Goal: Task Accomplishment & Management: Use online tool/utility

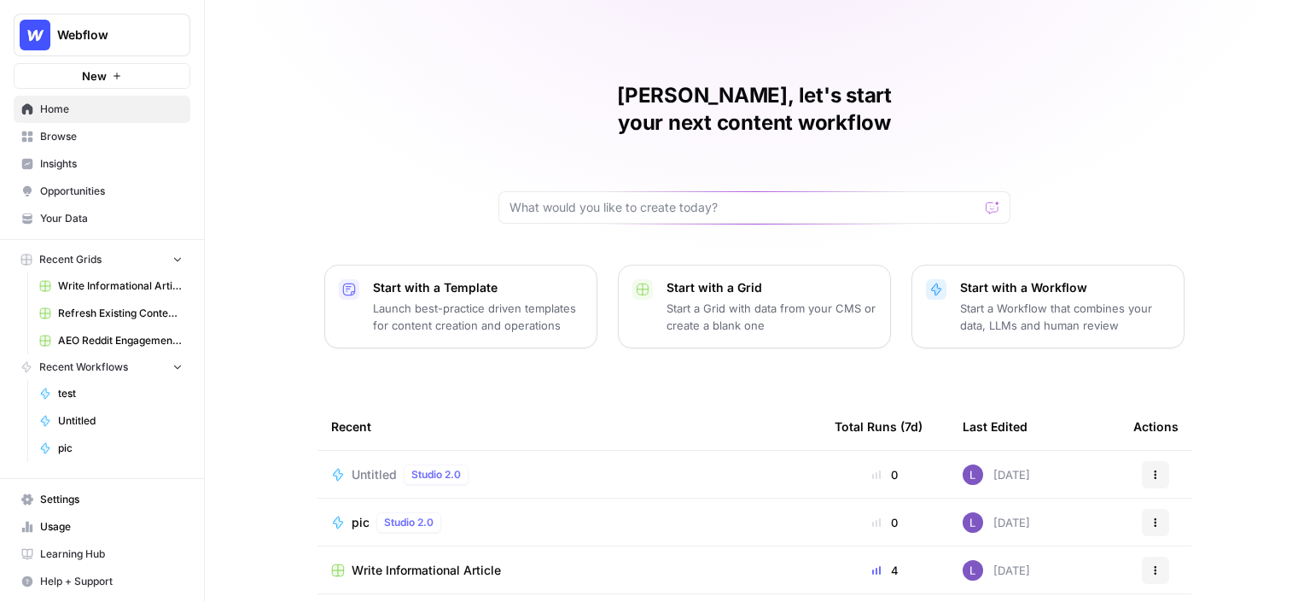
click at [142, 46] on button "Webflow" at bounding box center [102, 35] width 177 height 43
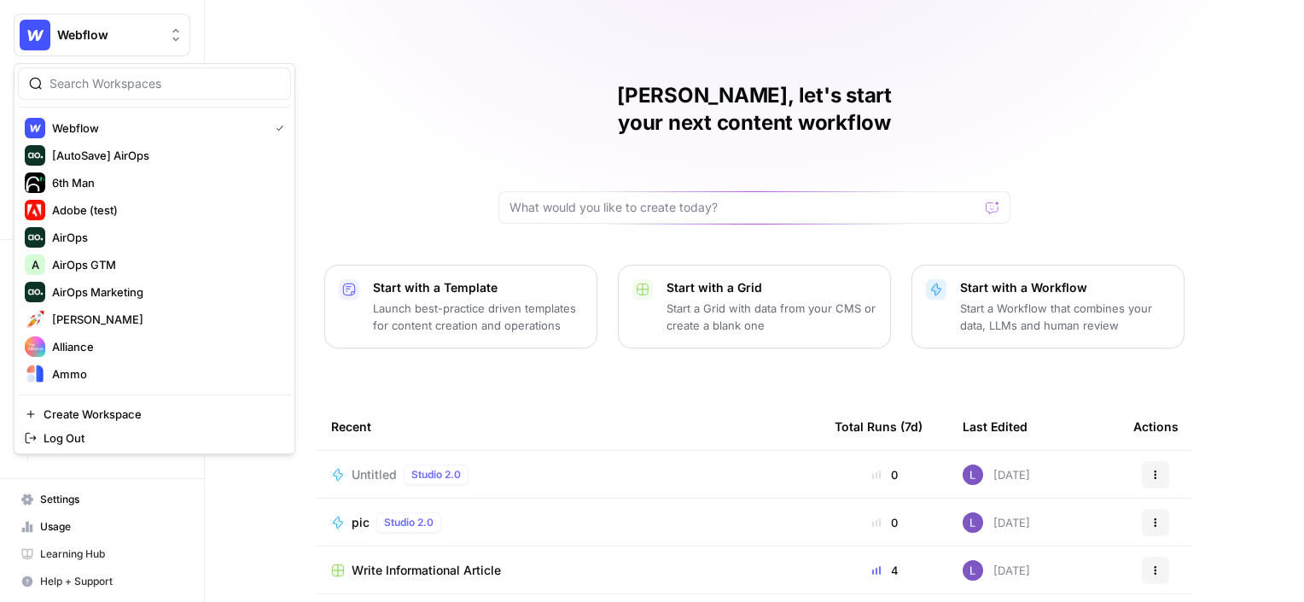
click at [126, 94] on div at bounding box center [154, 83] width 273 height 32
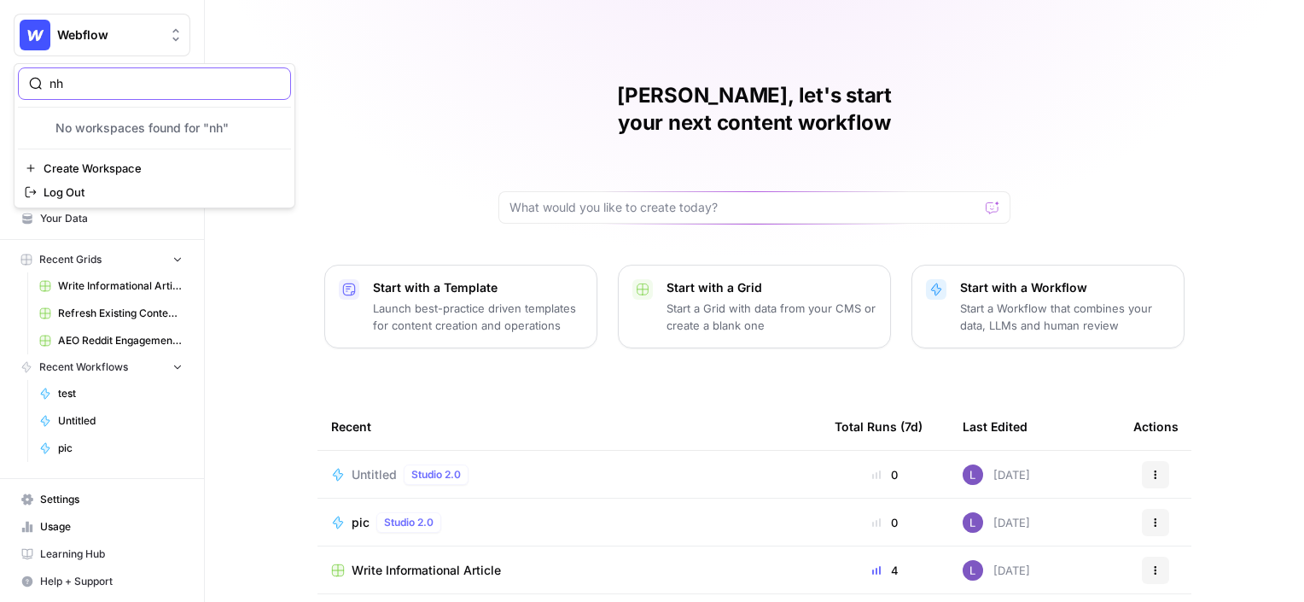
type input "n"
type input "heav"
click at [115, 124] on span "Heavys" at bounding box center [164, 128] width 225 height 17
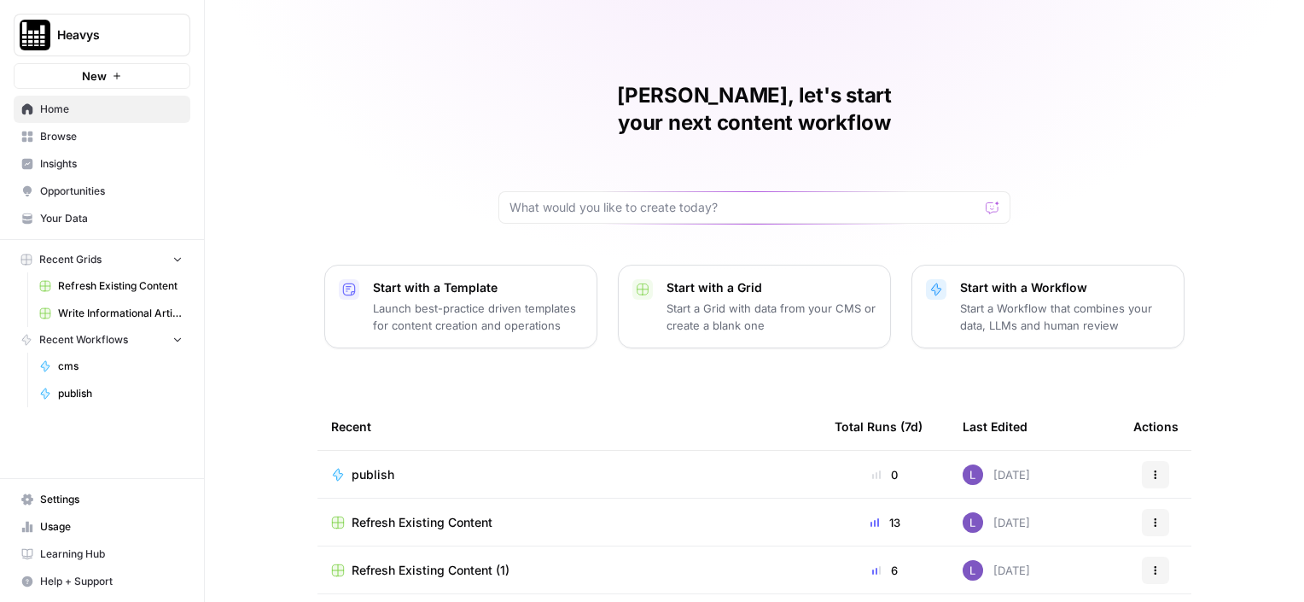
click at [102, 185] on span "Opportunities" at bounding box center [111, 191] width 143 height 15
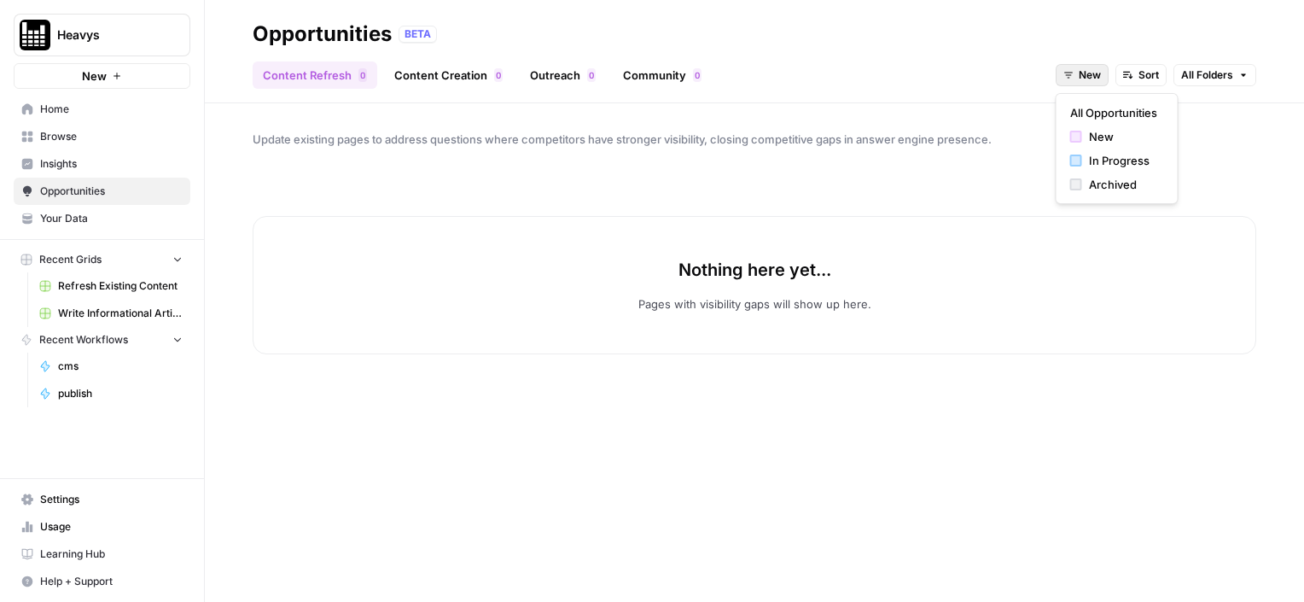
click at [1099, 80] on span "New" at bounding box center [1090, 74] width 22 height 15
click at [1110, 111] on span "All Opportunities" at bounding box center [1113, 112] width 87 height 17
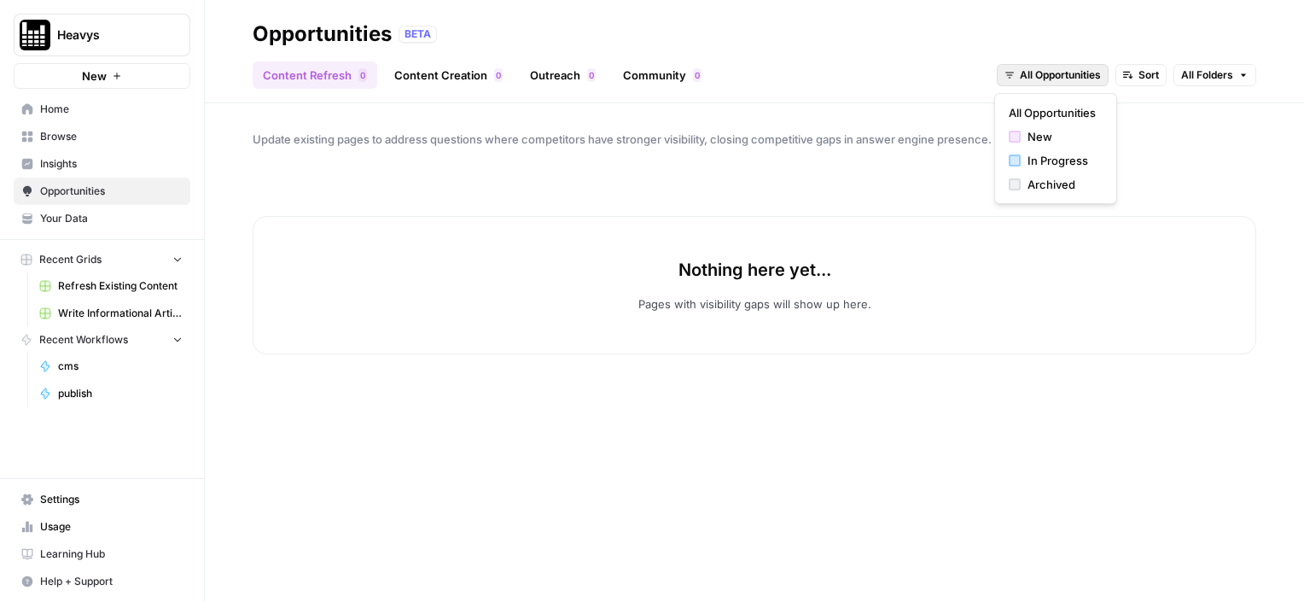
click at [1077, 85] on button "All Opportunities" at bounding box center [1053, 75] width 112 height 22
click at [1083, 161] on span "In Progress" at bounding box center [1062, 160] width 68 height 17
click at [143, 164] on span "Insights" at bounding box center [111, 163] width 143 height 15
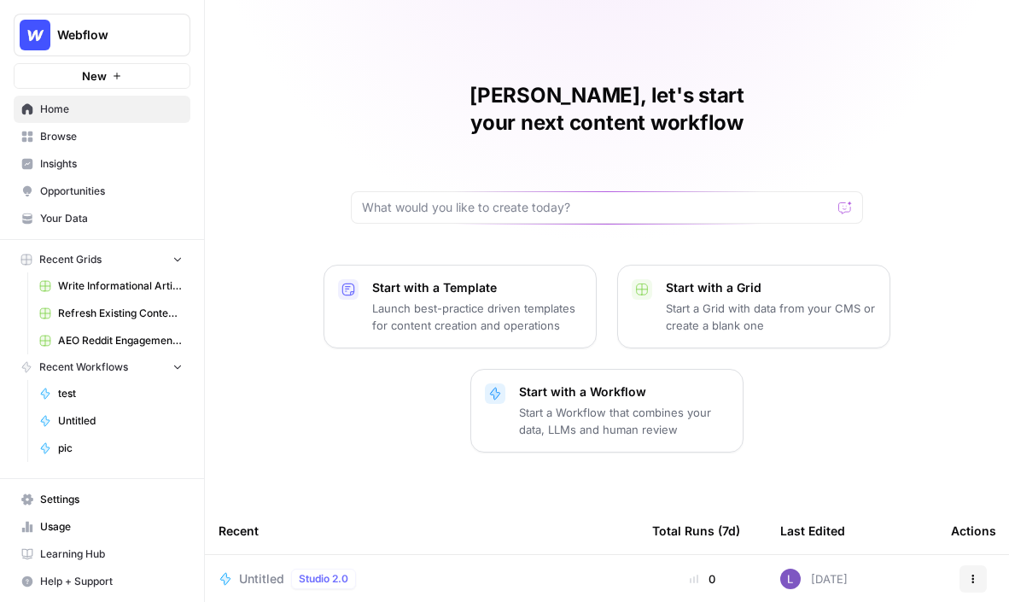
click at [108, 338] on span "AEO Reddit Engagement (6)" at bounding box center [120, 340] width 125 height 15
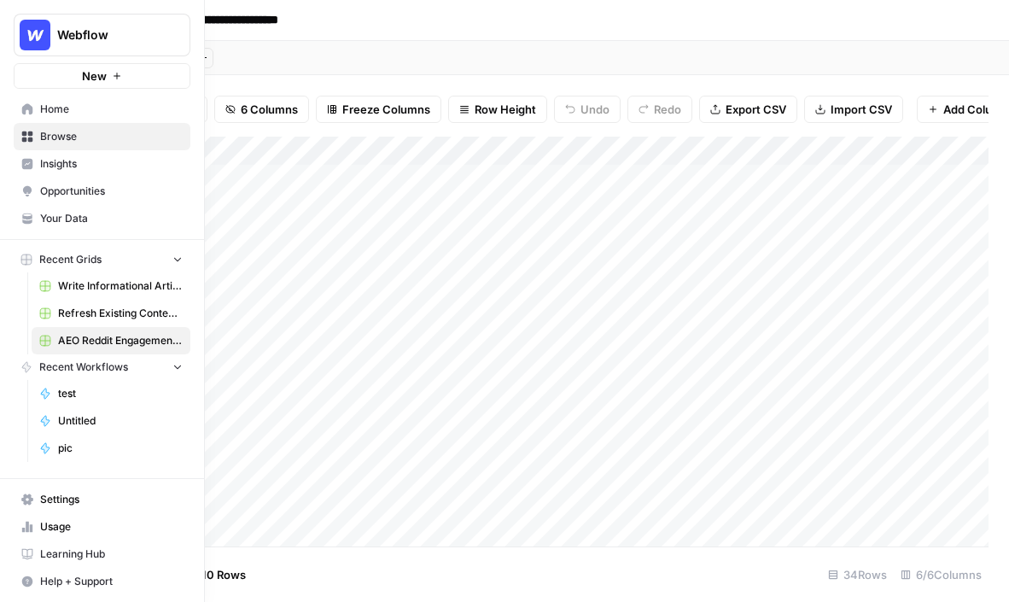
click at [50, 110] on span "Home" at bounding box center [111, 109] width 143 height 15
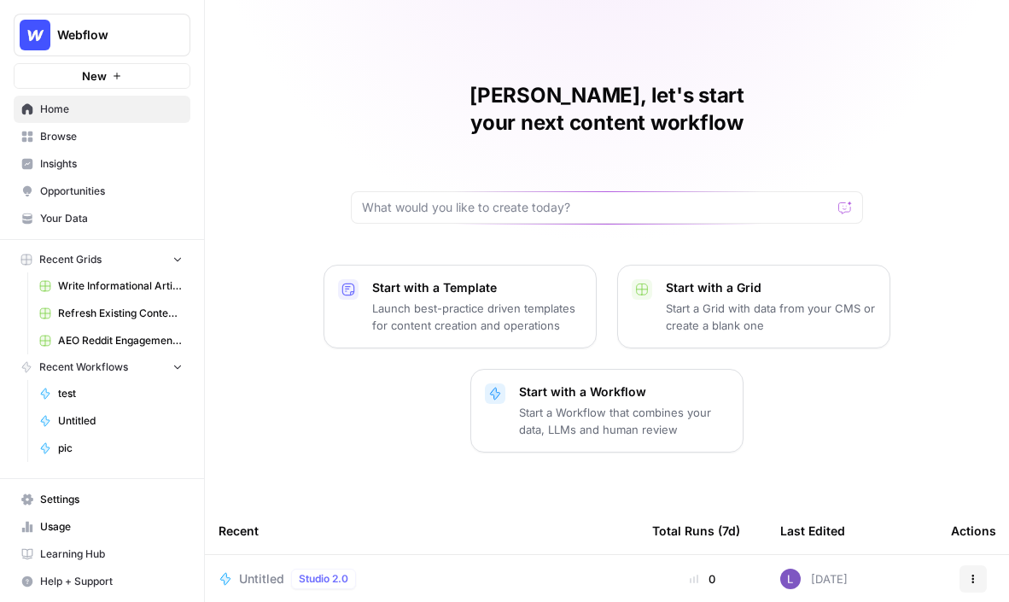
click at [82, 139] on span "Browse" at bounding box center [111, 136] width 143 height 15
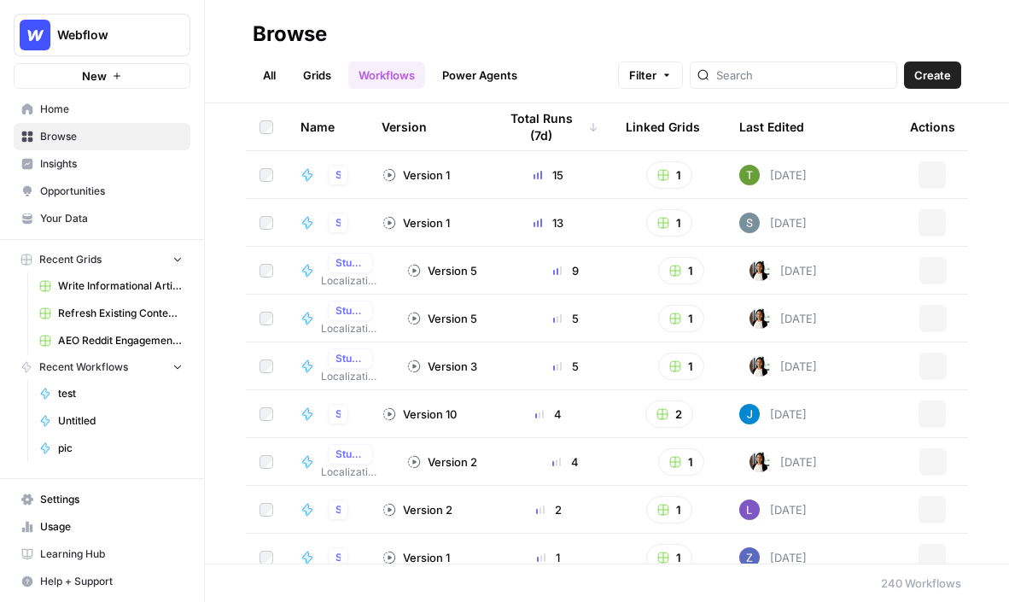
click at [318, 61] on link "Grids" at bounding box center [317, 74] width 49 height 27
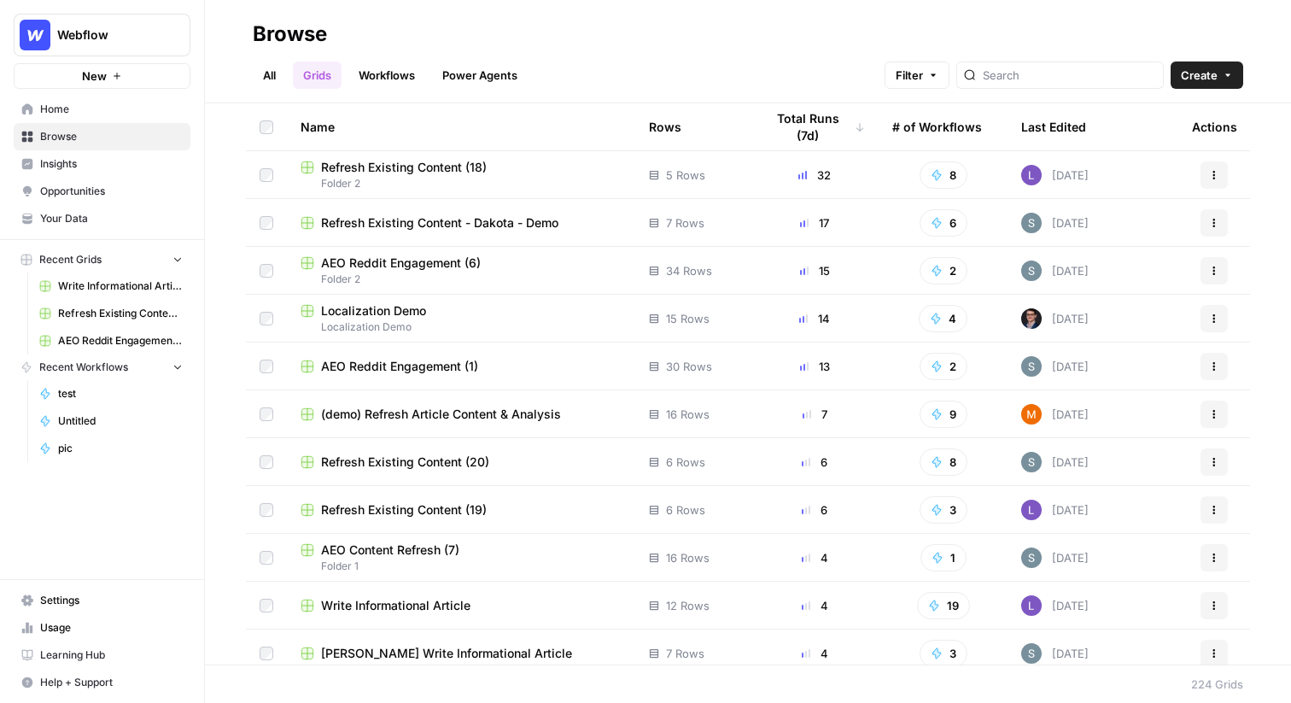
click at [422, 370] on span "AEO Reddit Engagement (1)" at bounding box center [399, 366] width 157 height 17
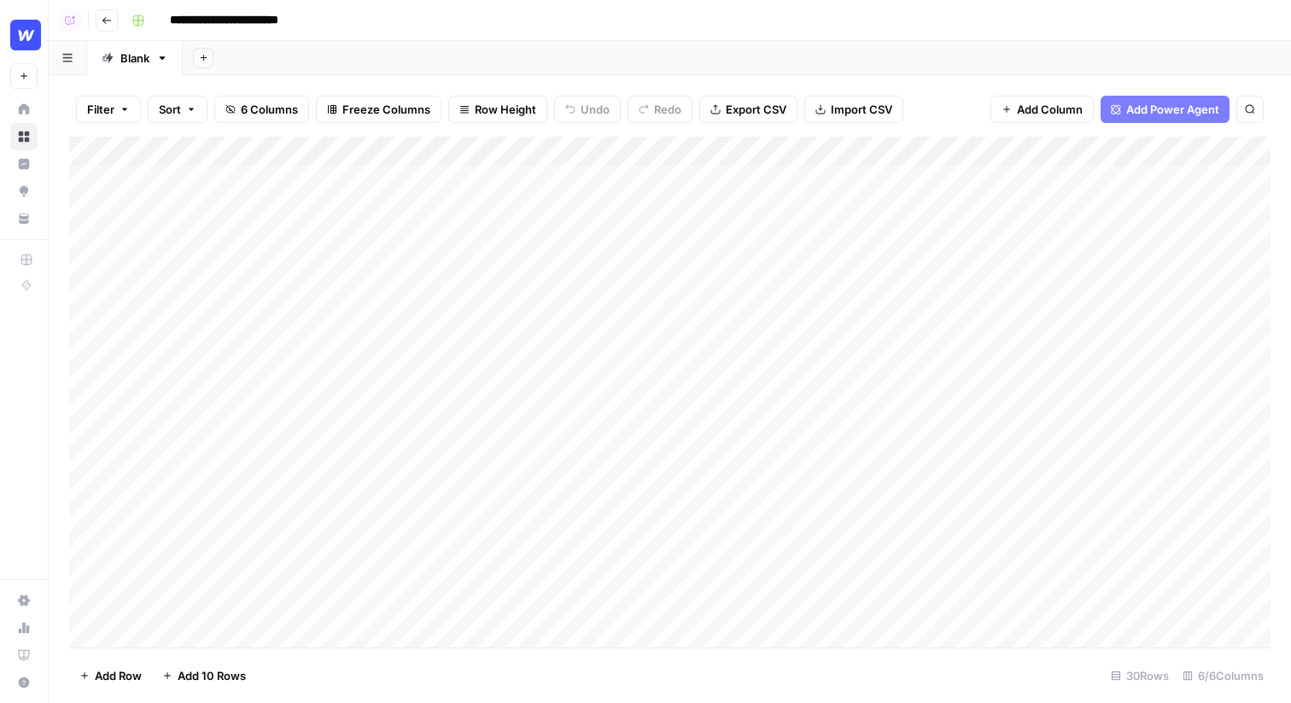
click at [115, 26] on button "Go back" at bounding box center [107, 20] width 22 height 22
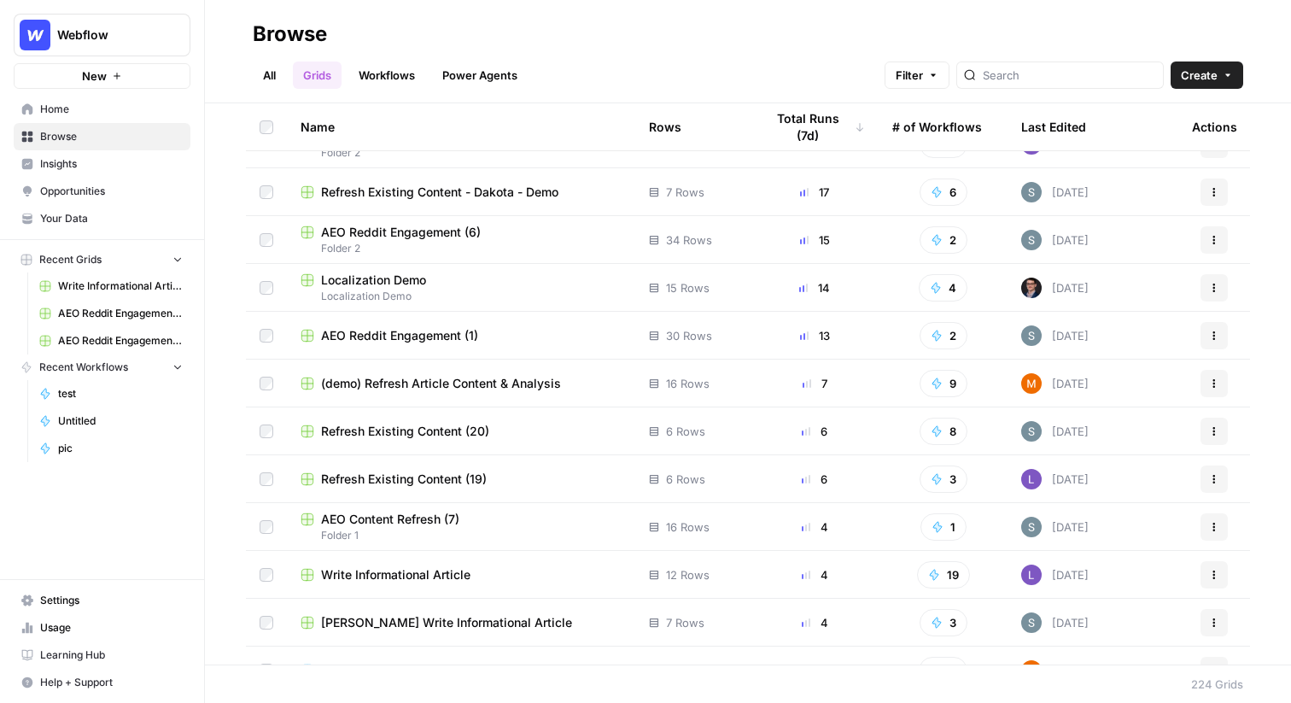
scroll to position [38, 0]
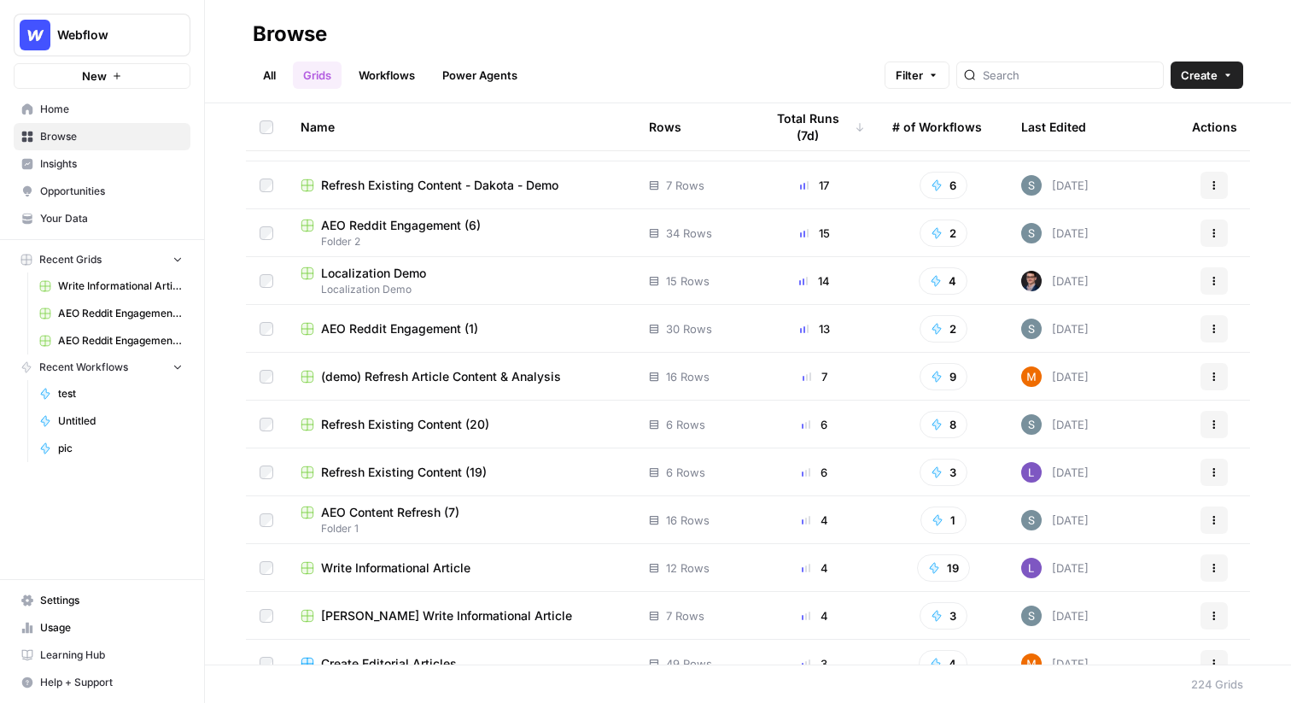
click at [431, 512] on span "AEO Content Refresh (7)" at bounding box center [390, 512] width 138 height 17
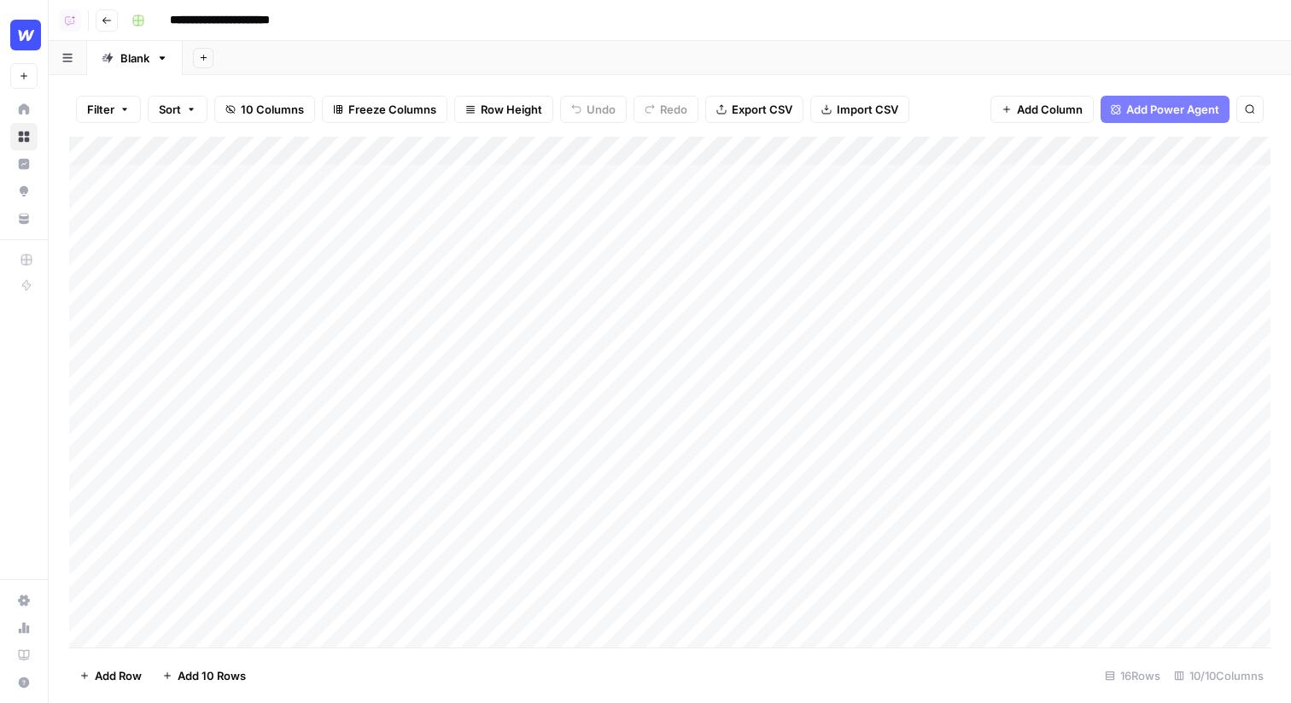
click at [101, 16] on button "Go back" at bounding box center [107, 20] width 22 height 22
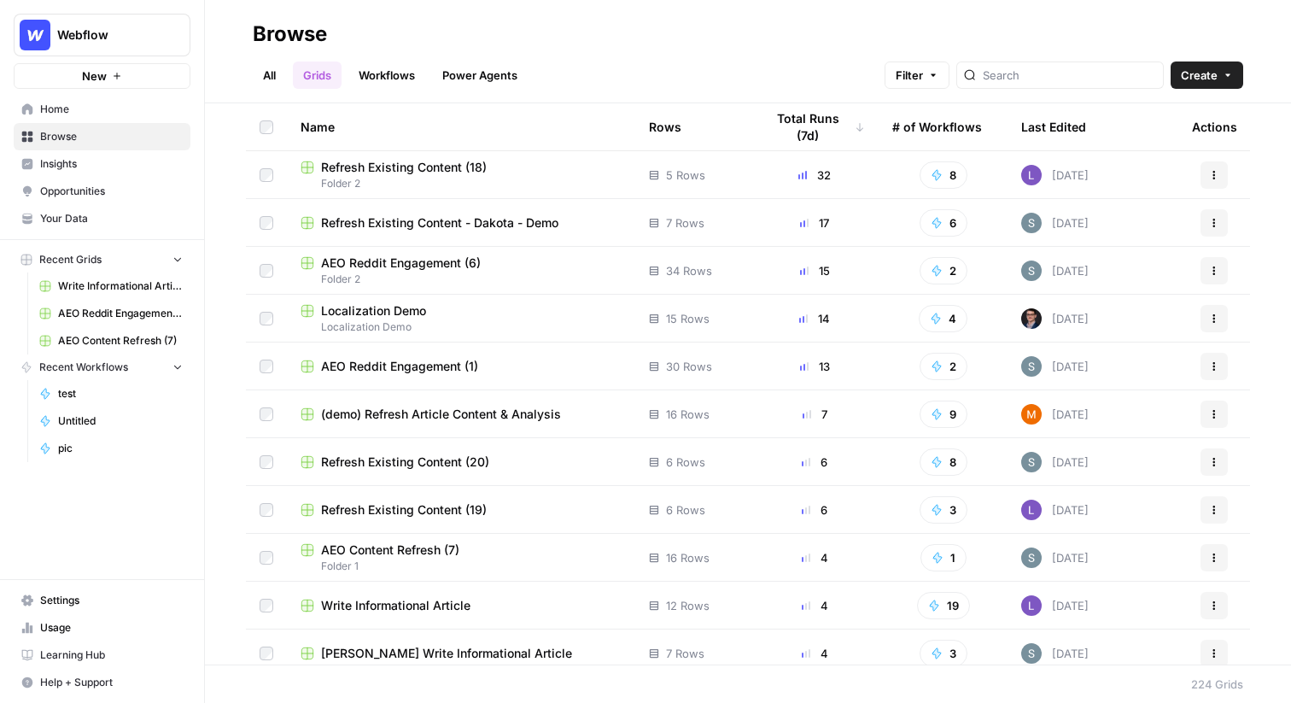
click at [386, 271] on span "Folder 2" at bounding box center [460, 278] width 321 height 15
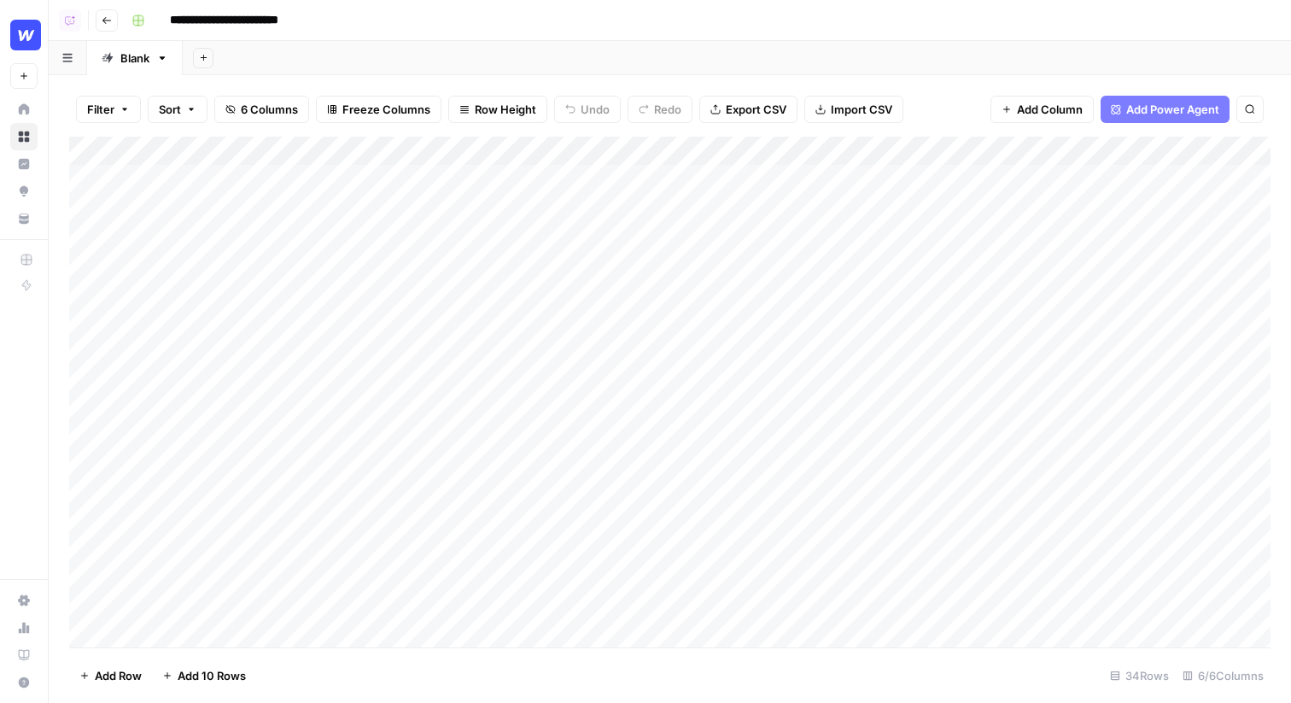
click at [23, 38] on img "Workspace: Webflow" at bounding box center [25, 35] width 31 height 31
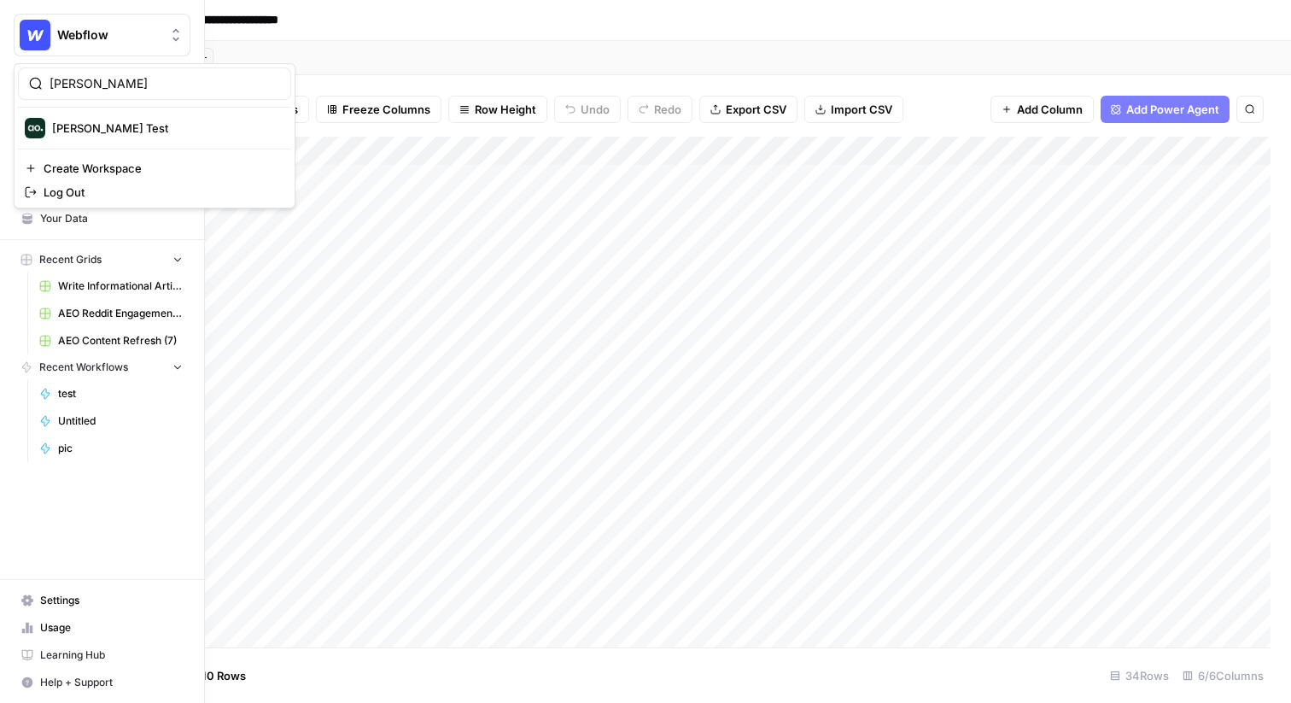
type input "dill"
click at [107, 133] on span "Dillon Test" at bounding box center [164, 128] width 225 height 17
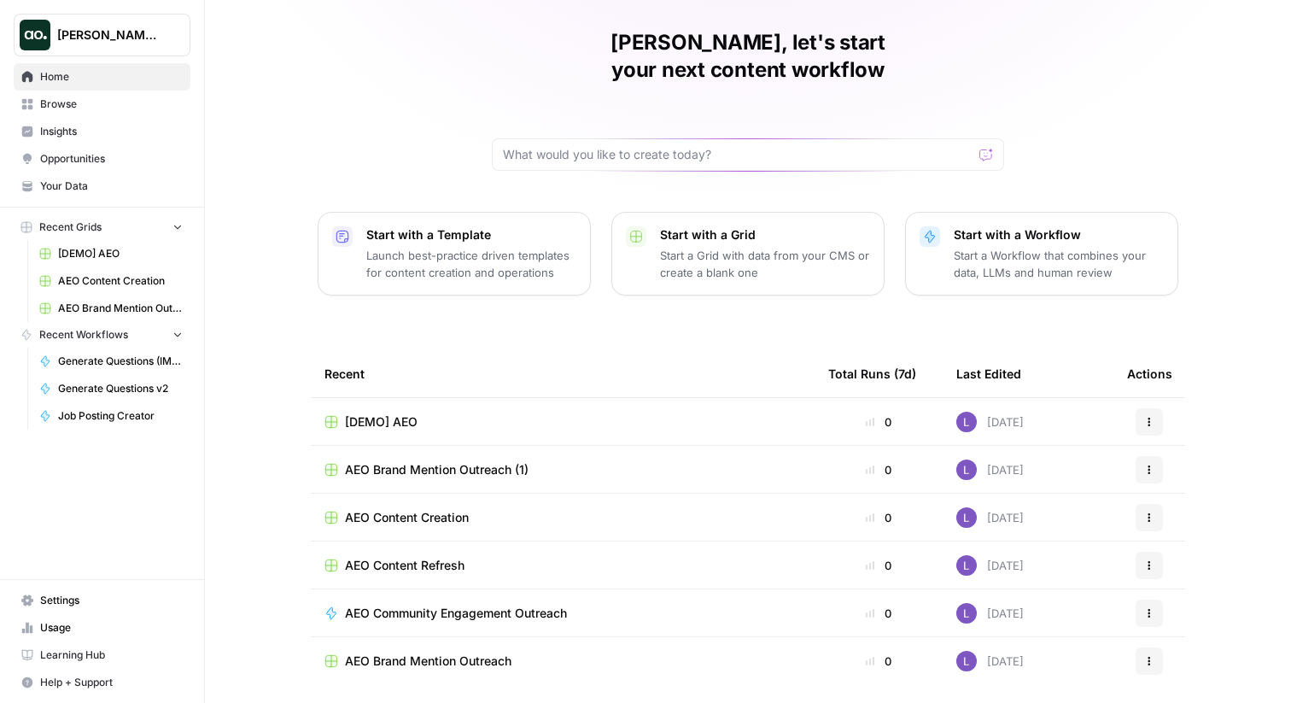
scroll to position [56, 0]
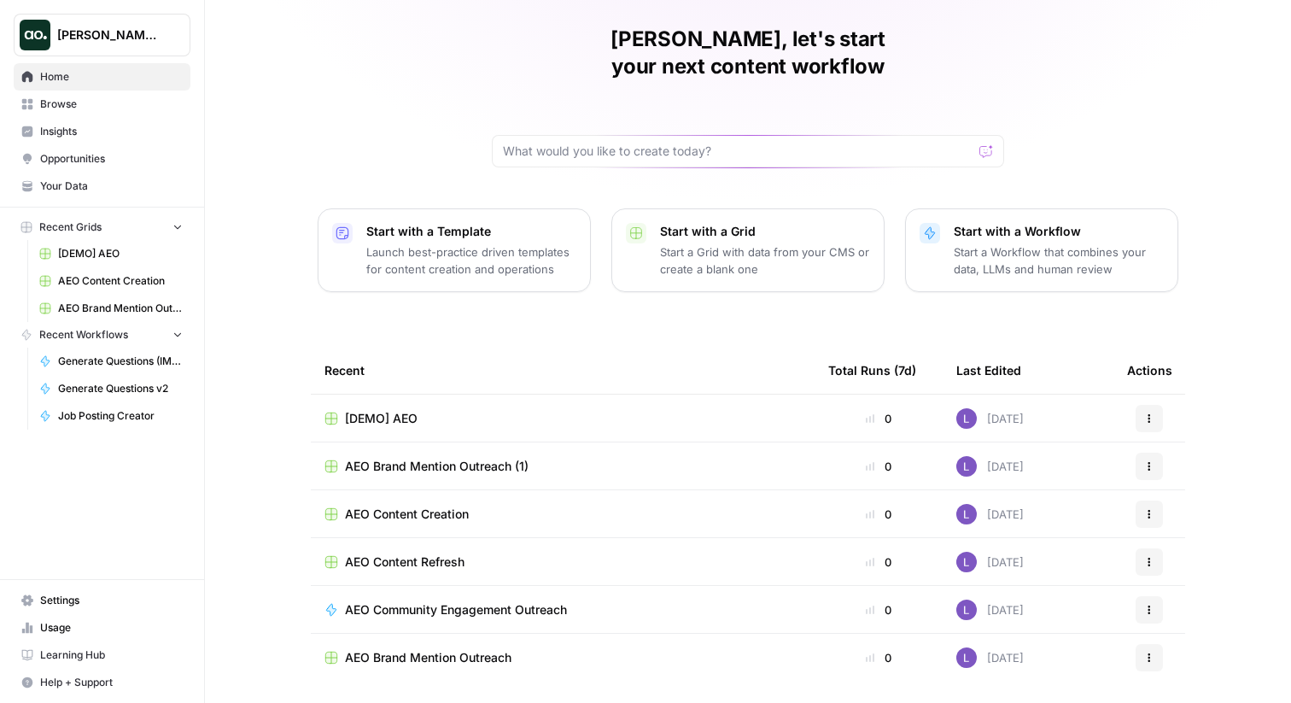
click at [377, 410] on span "[DEMO] AEO" at bounding box center [381, 418] width 73 height 17
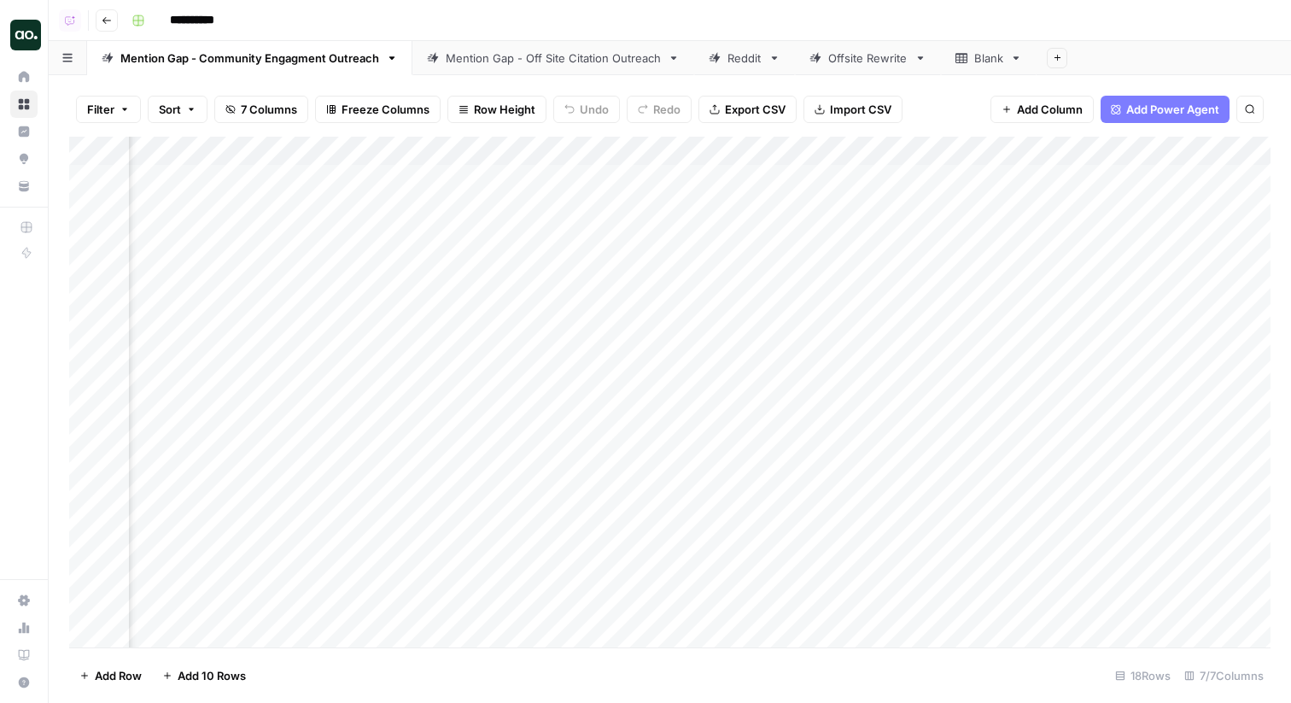
scroll to position [0, 1312]
click at [1133, 181] on div "Add Column" at bounding box center [669, 392] width 1201 height 510
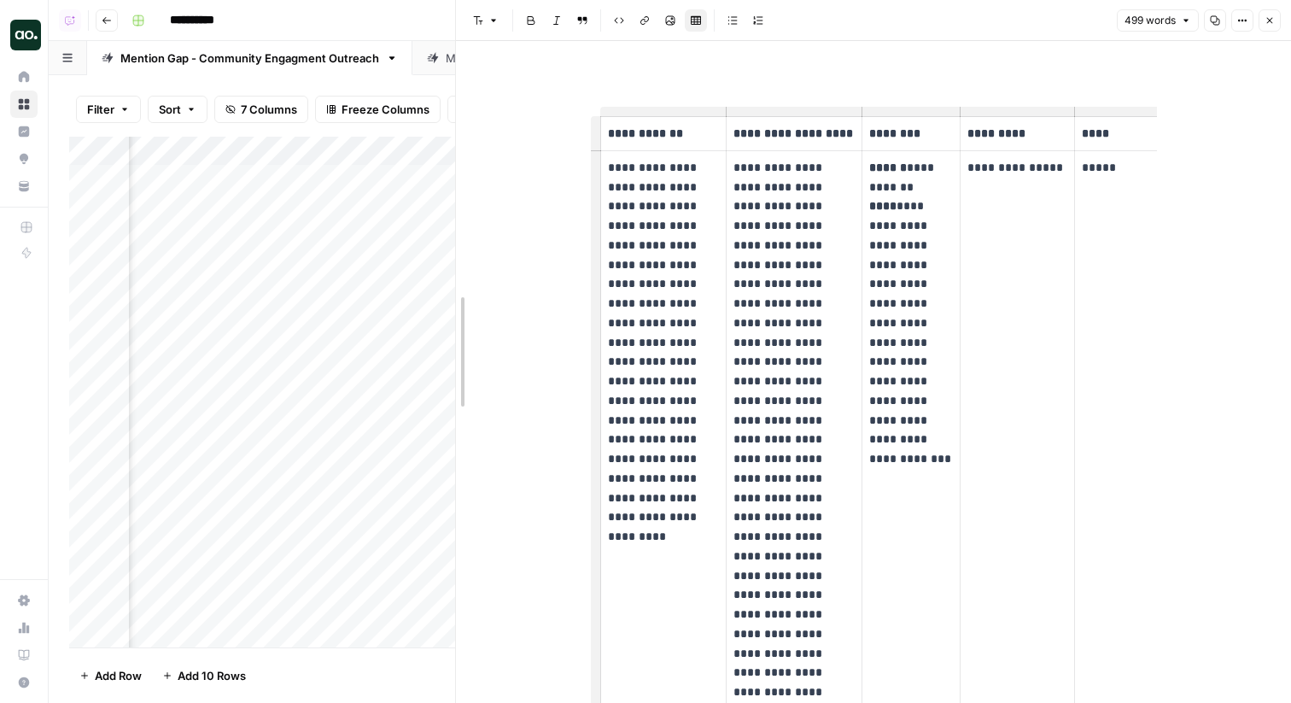
drag, startPoint x: 649, startPoint y: 324, endPoint x: 155, endPoint y: 376, distance: 497.0
click at [155, 376] on body "**********" at bounding box center [645, 351] width 1291 height 703
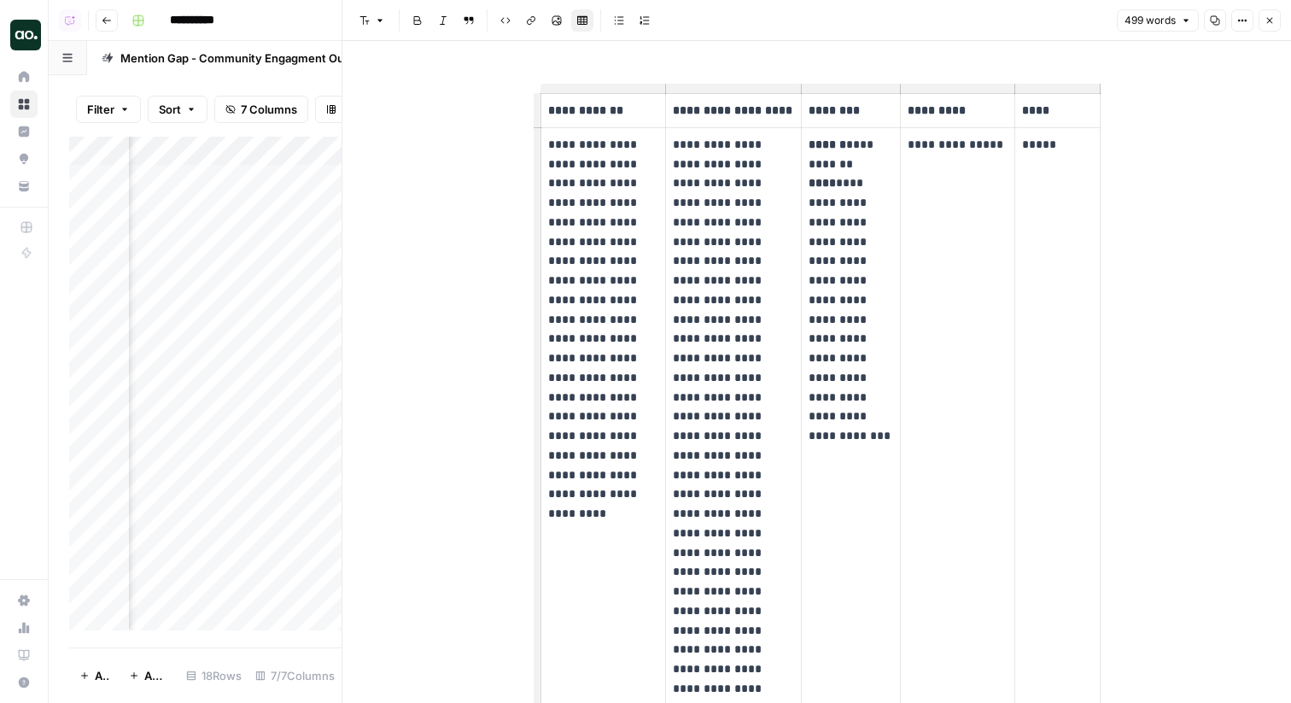
scroll to position [0, 50]
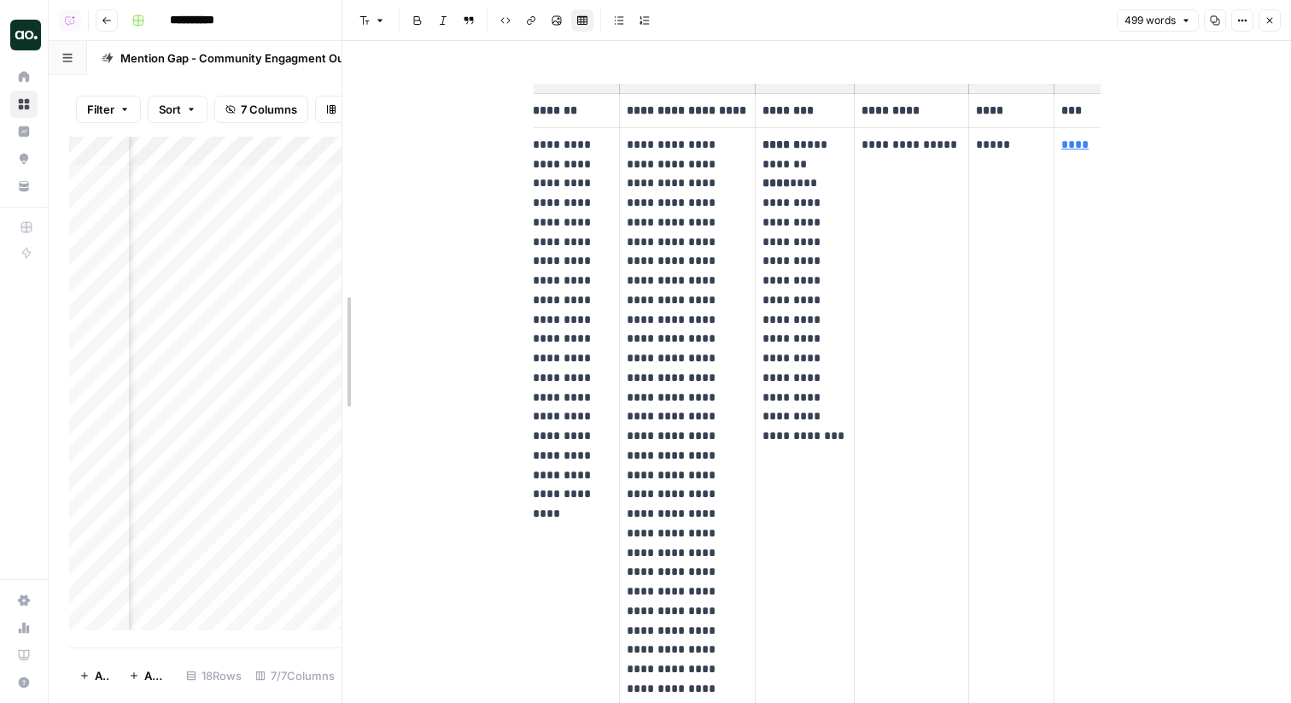
drag, startPoint x: 346, startPoint y: 258, endPoint x: 83, endPoint y: 274, distance: 263.4
click at [83, 274] on body "**********" at bounding box center [645, 351] width 1291 height 703
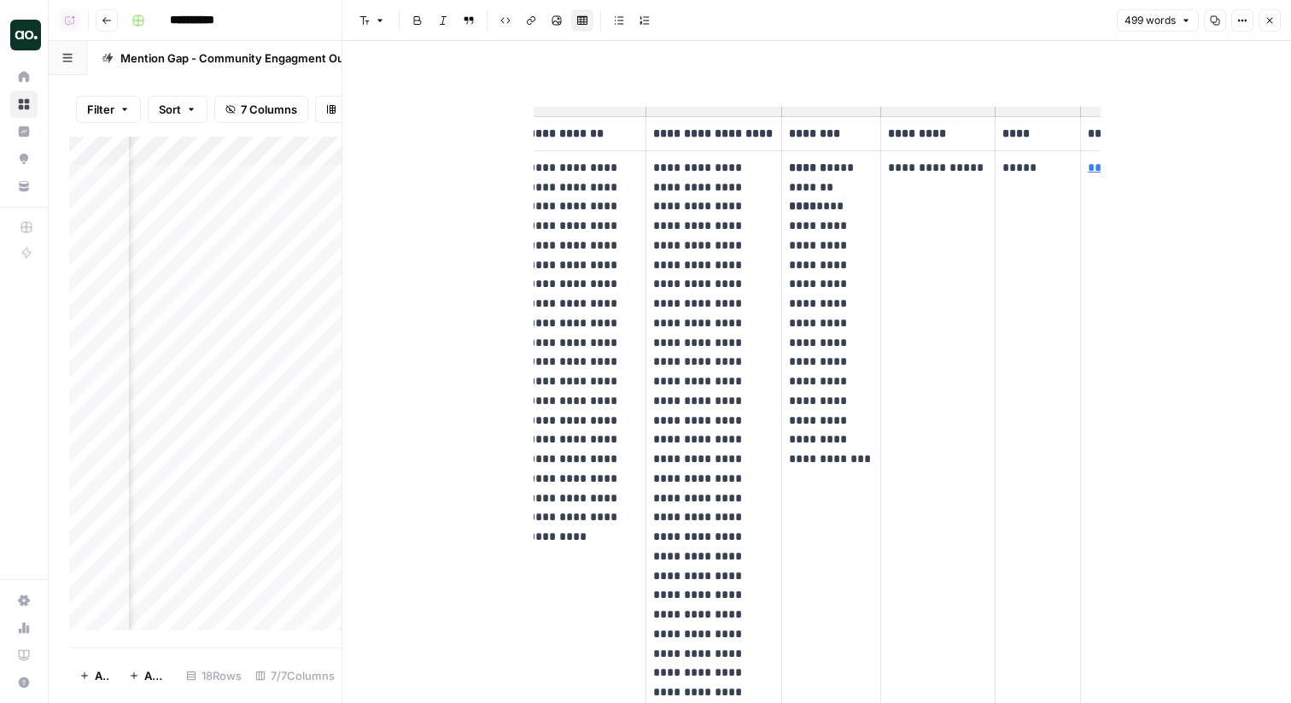
scroll to position [0, 0]
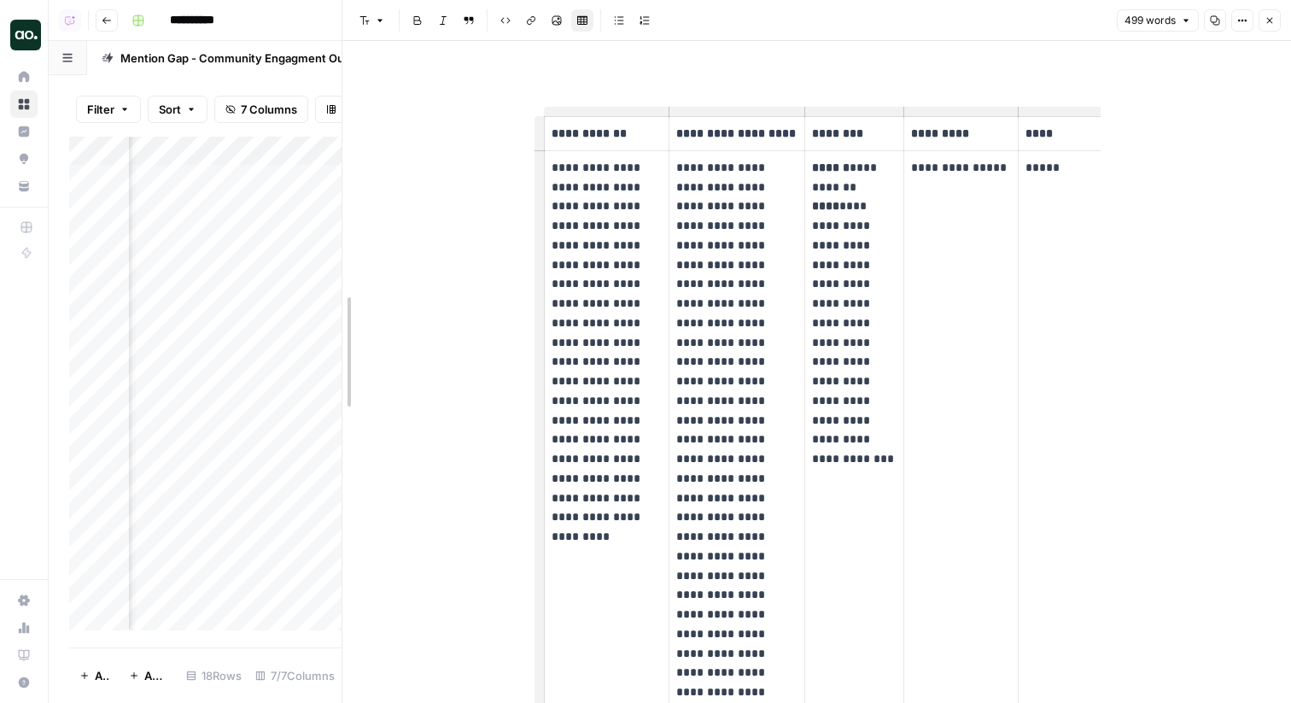
drag, startPoint x: 344, startPoint y: 228, endPoint x: 184, endPoint y: 246, distance: 161.5
click at [184, 247] on body "**********" at bounding box center [645, 351] width 1291 height 703
click at [1239, 25] on icon "button" at bounding box center [1242, 20] width 10 height 10
click at [1221, 61] on div "button" at bounding box center [1220, 58] width 21 height 12
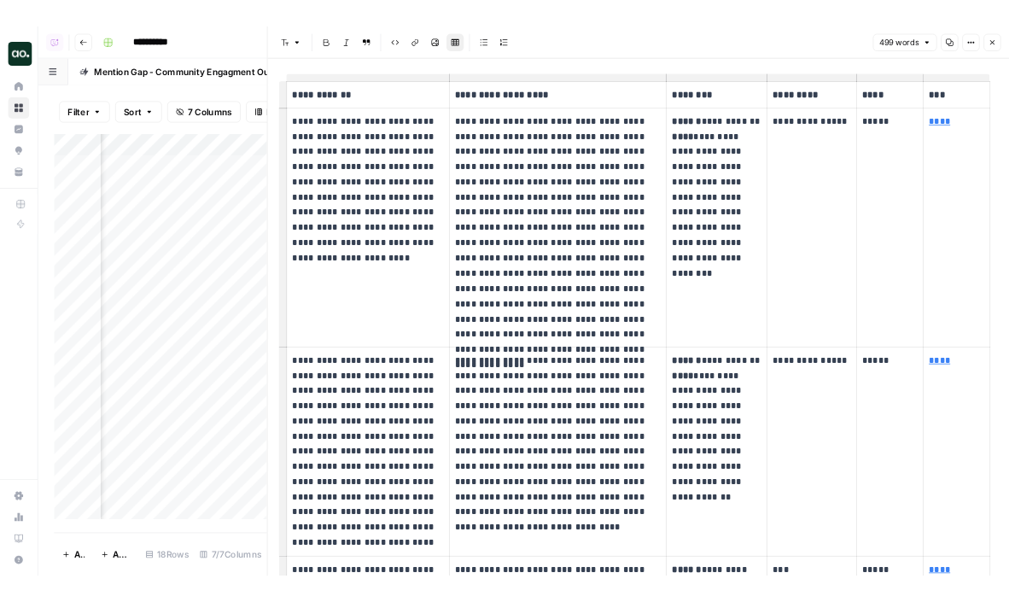
scroll to position [39, 0]
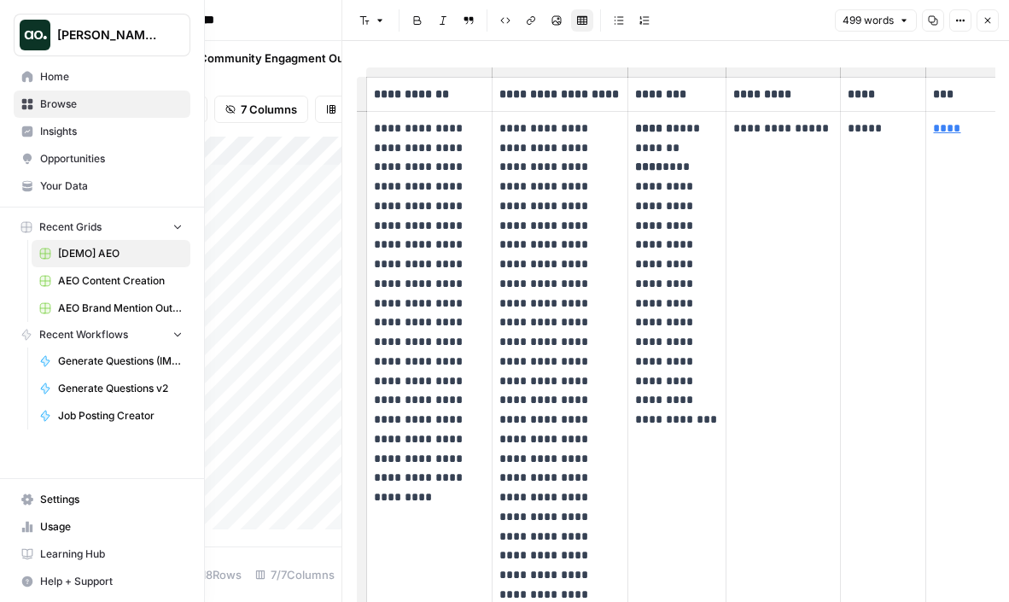
click at [24, 510] on link "Settings" at bounding box center [102, 499] width 177 height 27
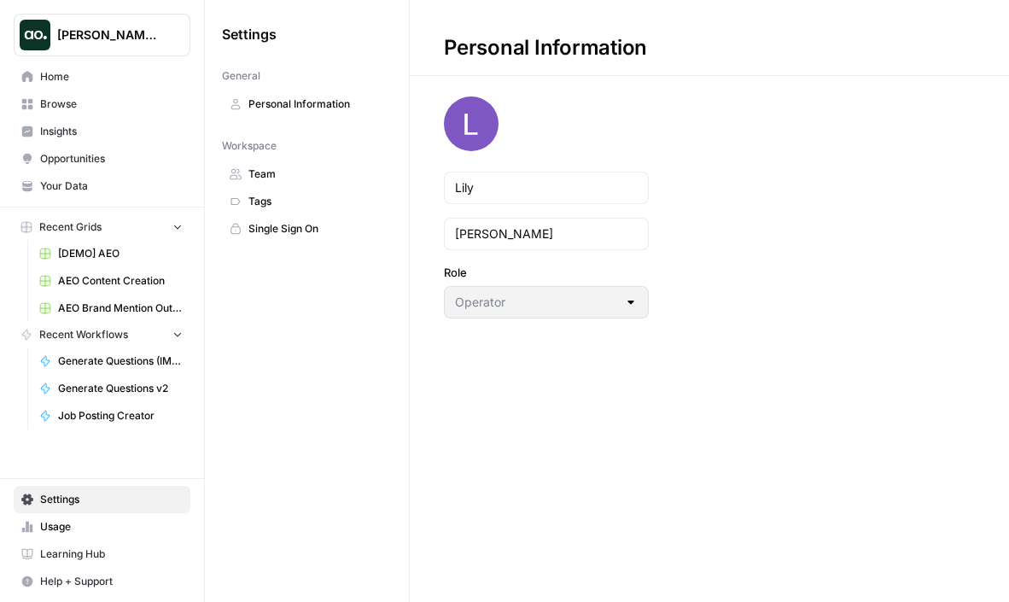
click at [260, 179] on span "Team" at bounding box center [316, 173] width 136 height 15
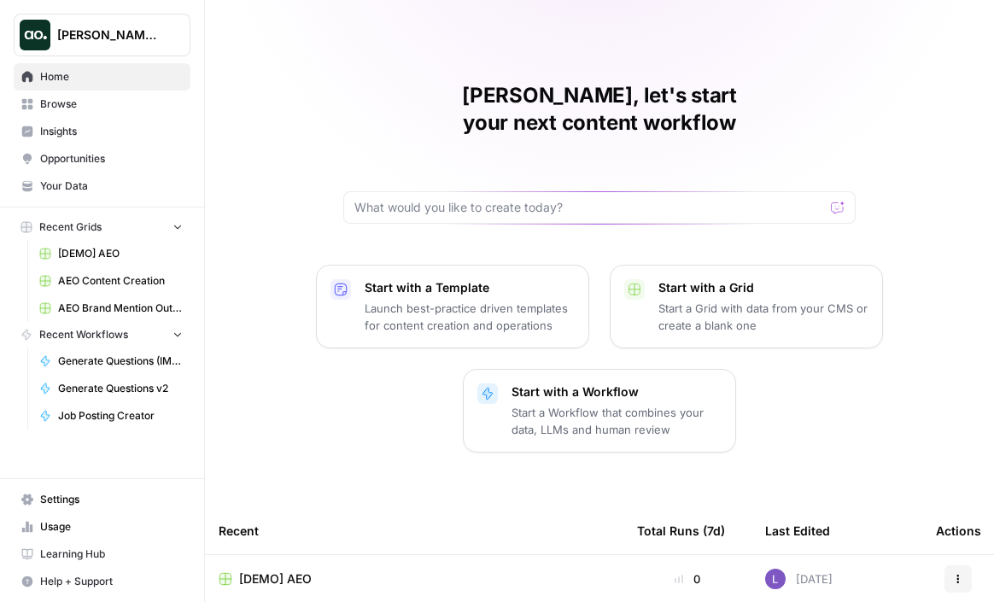
click at [137, 35] on span "[PERSON_NAME] Test" at bounding box center [108, 34] width 103 height 17
click at [300, 41] on div "[PERSON_NAME], let's start your next content workflow Start with a Template Lau…" at bounding box center [599, 458] width 789 height 917
click at [93, 131] on span "Insights" at bounding box center [111, 131] width 143 height 15
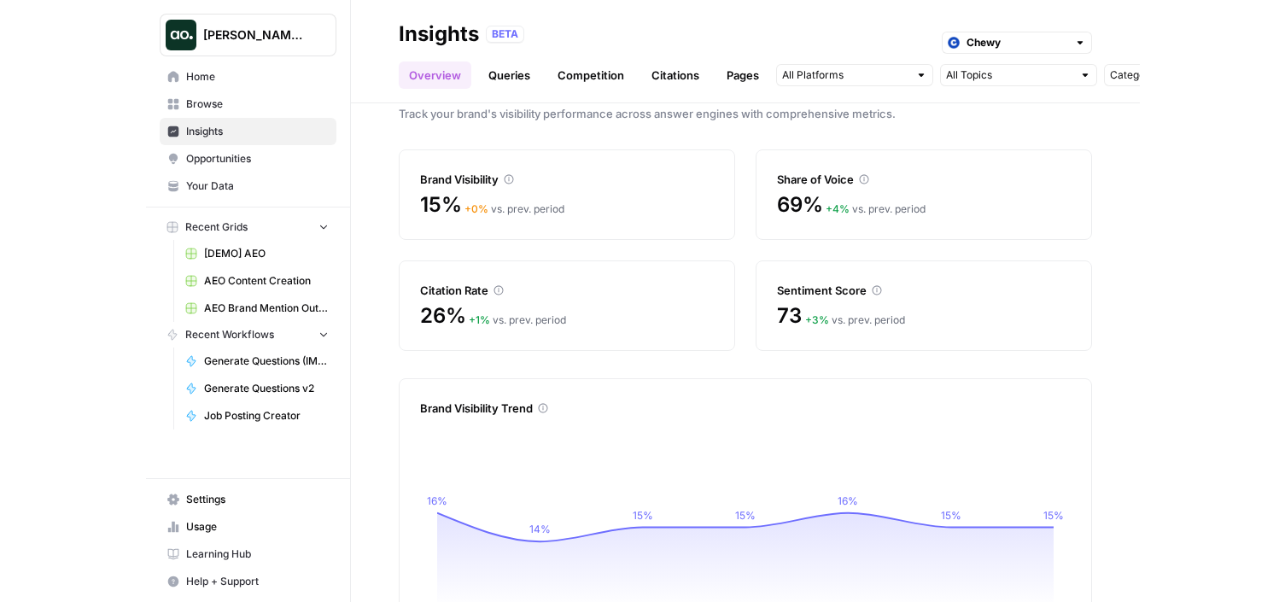
scroll to position [7, 0]
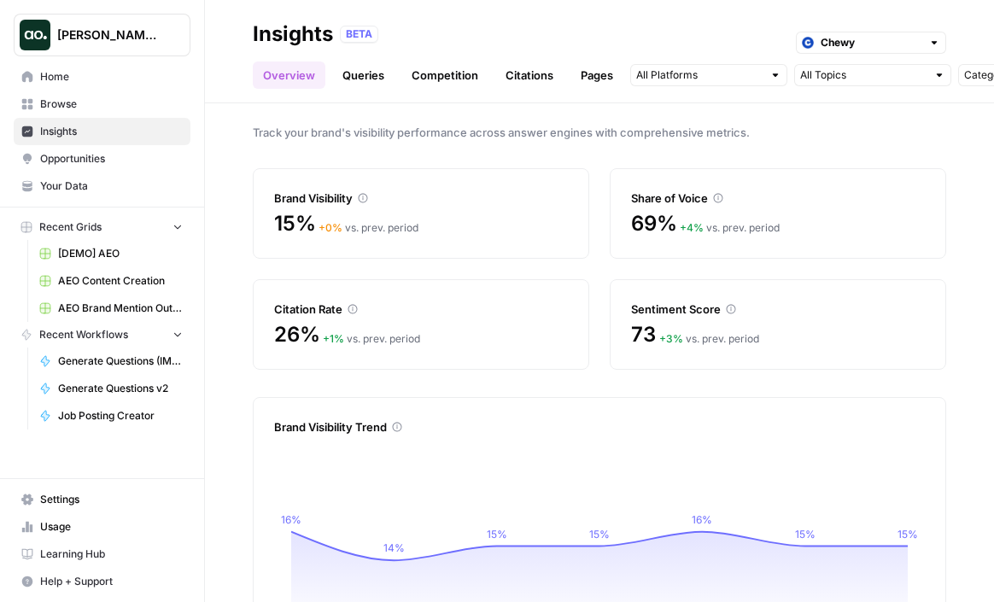
click at [96, 105] on span "Browse" at bounding box center [111, 103] width 143 height 15
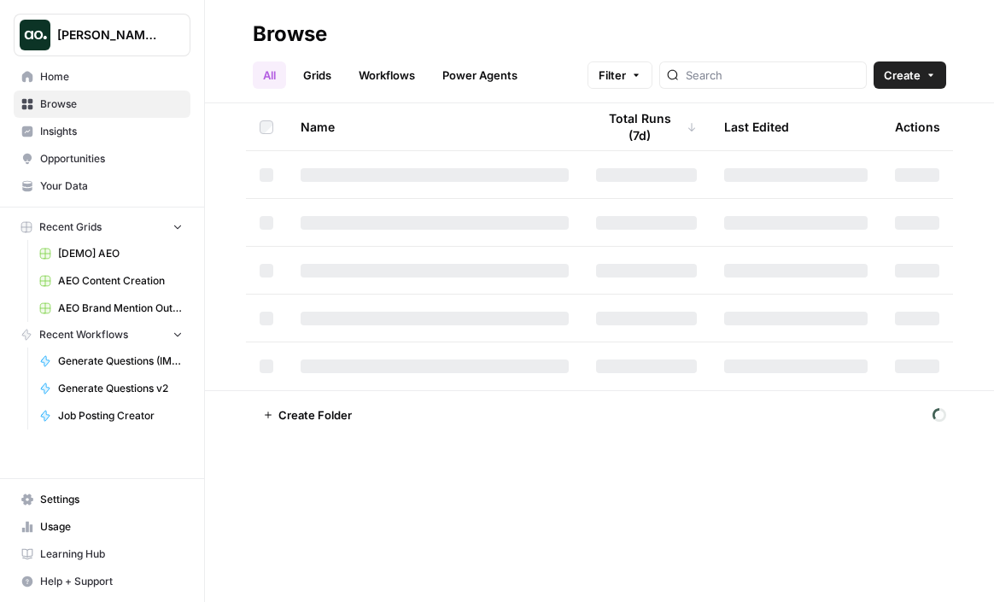
click at [84, 92] on link "Browse" at bounding box center [102, 103] width 177 height 27
click at [59, 82] on span "Home" at bounding box center [111, 76] width 143 height 15
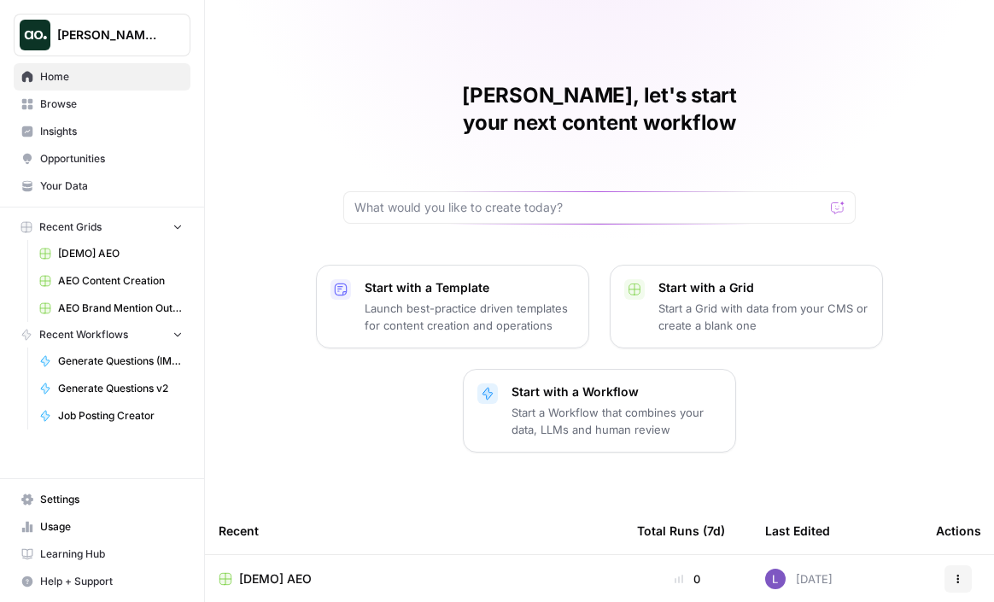
click at [108, 133] on span "Insights" at bounding box center [111, 131] width 143 height 15
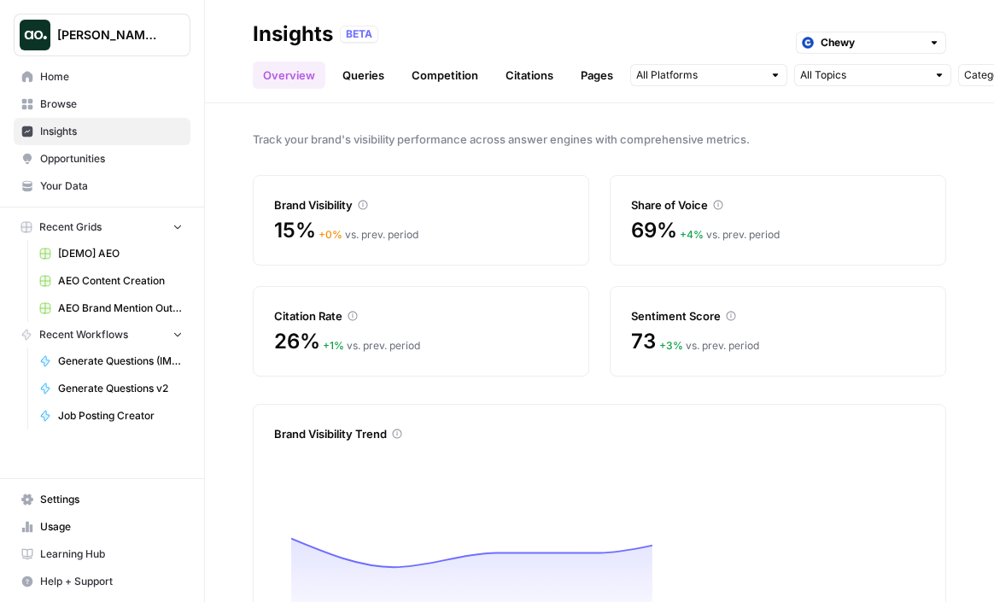
click at [108, 106] on span "Browse" at bounding box center [111, 103] width 143 height 15
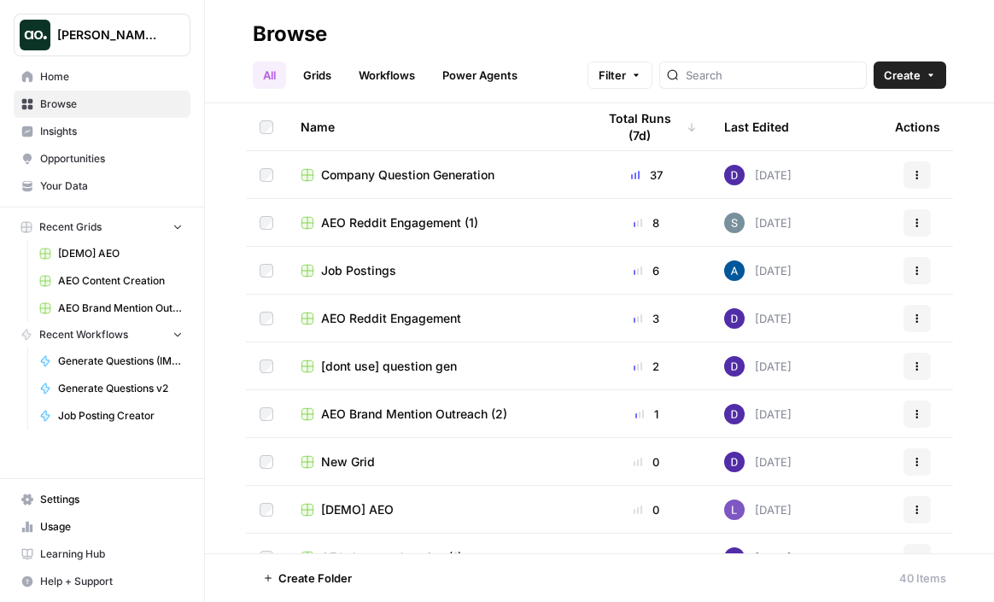
click at [107, 186] on span "Your Data" at bounding box center [111, 185] width 143 height 15
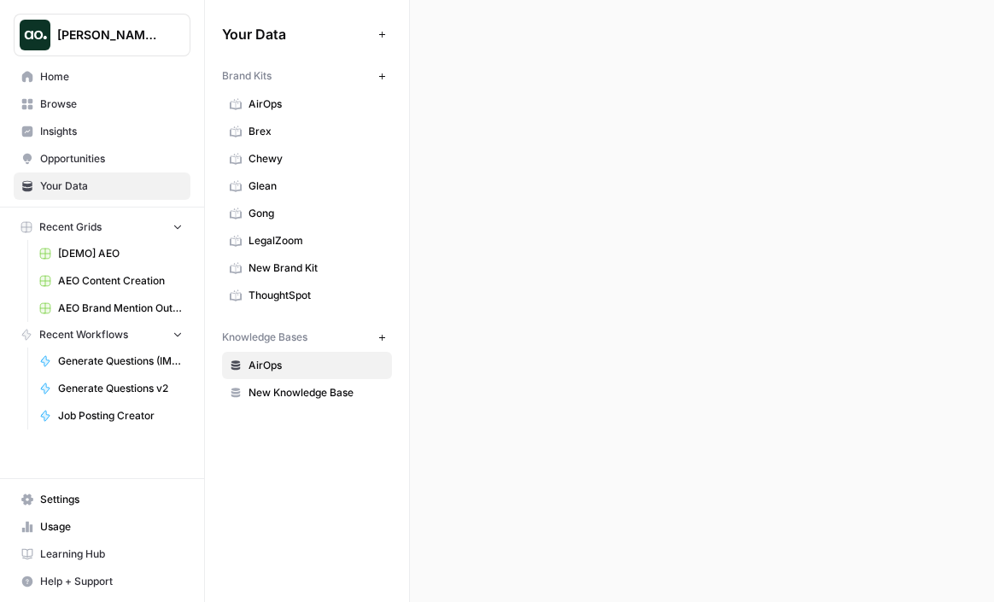
click at [108, 128] on span "Insights" at bounding box center [111, 131] width 143 height 15
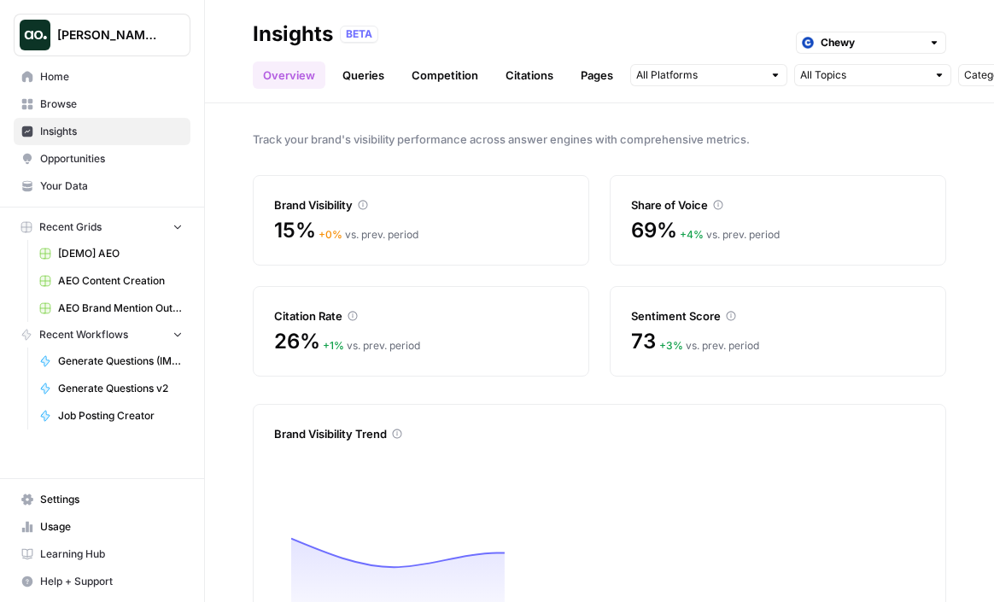
click at [107, 108] on span "Browse" at bounding box center [111, 103] width 143 height 15
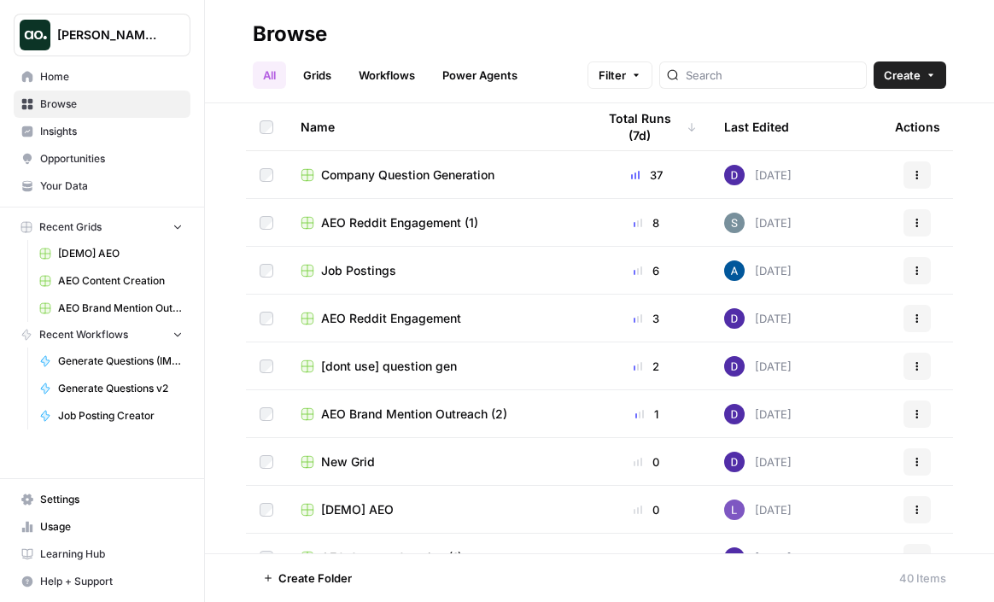
click at [120, 129] on span "Insights" at bounding box center [111, 131] width 143 height 15
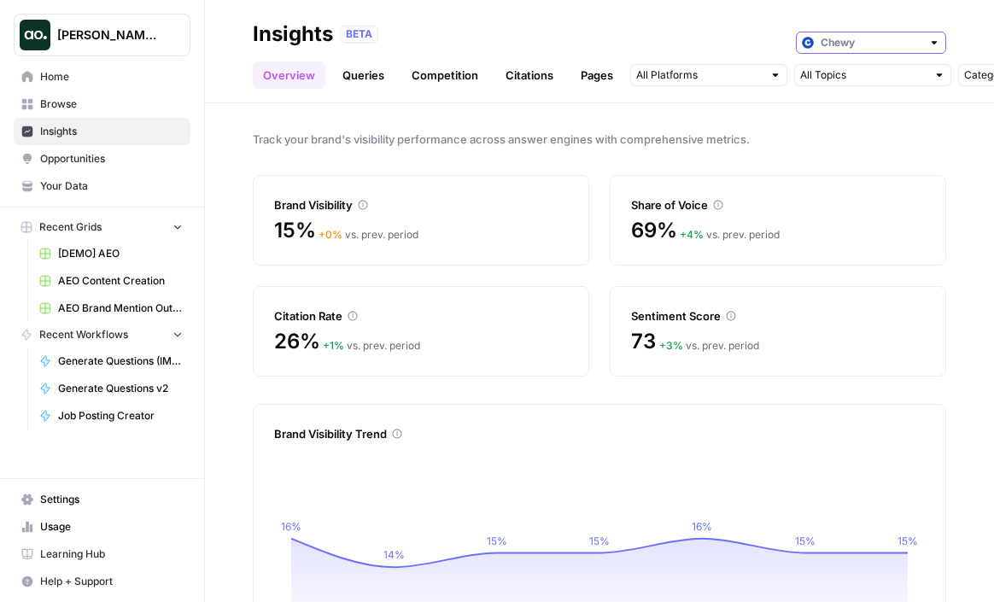
click at [825, 42] on input "text" at bounding box center [870, 42] width 101 height 17
type input "Chewy"
click at [711, 31] on div "BETA Chewy" at bounding box center [643, 34] width 606 height 22
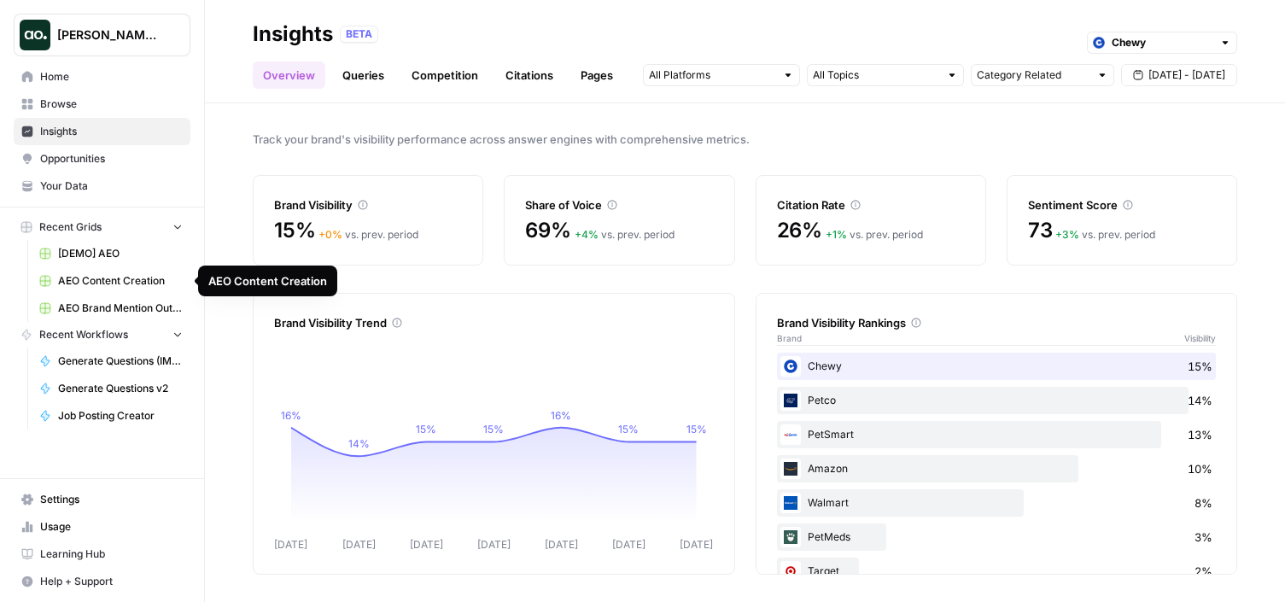
click at [94, 247] on span "[DEMO] AEO" at bounding box center [120, 253] width 125 height 15
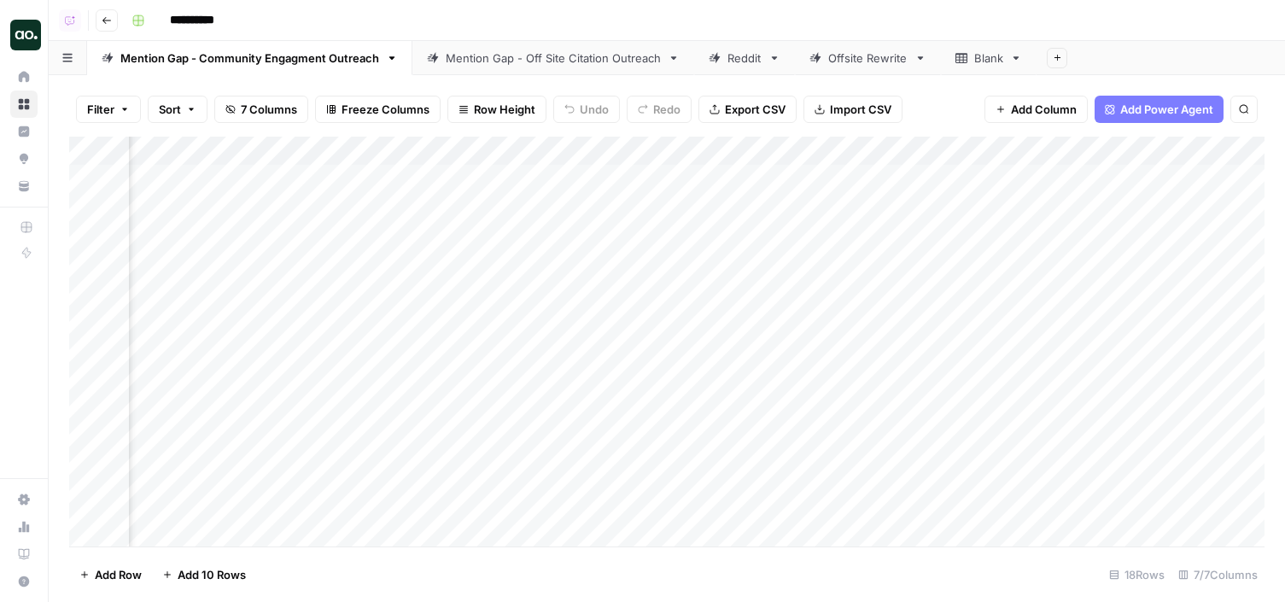
scroll to position [0, 1318]
click at [993, 178] on div "Add Column" at bounding box center [666, 342] width 1195 height 410
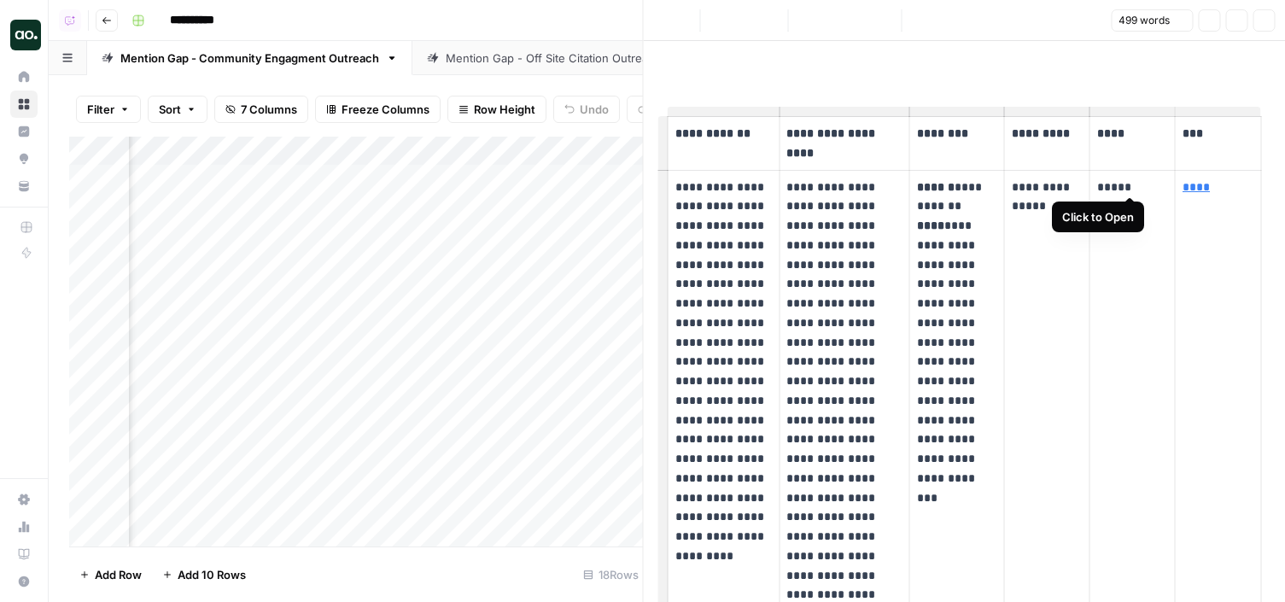
scroll to position [0, 1313]
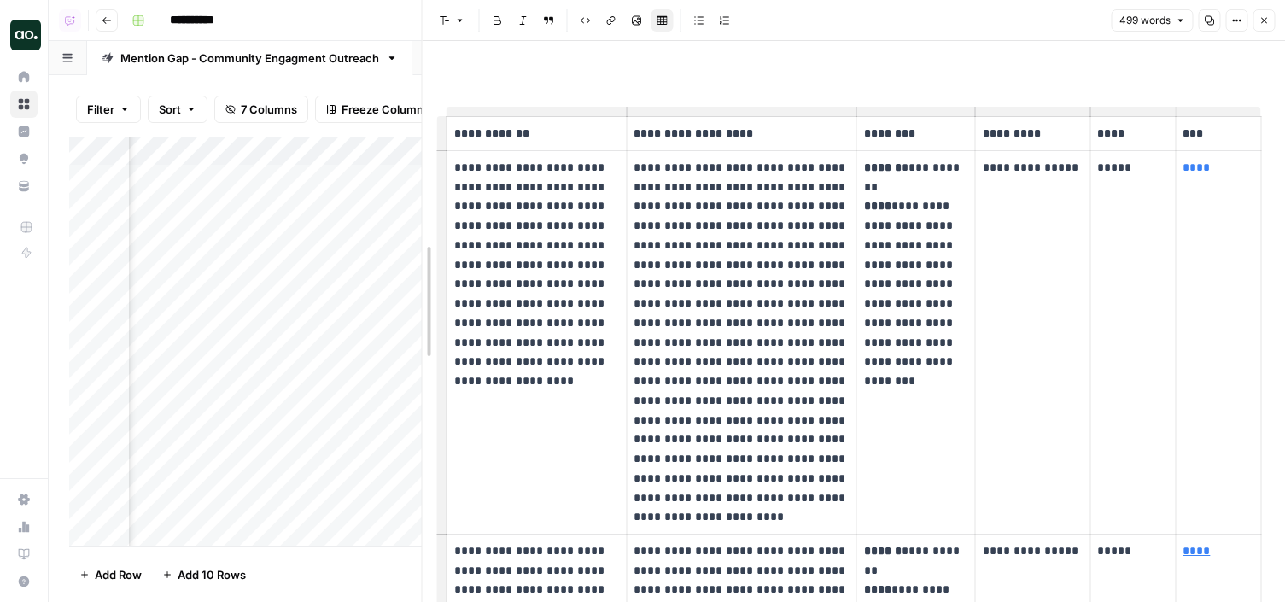
drag, startPoint x: 641, startPoint y: 128, endPoint x: 420, endPoint y: 93, distance: 223.8
click at [420, 93] on div at bounding box center [422, 301] width 17 height 602
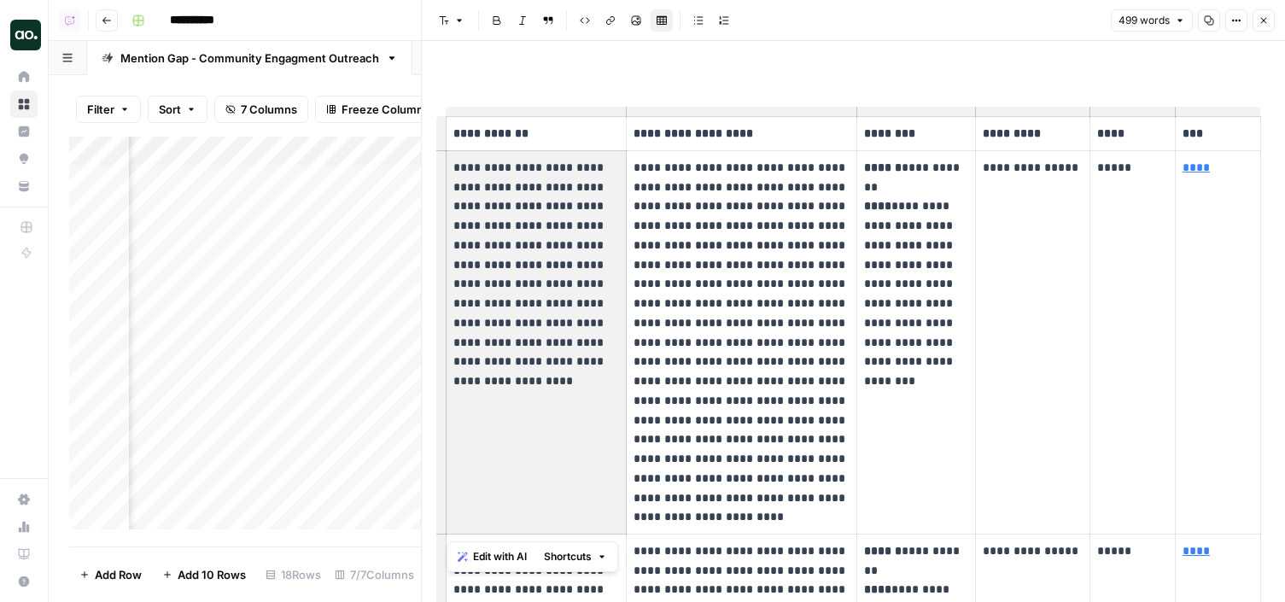
drag, startPoint x: 586, startPoint y: 358, endPoint x: 448, endPoint y: 163, distance: 238.8
click at [448, 163] on td "**********" at bounding box center [536, 341] width 180 height 383
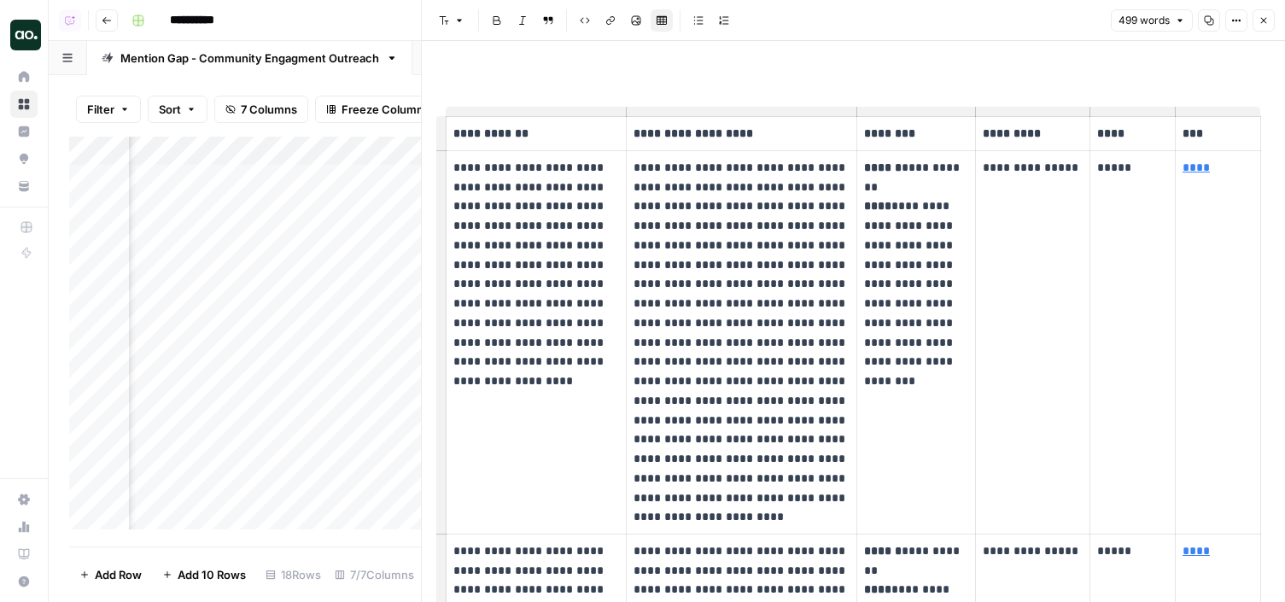
click at [561, 242] on p "**********" at bounding box center [536, 264] width 166 height 213
click at [576, 356] on p "**********" at bounding box center [536, 264] width 166 height 213
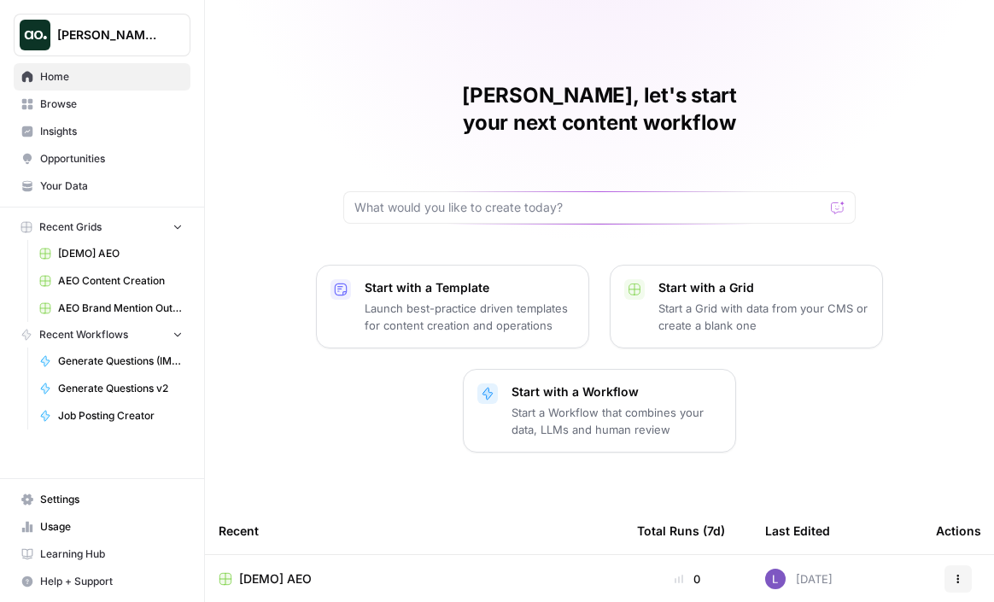
click at [115, 59] on nav "Home Browse Insights Opportunities Your Data" at bounding box center [102, 131] width 204 height 150
click at [134, 46] on button "[PERSON_NAME] Test" at bounding box center [102, 35] width 177 height 43
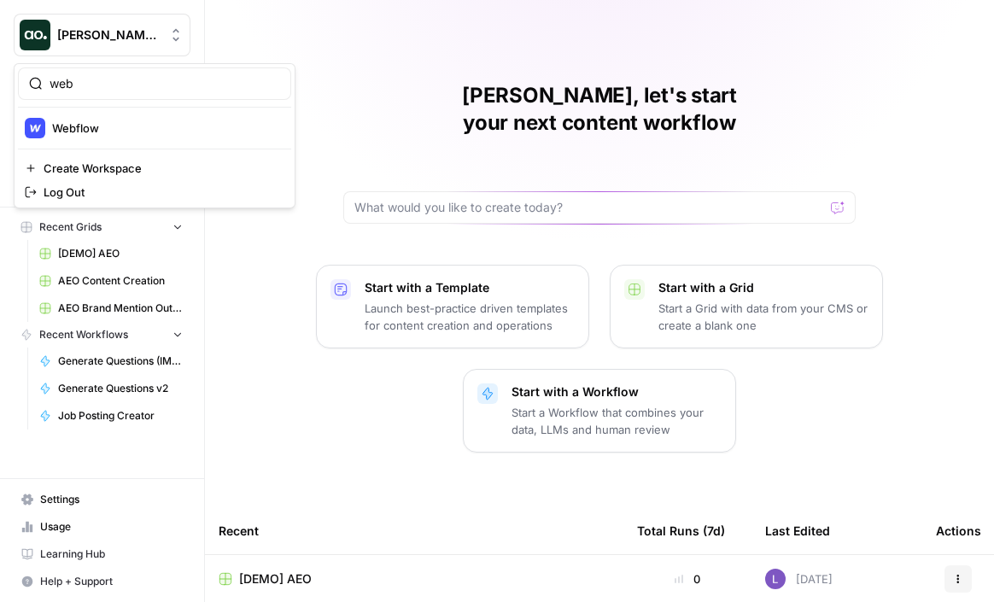
type input "web"
click at [125, 118] on div "Webflow" at bounding box center [155, 128] width 260 height 20
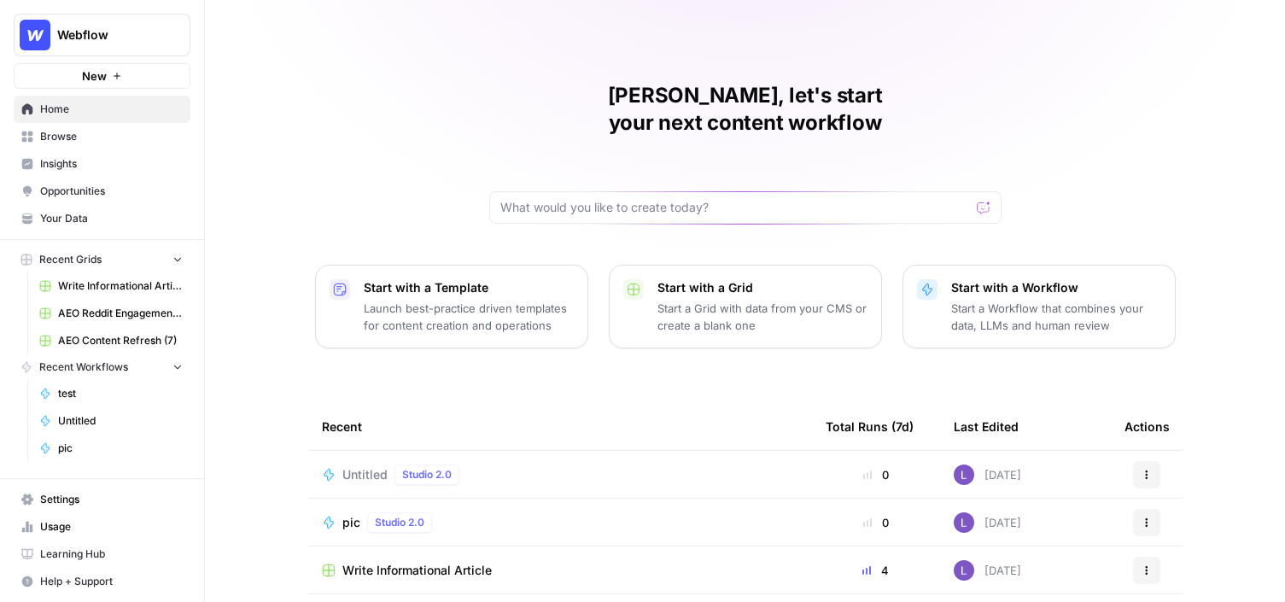
click at [140, 219] on span "Your Data" at bounding box center [111, 218] width 143 height 15
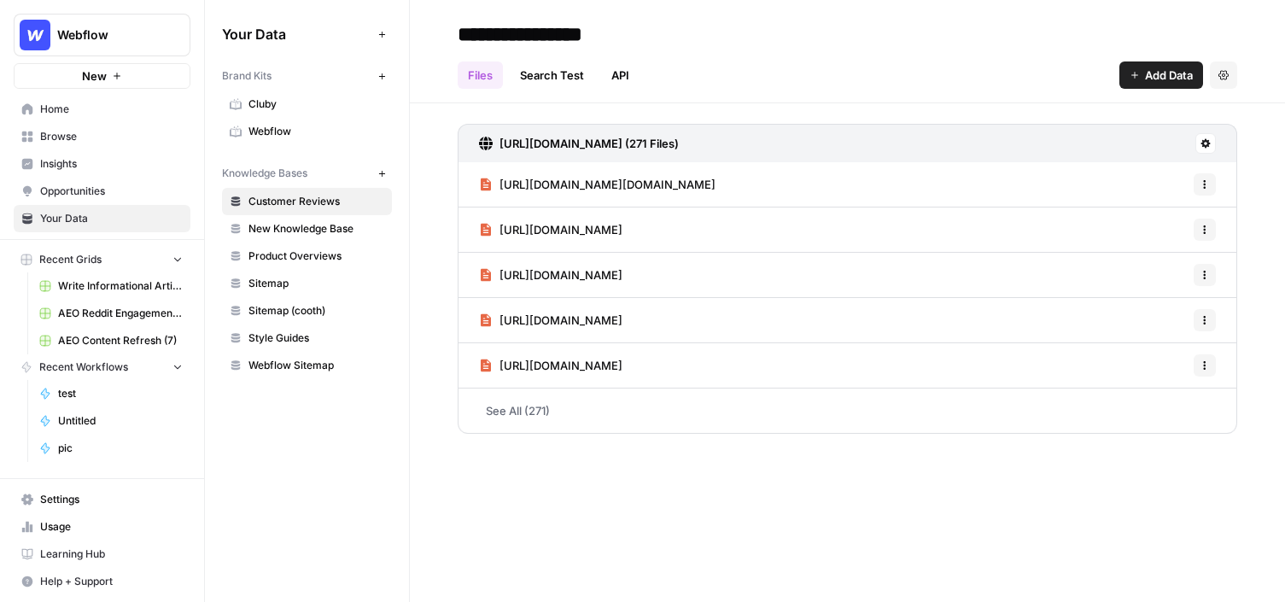
click at [269, 135] on span "Webflow" at bounding box center [316, 131] width 136 height 15
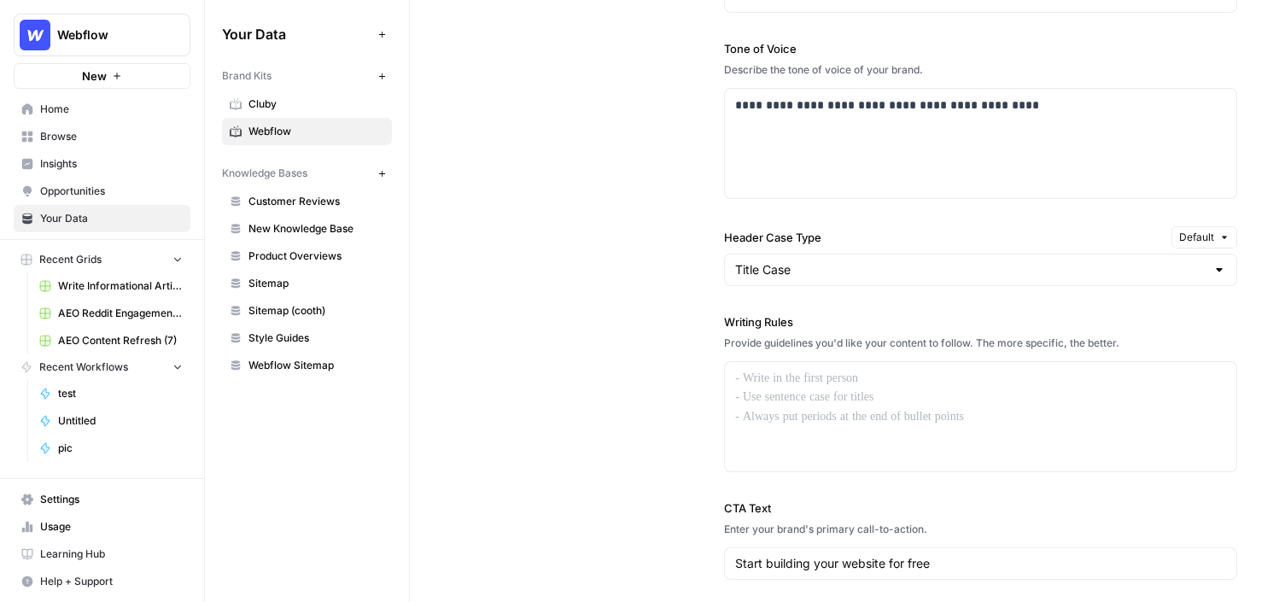
scroll to position [1244, 0]
drag, startPoint x: 722, startPoint y: 319, endPoint x: 826, endPoint y: 319, distance: 104.1
click at [826, 319] on div "**********" at bounding box center [847, 262] width 779 height 918
click at [921, 397] on div at bounding box center [980, 414] width 511 height 109
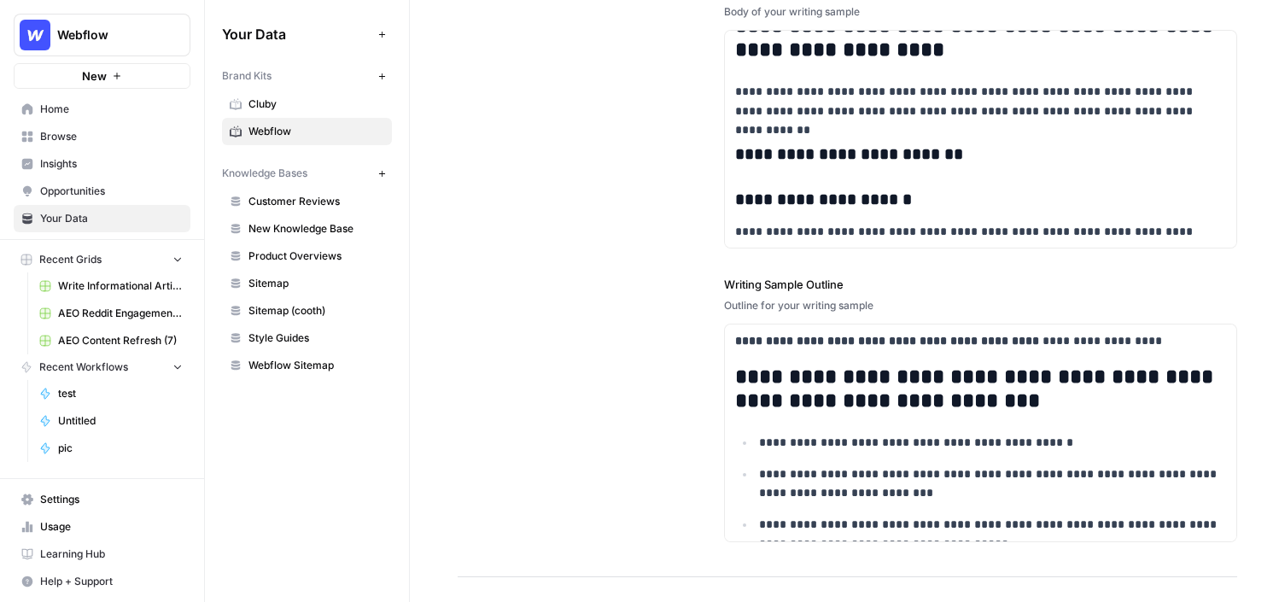
scroll to position [2240, 0]
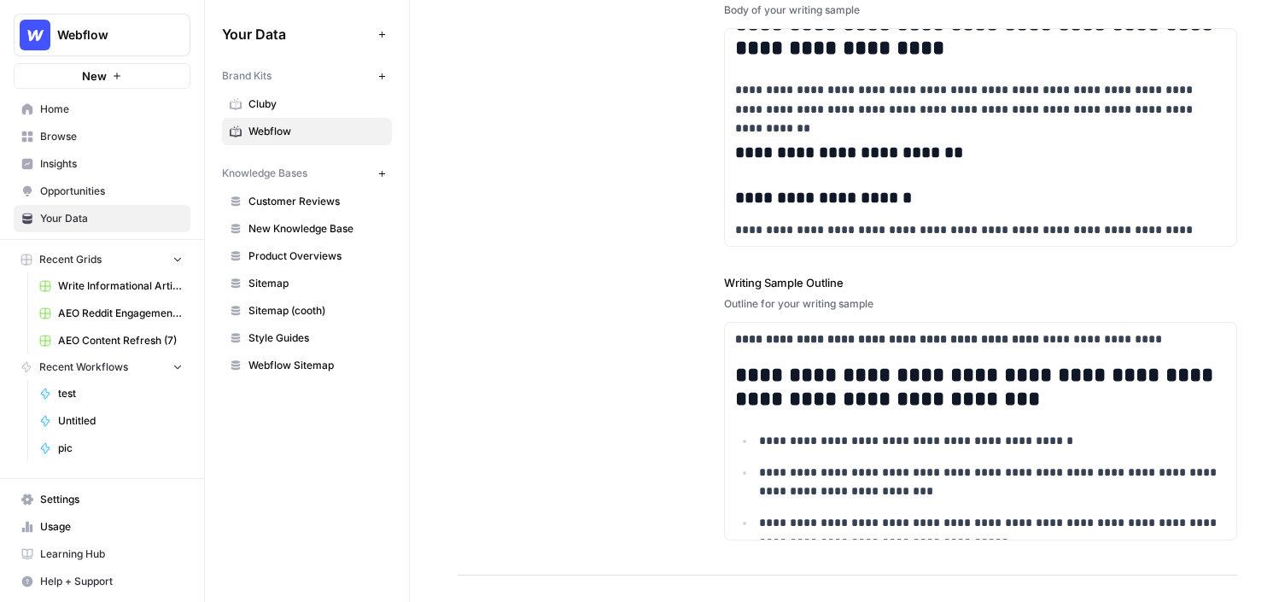
click at [316, 198] on span "Customer Reviews" at bounding box center [316, 201] width 136 height 15
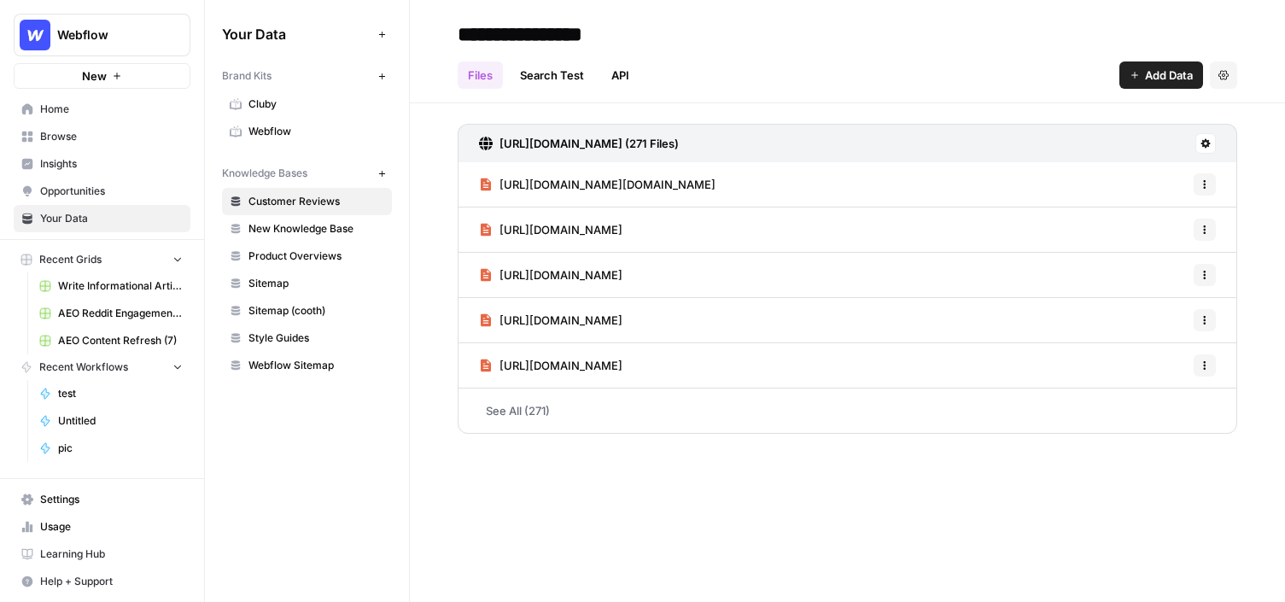
click at [376, 174] on button "New" at bounding box center [381, 173] width 20 height 20
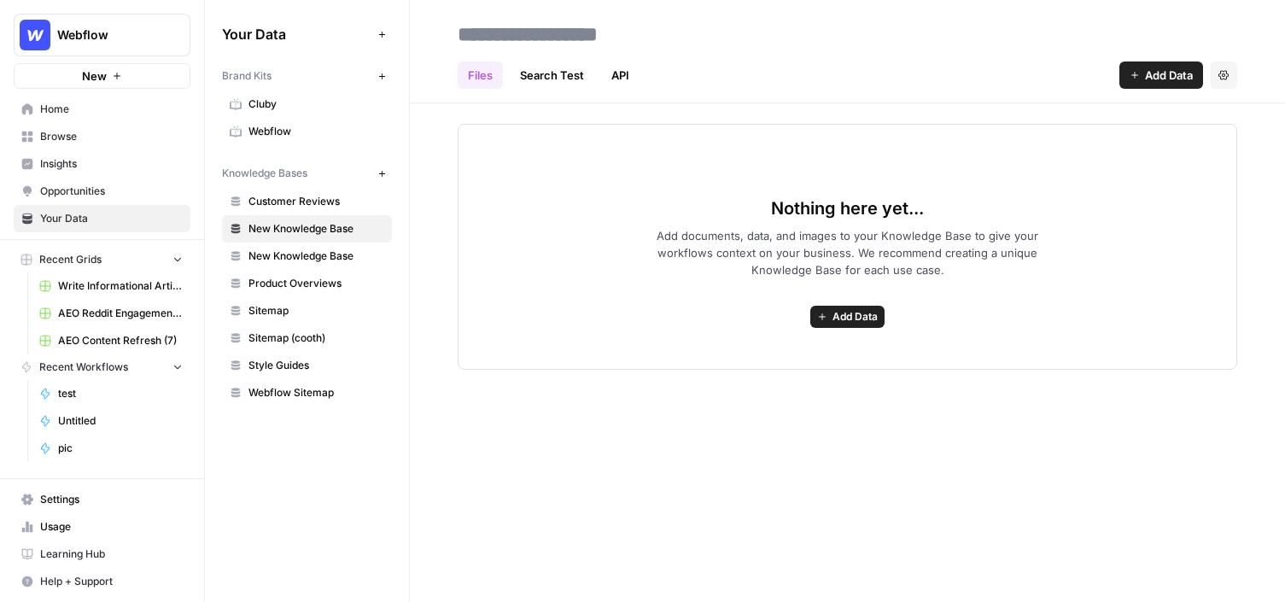
click at [841, 317] on span "Add Data" at bounding box center [854, 316] width 45 height 15
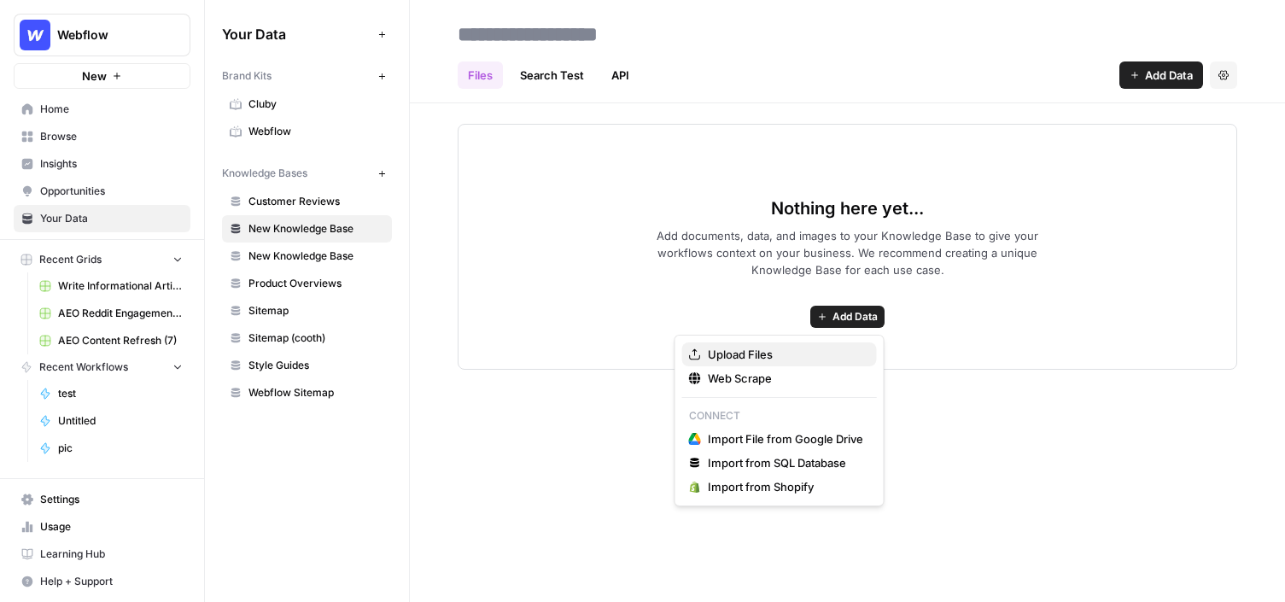
click at [809, 353] on span "Upload Files" at bounding box center [785, 354] width 155 height 17
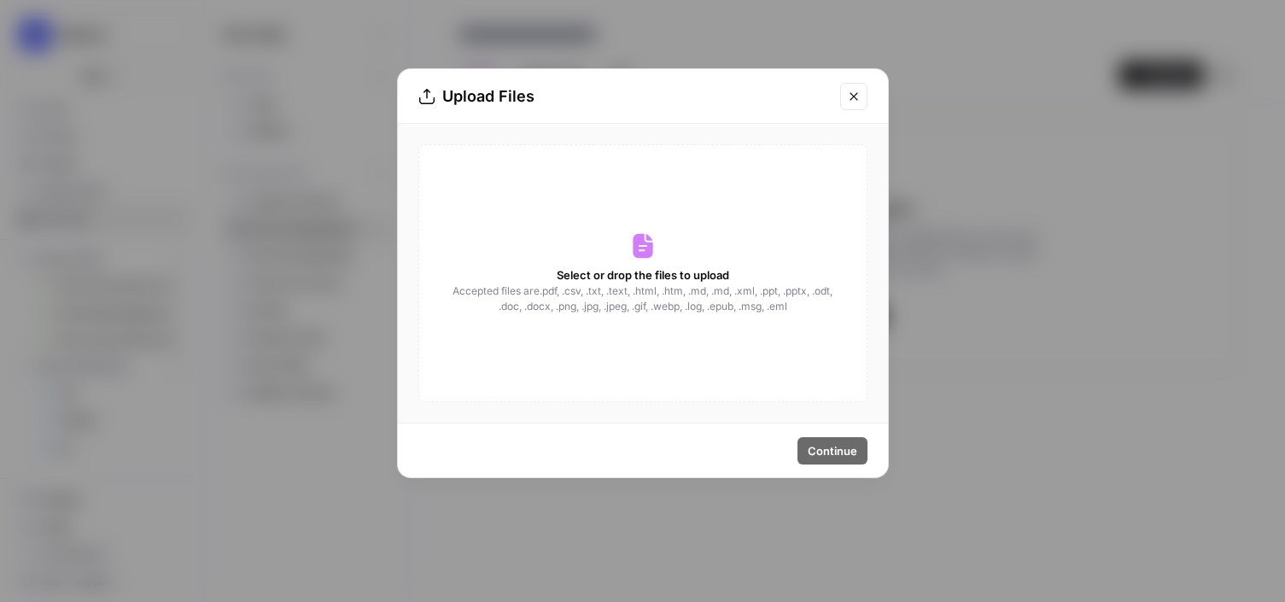
click at [858, 103] on button "Close modal" at bounding box center [853, 96] width 27 height 27
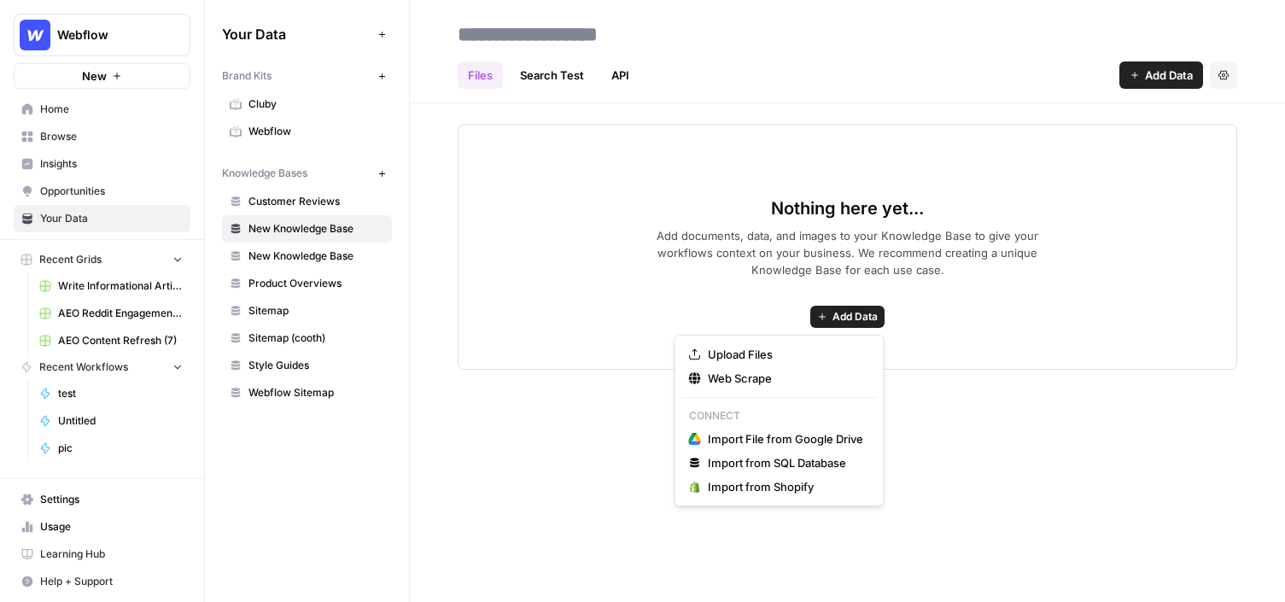
click at [853, 320] on span "Add Data" at bounding box center [854, 316] width 45 height 15
click at [808, 376] on span "Web Scrape" at bounding box center [785, 378] width 155 height 17
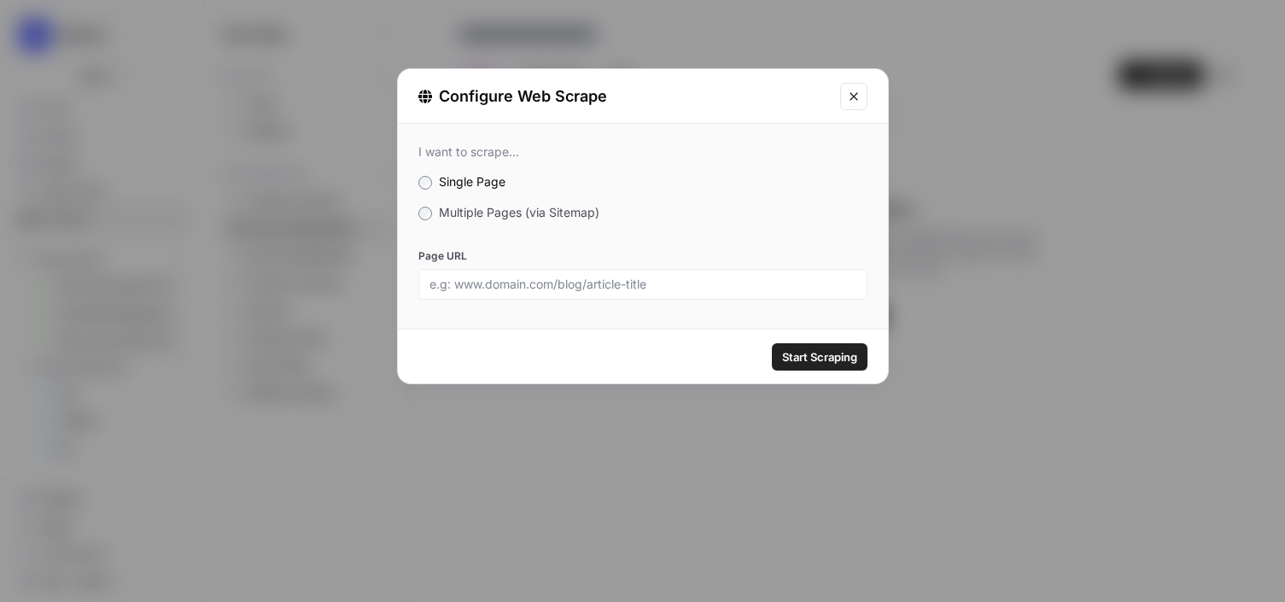
click at [519, 217] on span "Multiple Pages (via Sitemap)" at bounding box center [519, 212] width 160 height 15
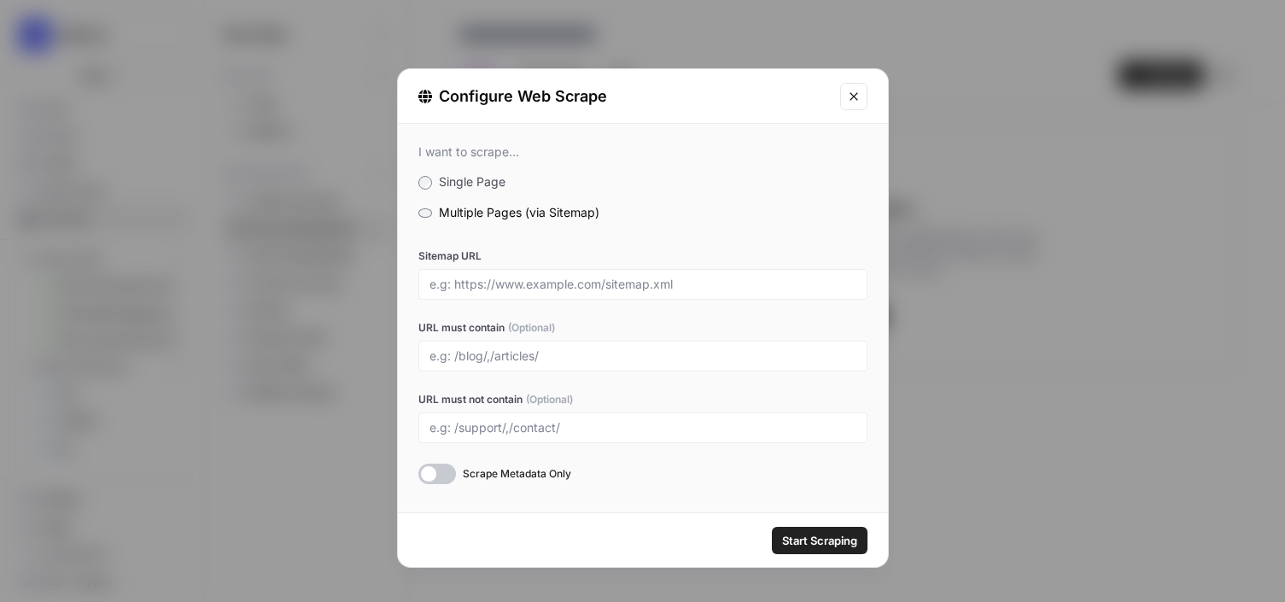
click at [860, 80] on div "Configure Web Scrape" at bounding box center [643, 96] width 490 height 55
drag, startPoint x: 446, startPoint y: 284, endPoint x: 590, endPoint y: 289, distance: 144.3
click at [590, 289] on input "Sitemap URL" at bounding box center [642, 284] width 427 height 15
drag, startPoint x: 606, startPoint y: 286, endPoint x: 681, endPoint y: 288, distance: 75.1
click at [679, 287] on input "Sitemap URL" at bounding box center [642, 284] width 427 height 15
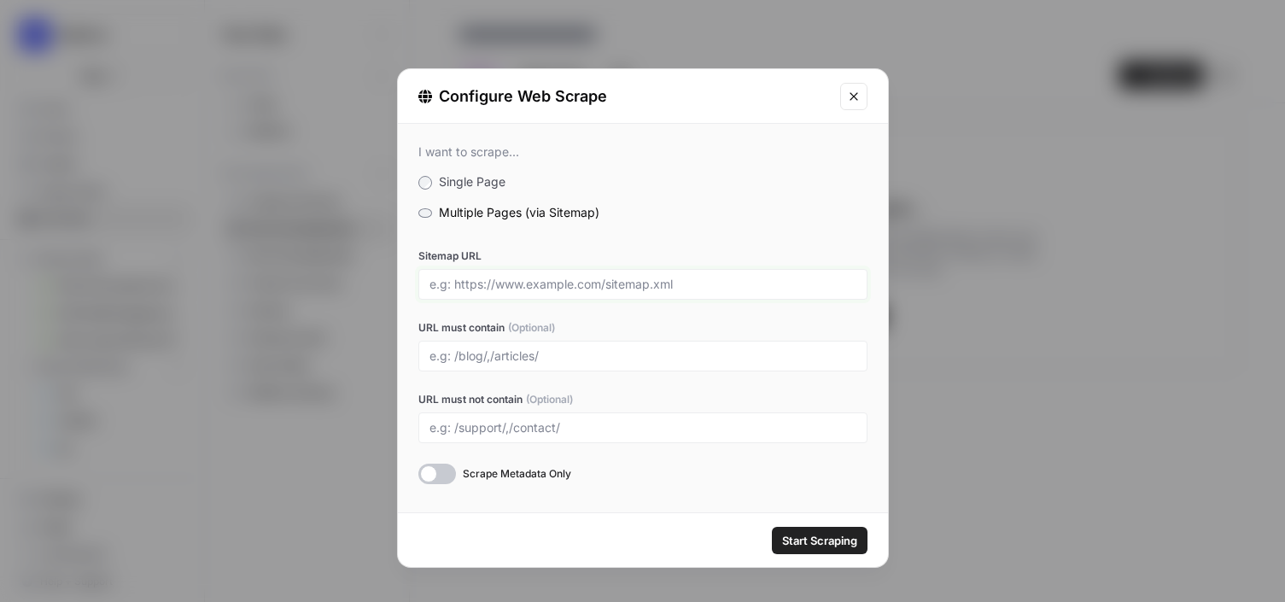
click at [681, 288] on input "Sitemap URL" at bounding box center [642, 284] width 427 height 15
click at [475, 354] on input "URL must contain (Optional)" at bounding box center [642, 355] width 427 height 15
click at [844, 91] on button "Close modal" at bounding box center [853, 96] width 27 height 27
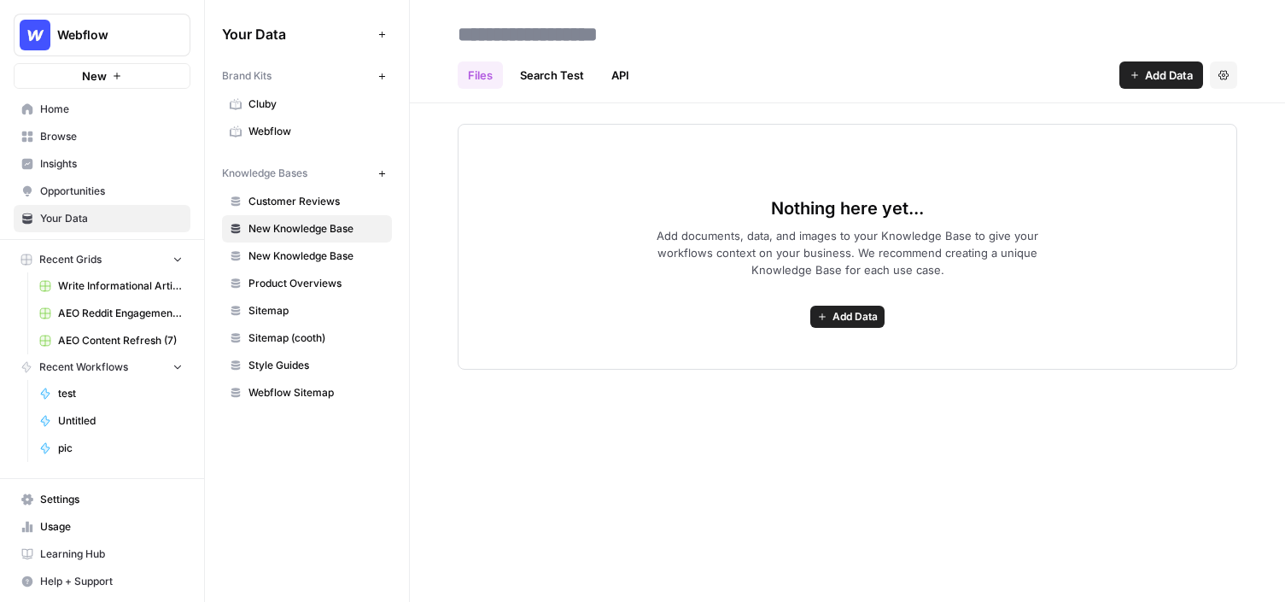
click at [94, 137] on span "Browse" at bounding box center [111, 136] width 143 height 15
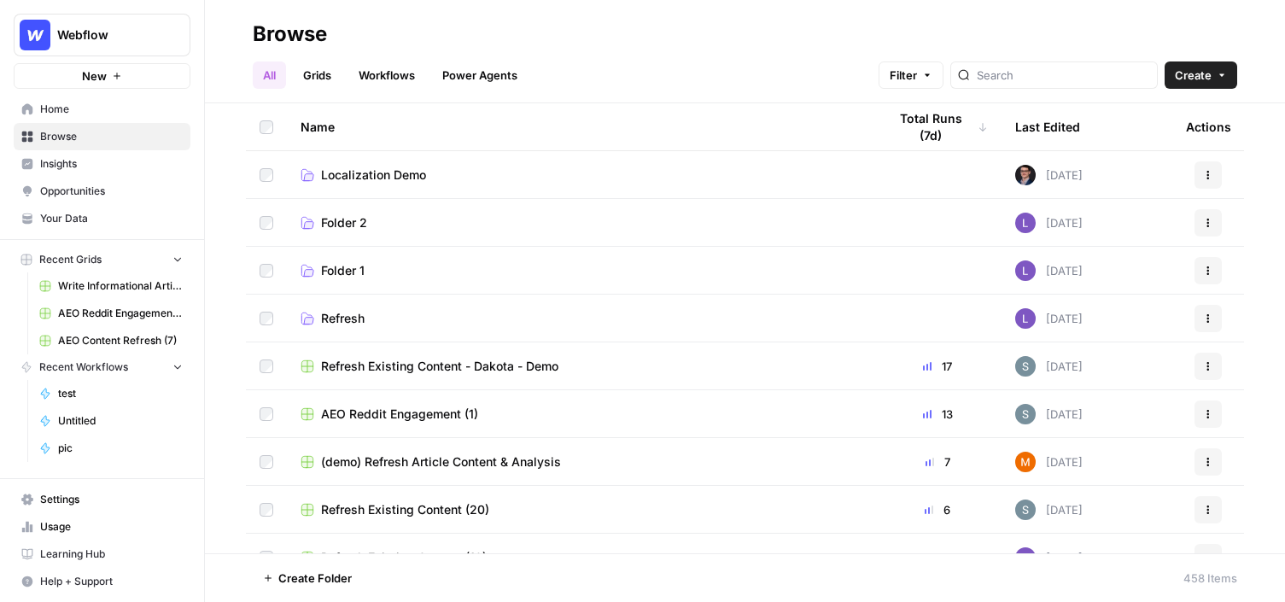
click at [381, 78] on link "Workflows" at bounding box center [386, 74] width 77 height 27
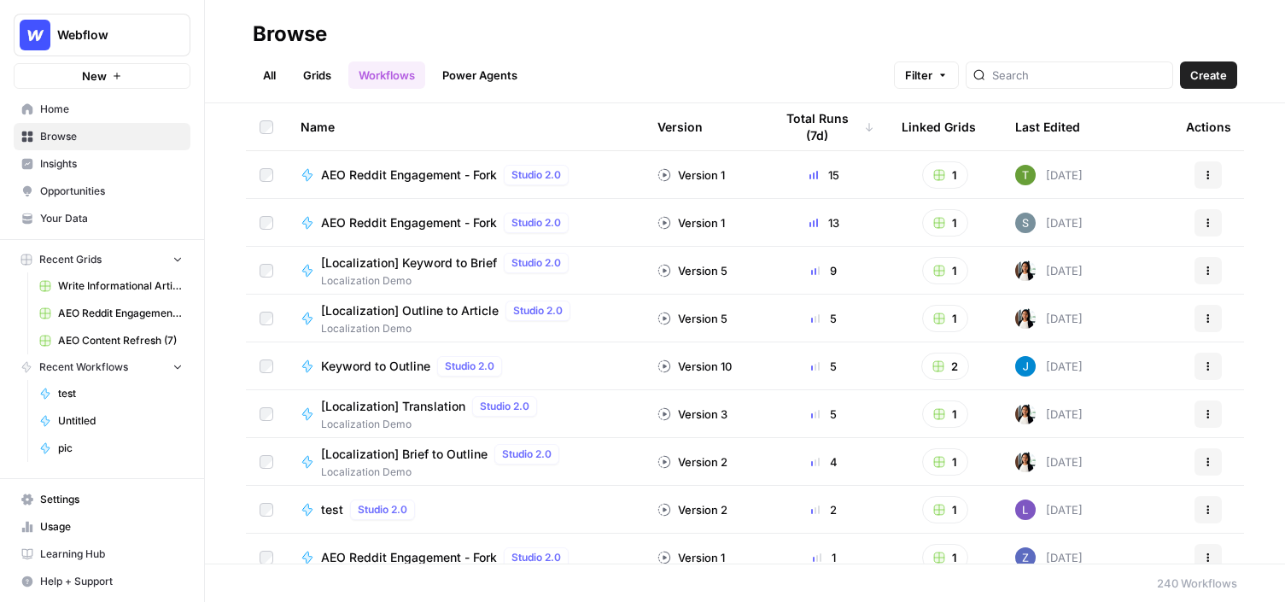
click at [993, 76] on span "Create" at bounding box center [1208, 75] width 37 height 17
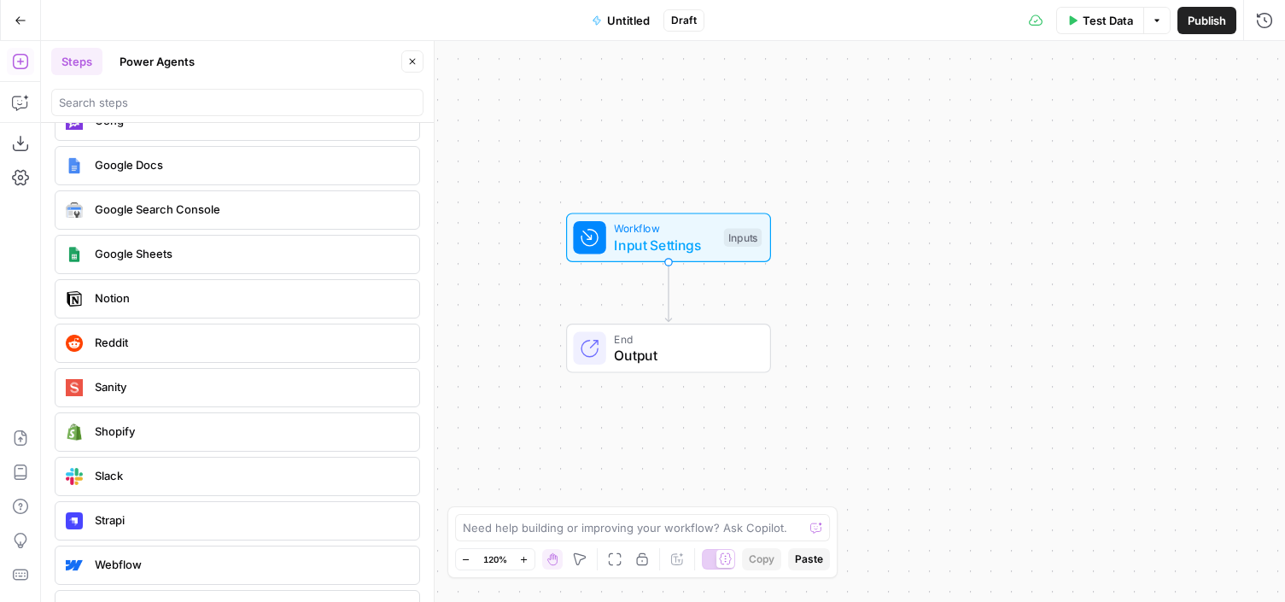
scroll to position [3383, 0]
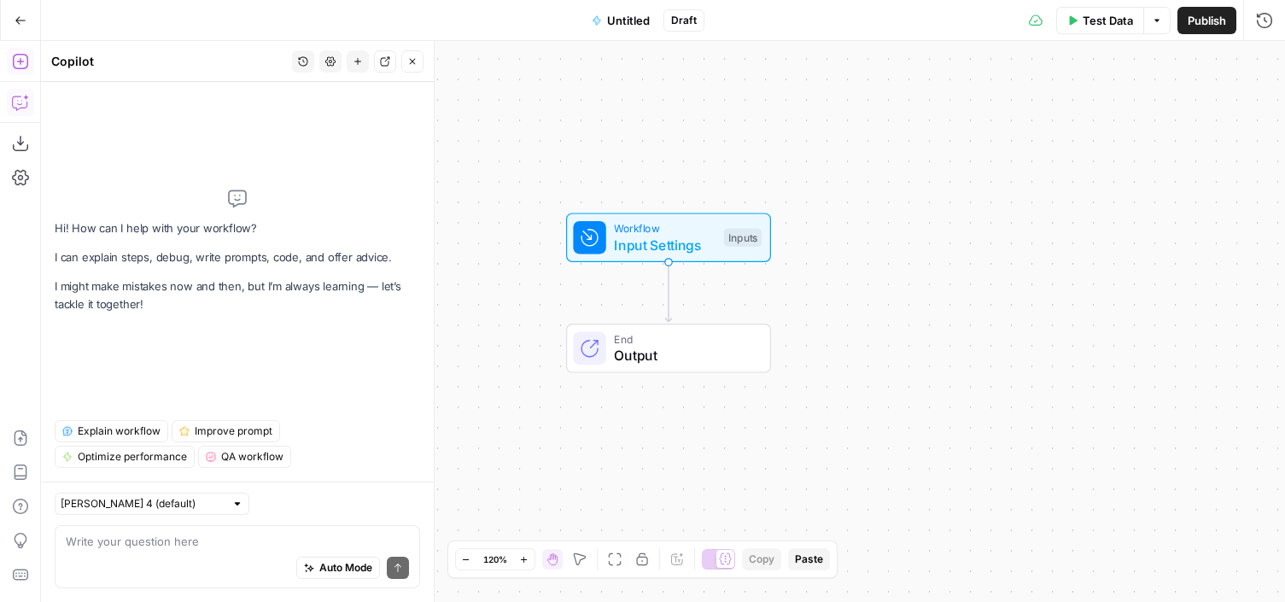
click at [23, 64] on icon "button" at bounding box center [20, 61] width 17 height 17
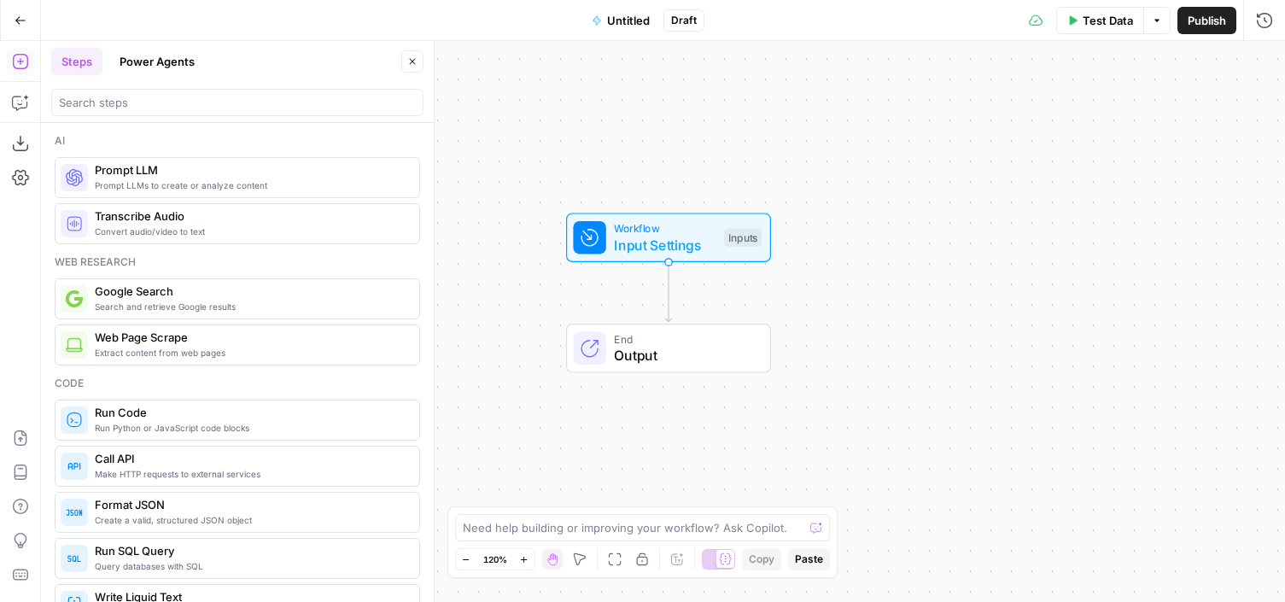
click at [177, 66] on button "Power Agents" at bounding box center [157, 61] width 96 height 27
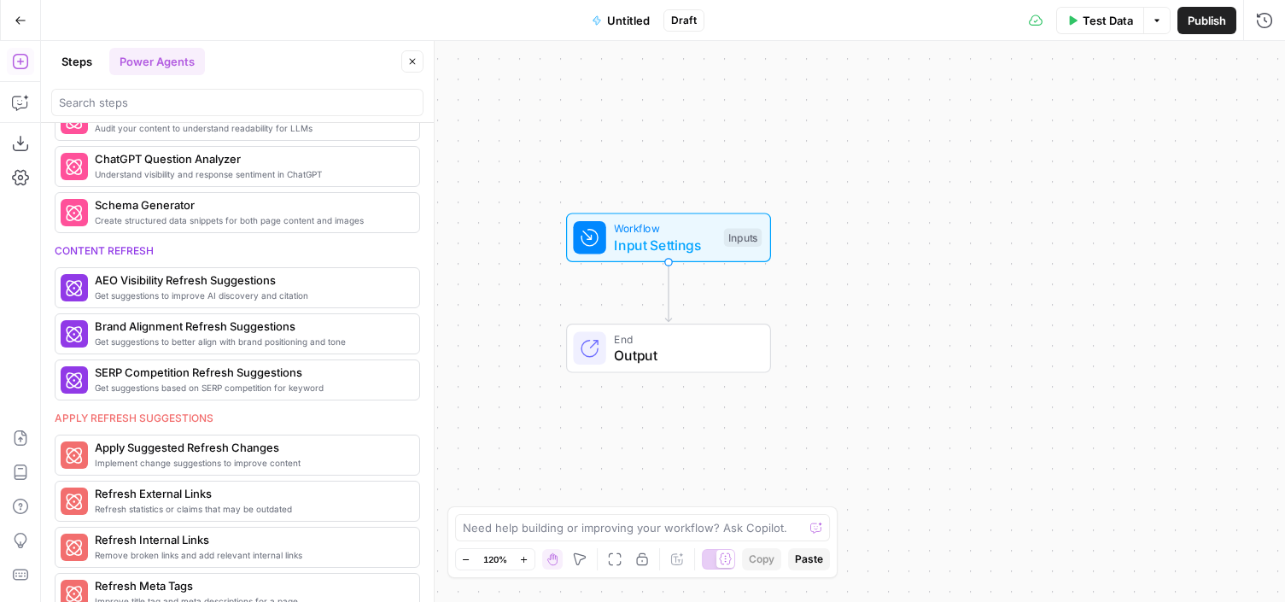
scroll to position [696, 0]
click at [24, 19] on icon "button" at bounding box center [21, 21] width 12 height 12
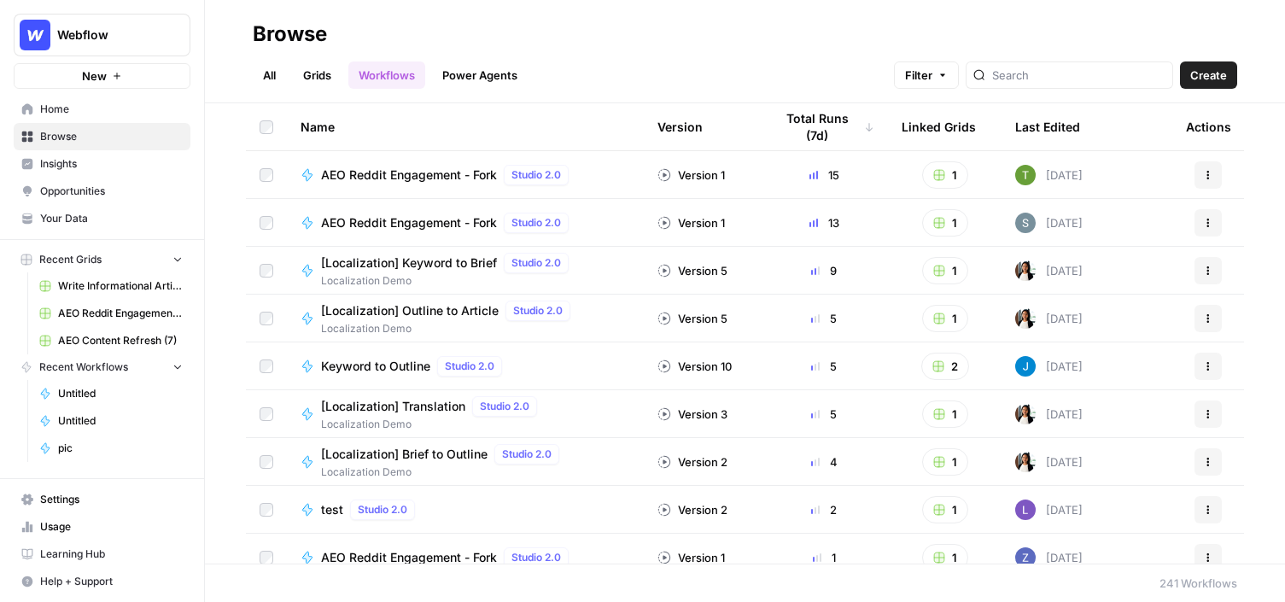
click at [323, 70] on link "Grids" at bounding box center [317, 74] width 49 height 27
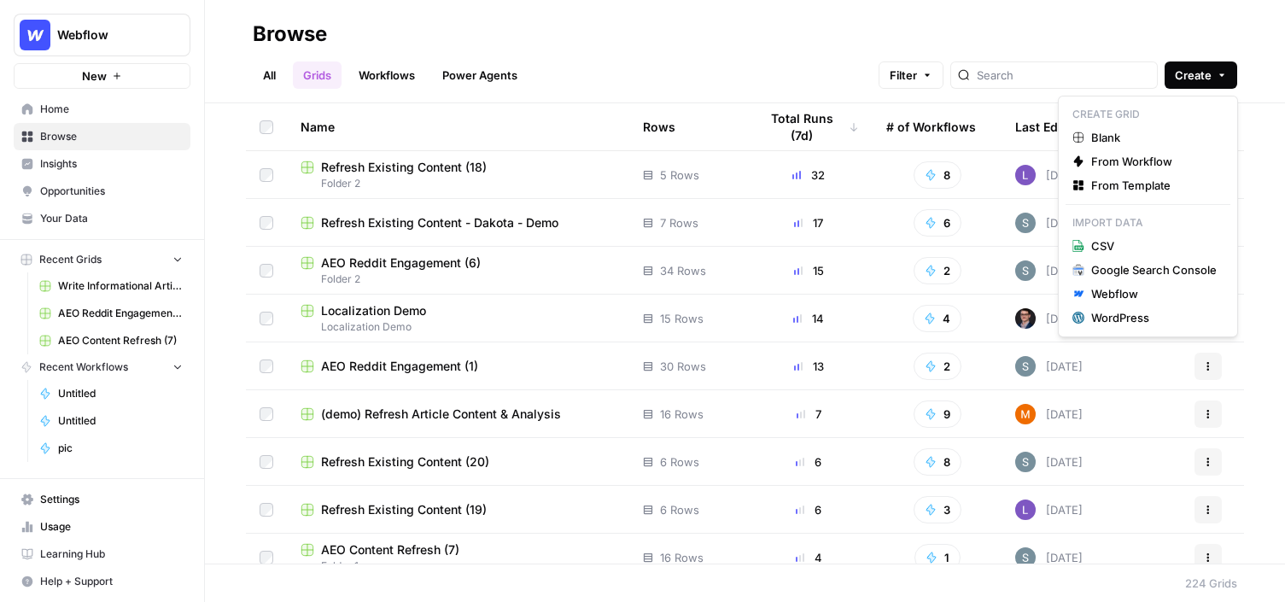
click at [993, 68] on span "Create" at bounding box center [1193, 75] width 37 height 17
click at [993, 193] on span "From Template" at bounding box center [1153, 185] width 125 height 17
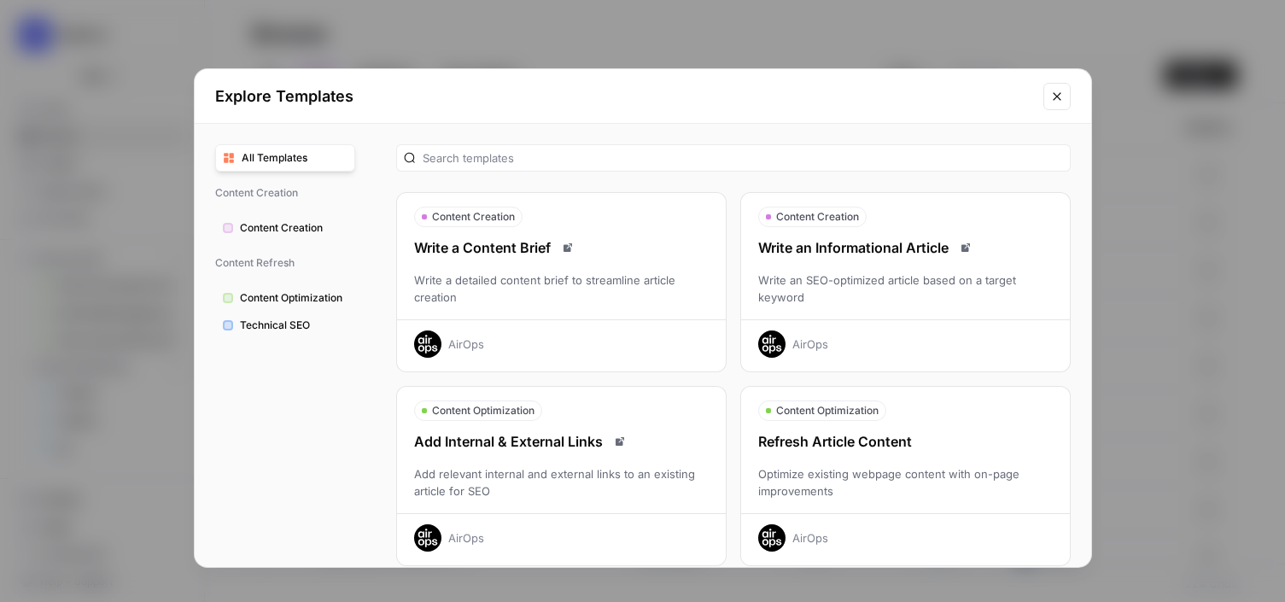
click at [931, 268] on div "Write an Informational Article Write an SEO-optimized article based on a target…" at bounding box center [905, 297] width 329 height 120
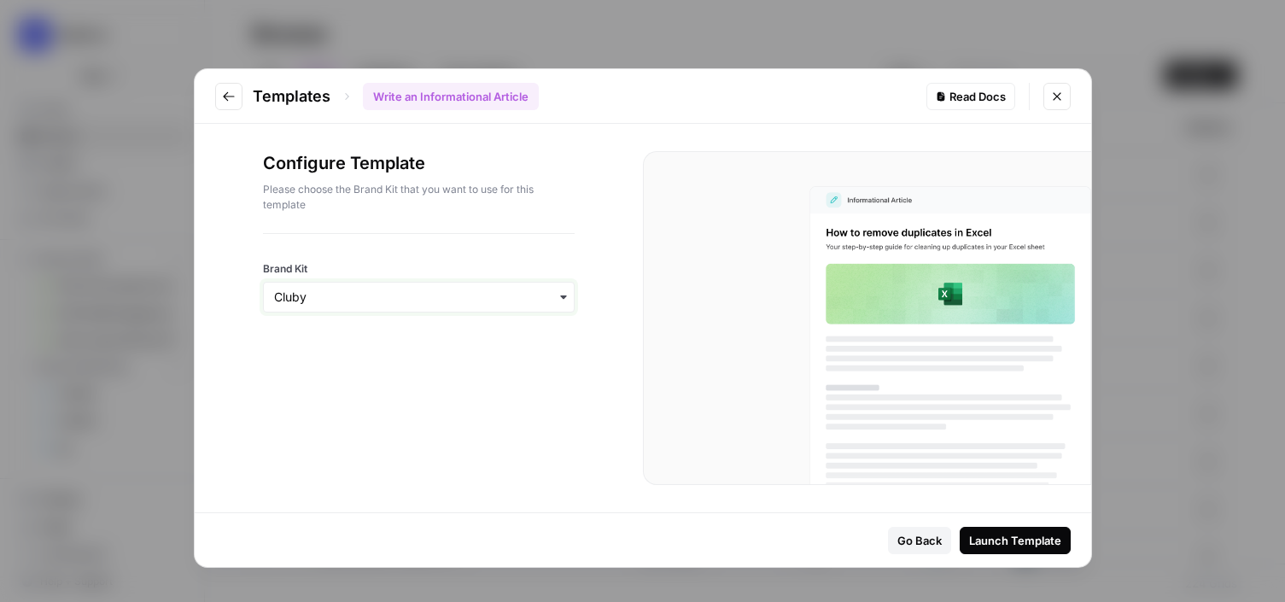
click at [426, 294] on input "Brand Kit" at bounding box center [418, 297] width 289 height 17
click at [432, 372] on div "Webflow" at bounding box center [419, 375] width 310 height 32
click at [983, 548] on div "Launch Template" at bounding box center [1015, 540] width 92 height 17
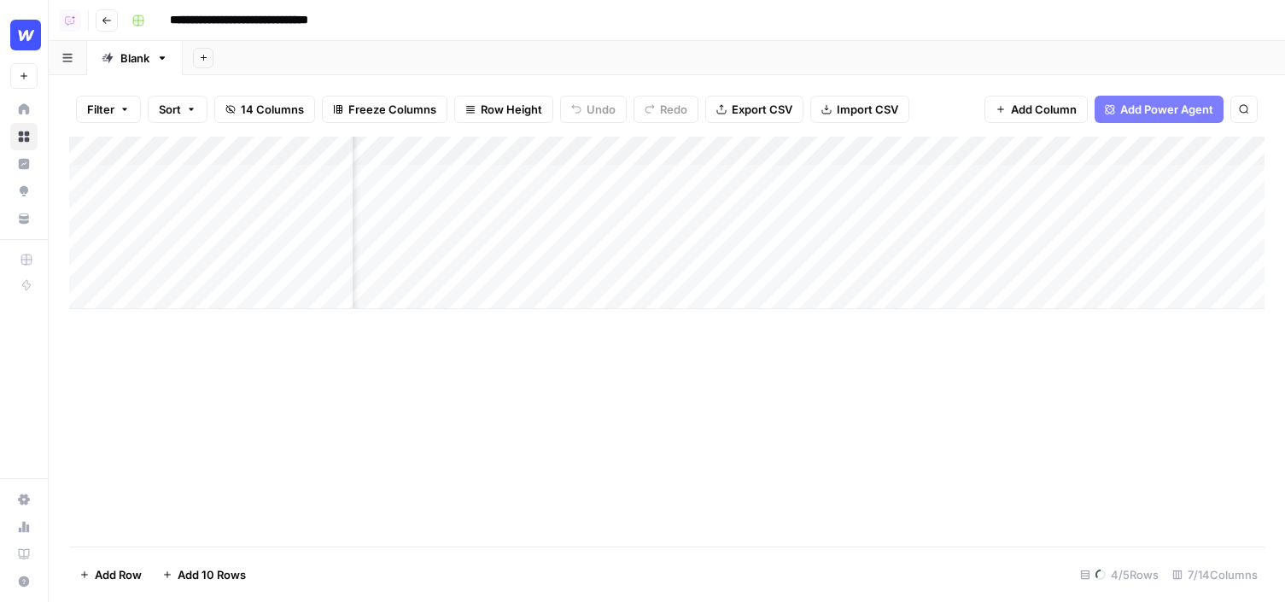
scroll to position [0, 267]
click at [227, 288] on div "Add Column" at bounding box center [666, 267] width 1195 height 260
click at [233, 325] on div "Add Column" at bounding box center [666, 267] width 1195 height 260
click at [195, 266] on div "Add Column" at bounding box center [666, 267] width 1195 height 260
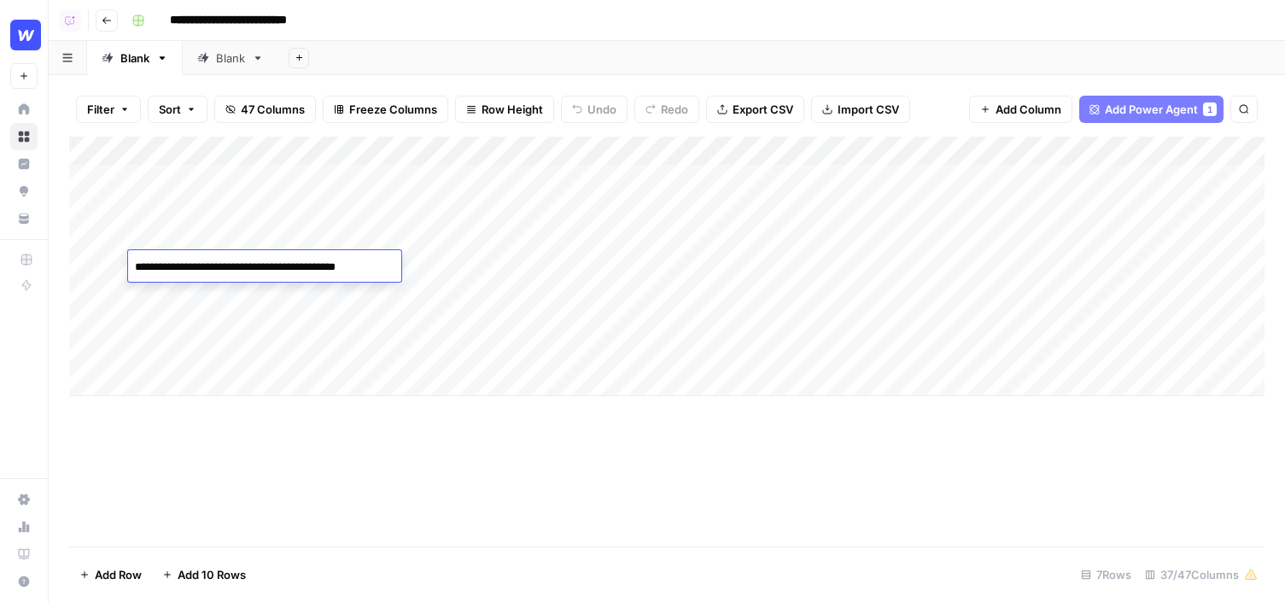
click at [195, 266] on textarea "**********" at bounding box center [264, 267] width 273 height 24
click at [433, 458] on div "Add Column" at bounding box center [666, 342] width 1195 height 410
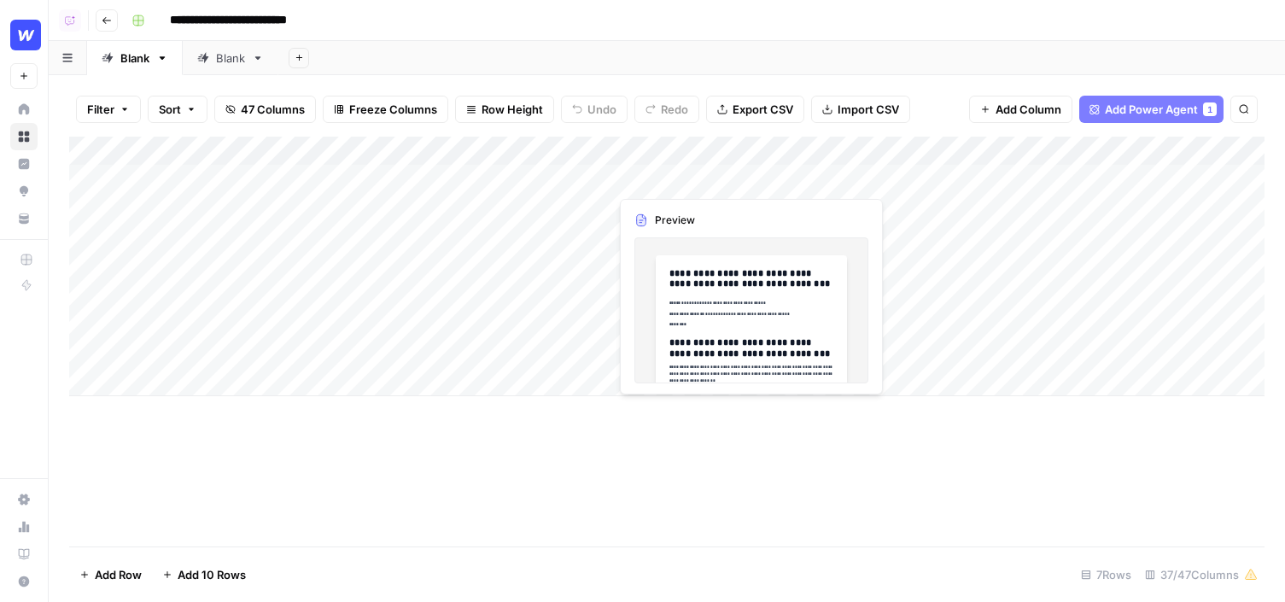
click at [662, 184] on div "Add Column" at bounding box center [666, 267] width 1195 height 260
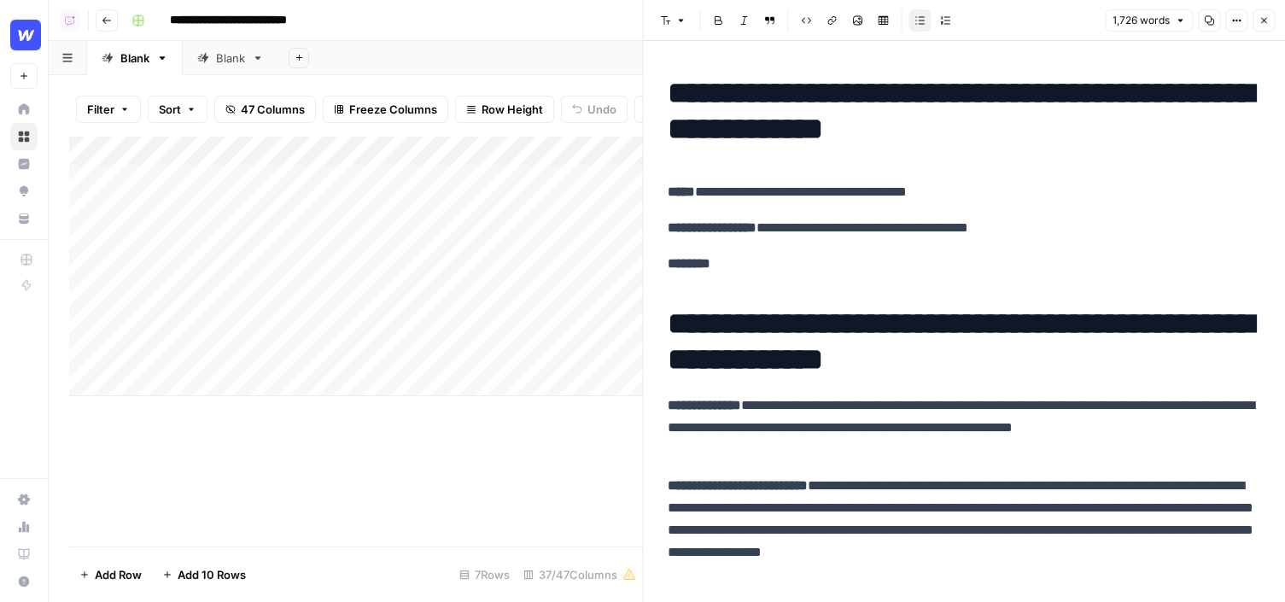
scroll to position [17, 0]
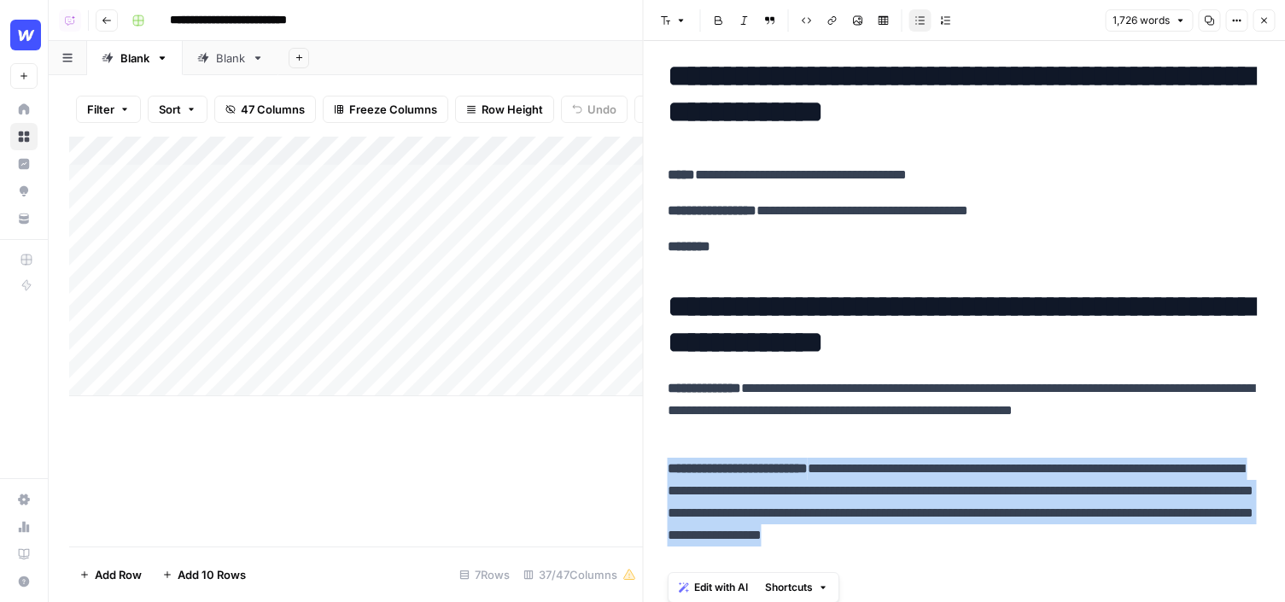
drag, startPoint x: 810, startPoint y: 556, endPoint x: 649, endPoint y: 462, distance: 186.7
click at [649, 462] on div "**********" at bounding box center [964, 301] width 643 height 602
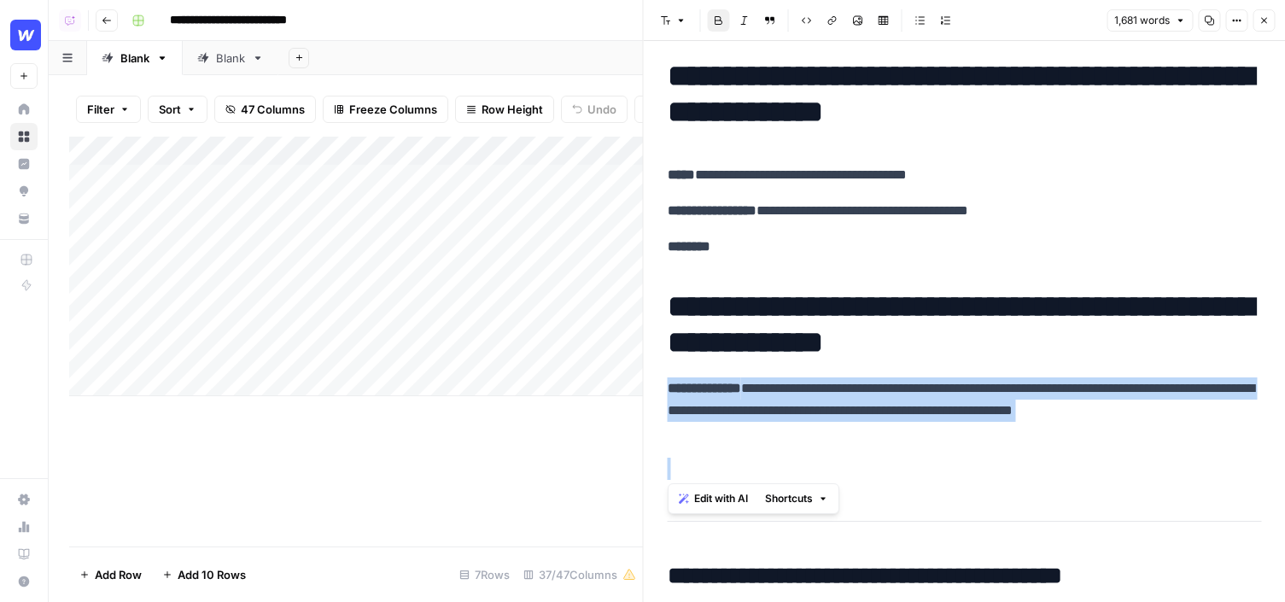
drag, startPoint x: 713, startPoint y: 440, endPoint x: 642, endPoint y: 387, distance: 88.4
click at [643, 387] on div "**********" at bounding box center [964, 301] width 643 height 602
click at [708, 503] on span "Edit with AI" at bounding box center [721, 498] width 54 height 15
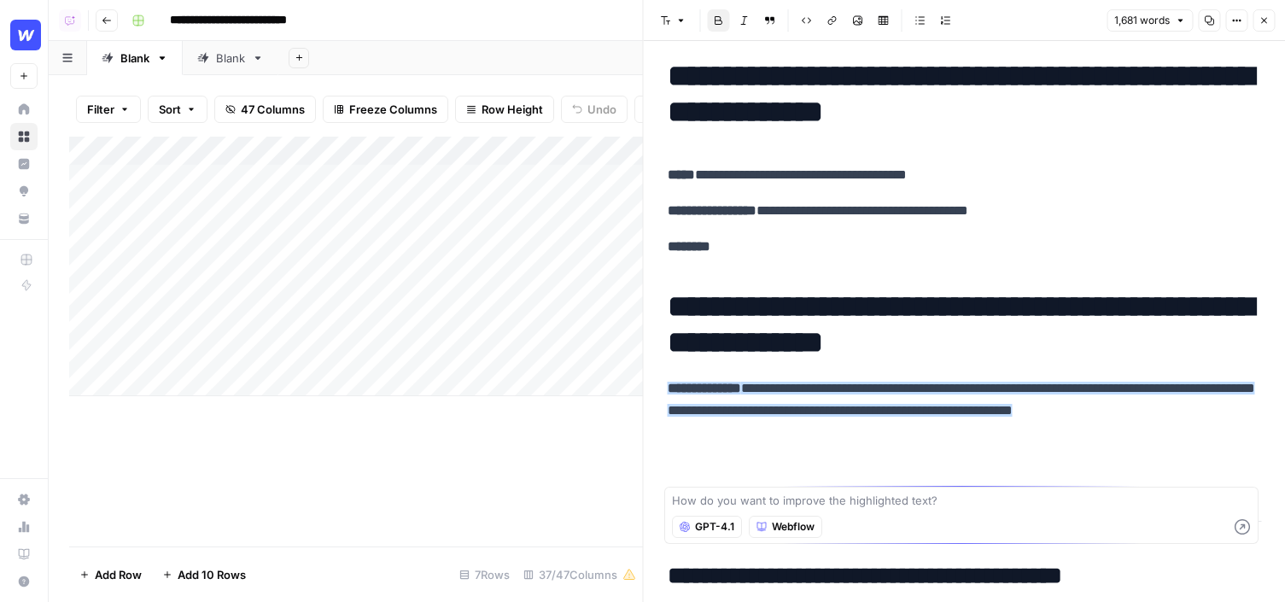
click at [1262, 26] on button "Close" at bounding box center [1263, 20] width 22 height 22
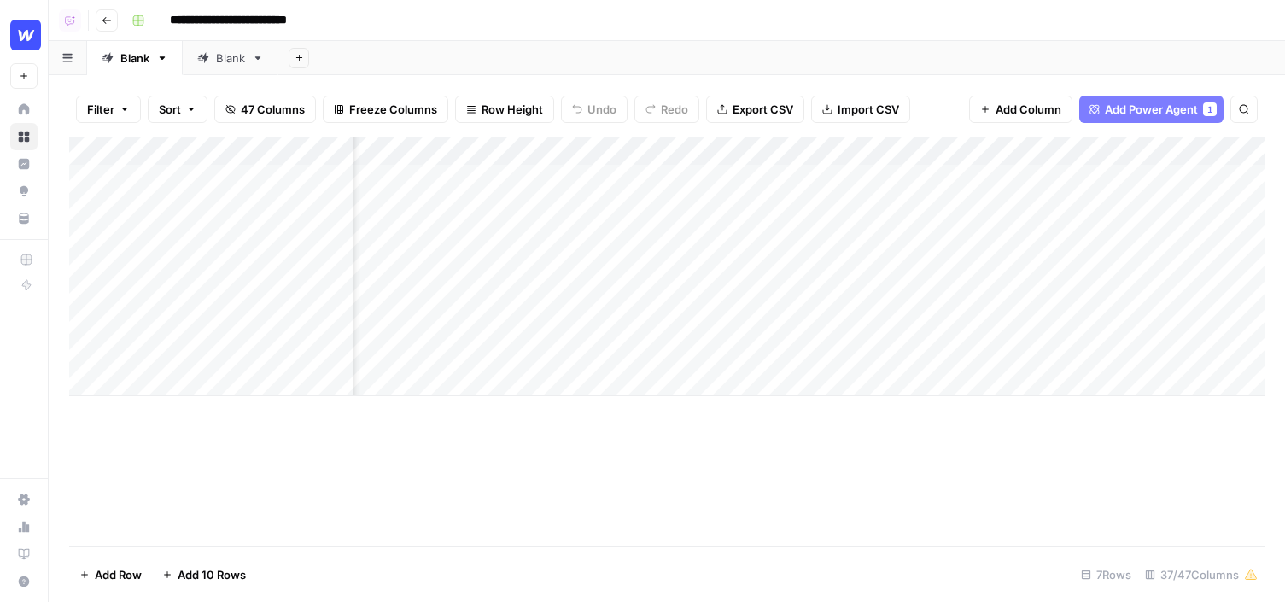
scroll to position [0, 116]
click at [1027, 111] on span "Add Column" at bounding box center [1028, 109] width 66 height 17
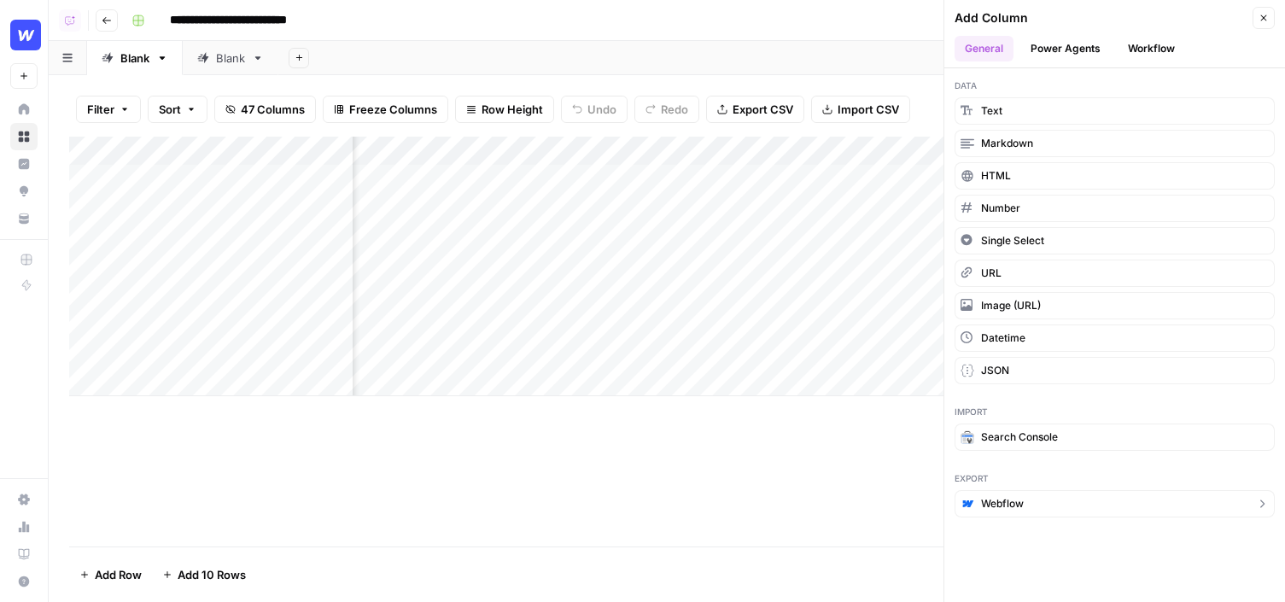
click at [1017, 499] on span "Webflow" at bounding box center [1002, 503] width 43 height 15
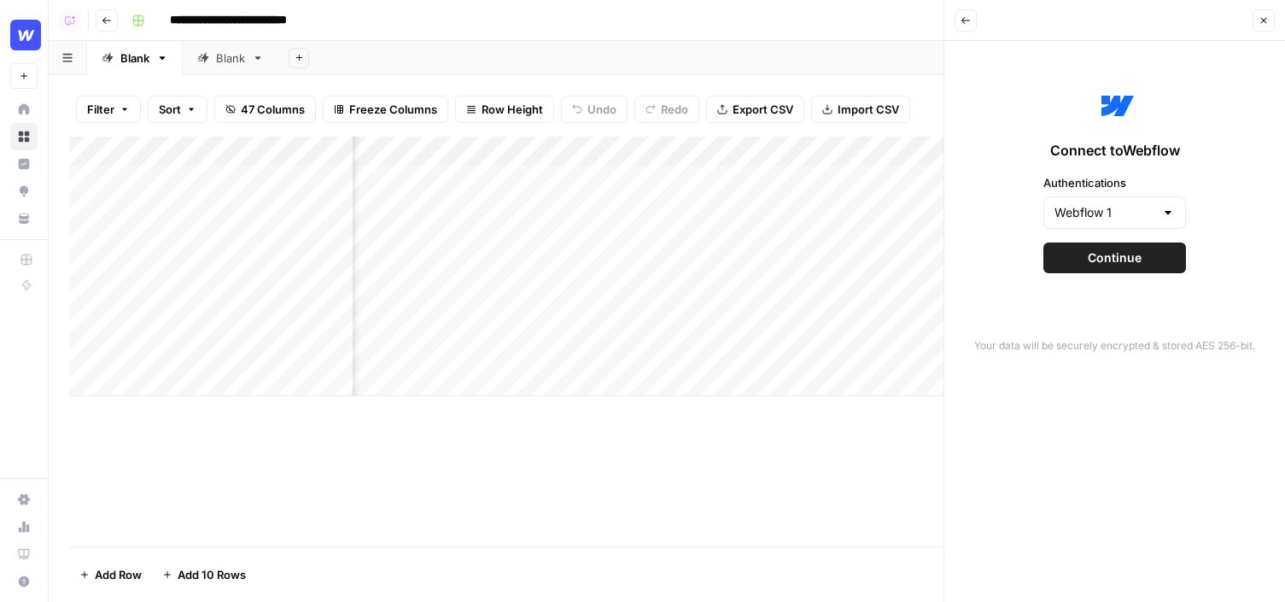
scroll to position [0, 525]
click at [1055, 263] on button "Continue" at bounding box center [1114, 257] width 143 height 31
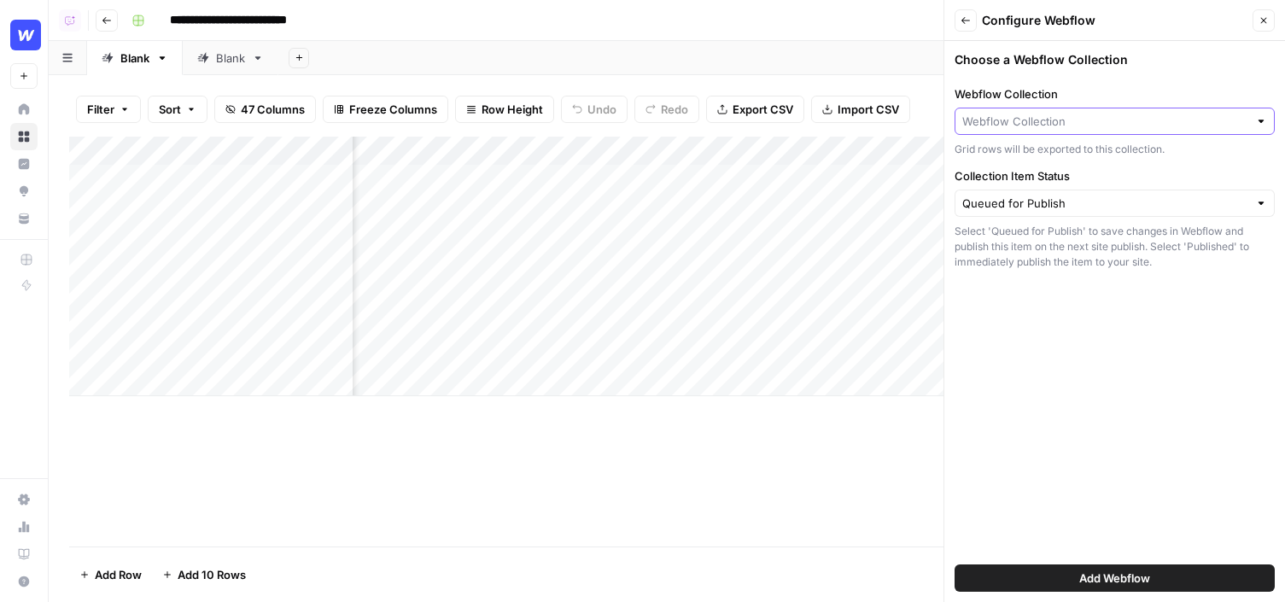
click at [1009, 120] on input "Webflow Collection" at bounding box center [1105, 121] width 286 height 17
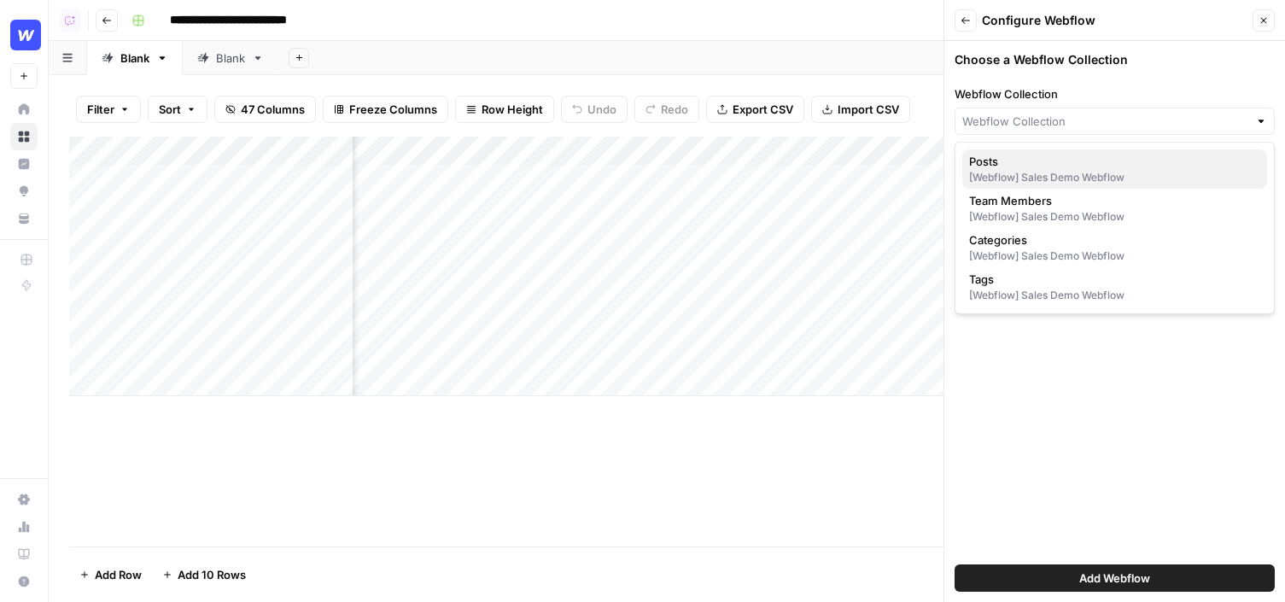
click at [1010, 177] on div "[Webflow] Sales Demo Webflow" at bounding box center [1114, 177] width 291 height 15
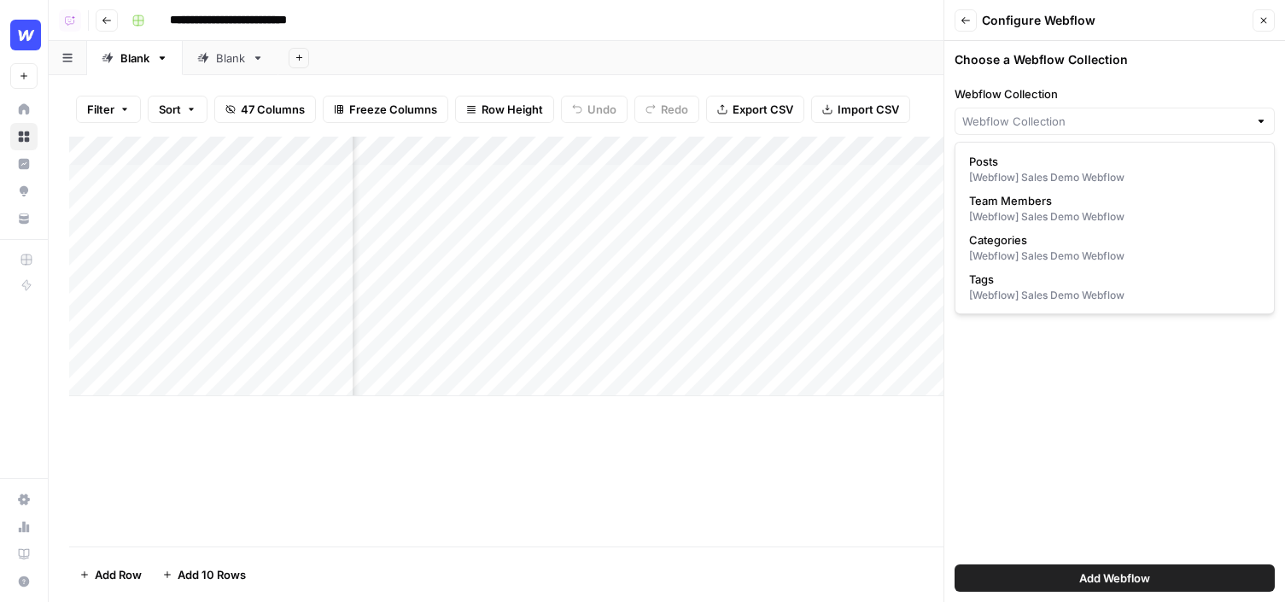
type input "Posts"
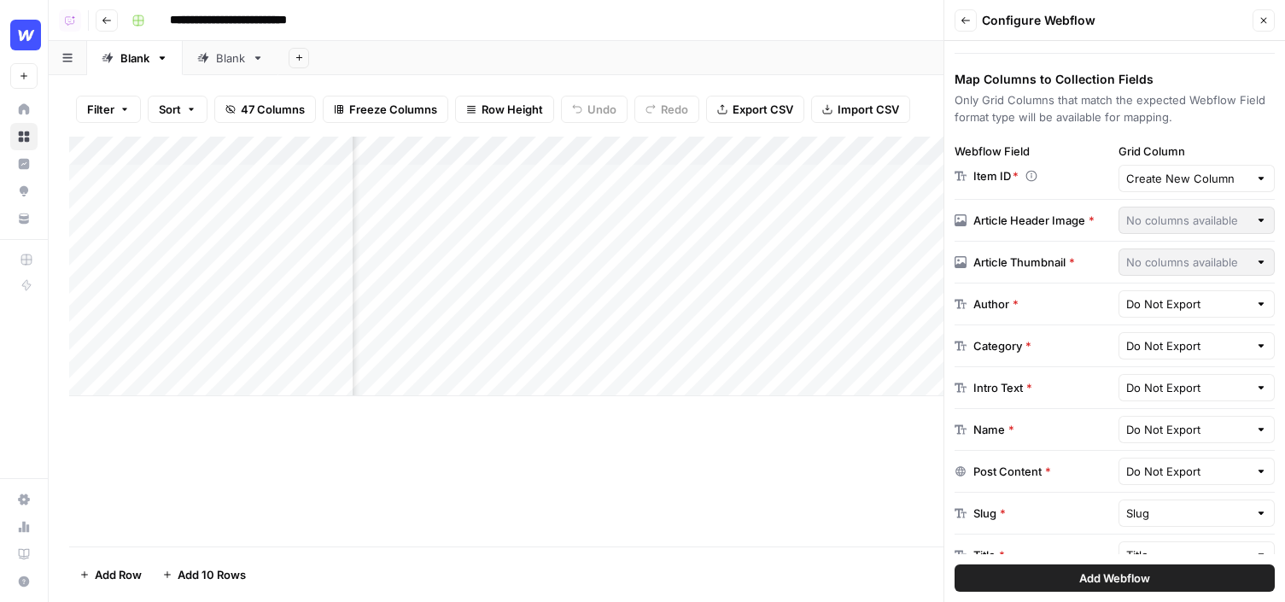
scroll to position [252, 0]
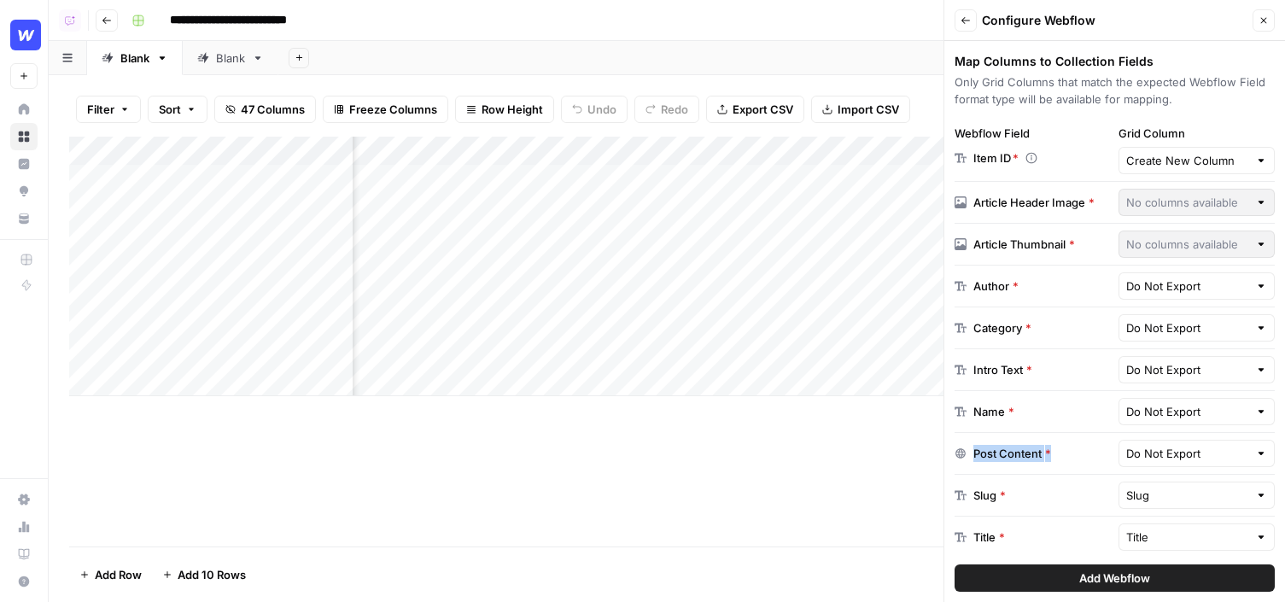
drag, startPoint x: 1048, startPoint y: 453, endPoint x: 965, endPoint y: 450, distance: 82.9
click at [966, 451] on div "Post Content *" at bounding box center [1032, 453] width 157 height 17
click at [1176, 452] on input "text" at bounding box center [1187, 453] width 123 height 17
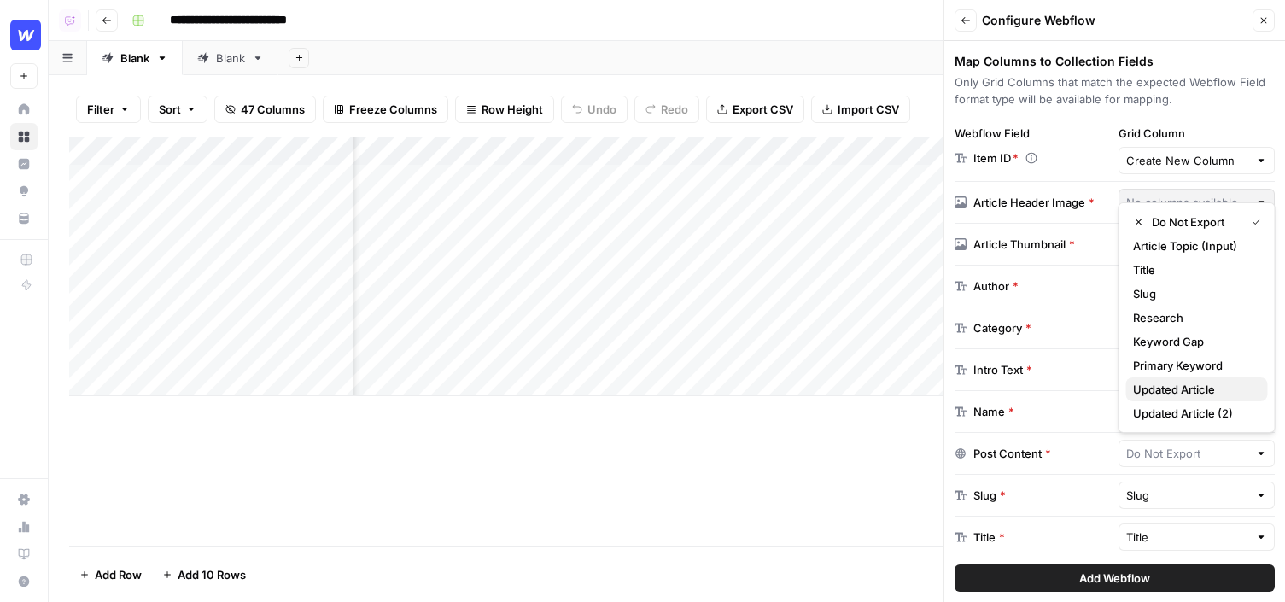
click at [1200, 393] on span "Updated Article" at bounding box center [1193, 389] width 121 height 17
type input "Updated Article"
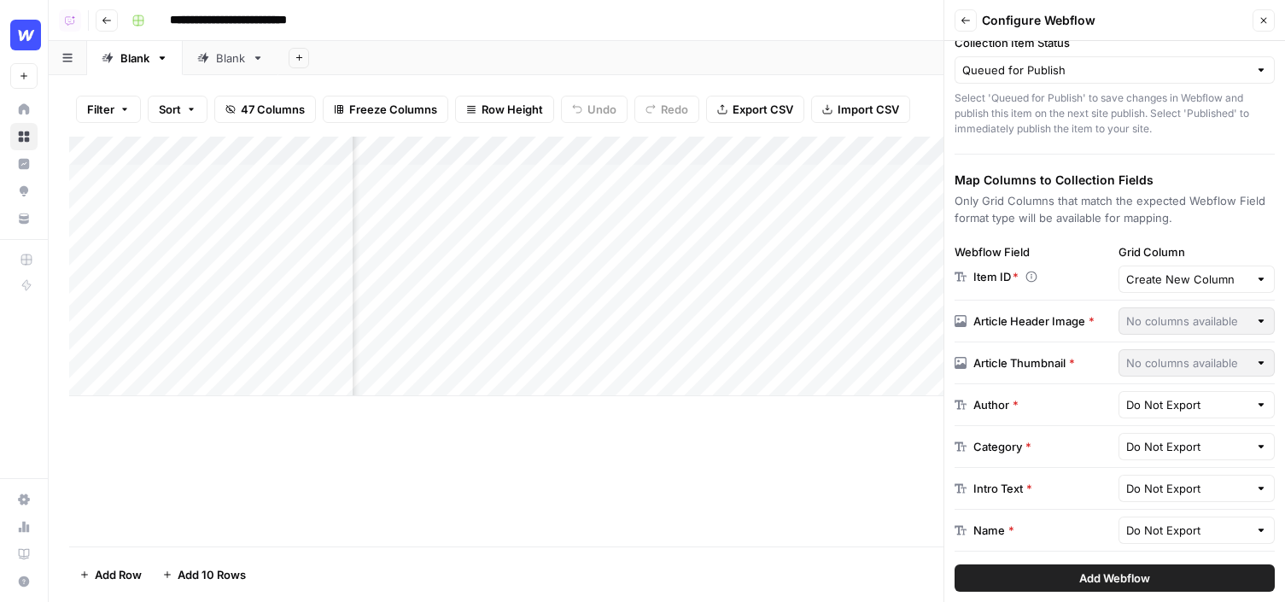
scroll to position [0, 0]
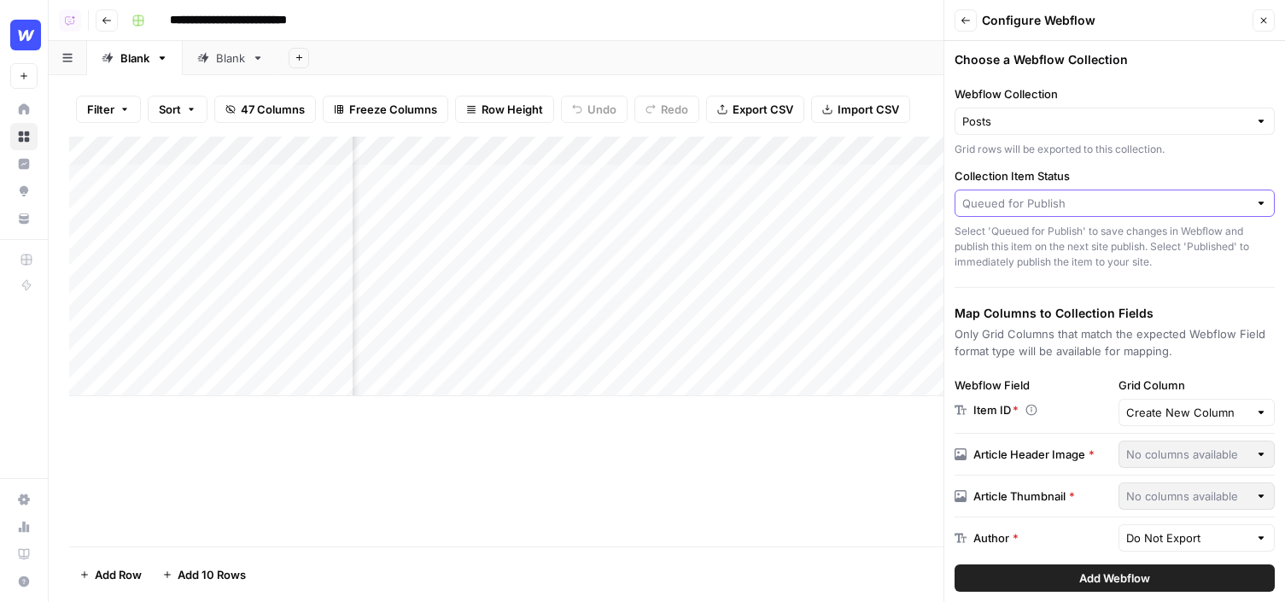
click at [1035, 201] on input "Collection Item Status" at bounding box center [1105, 203] width 286 height 17
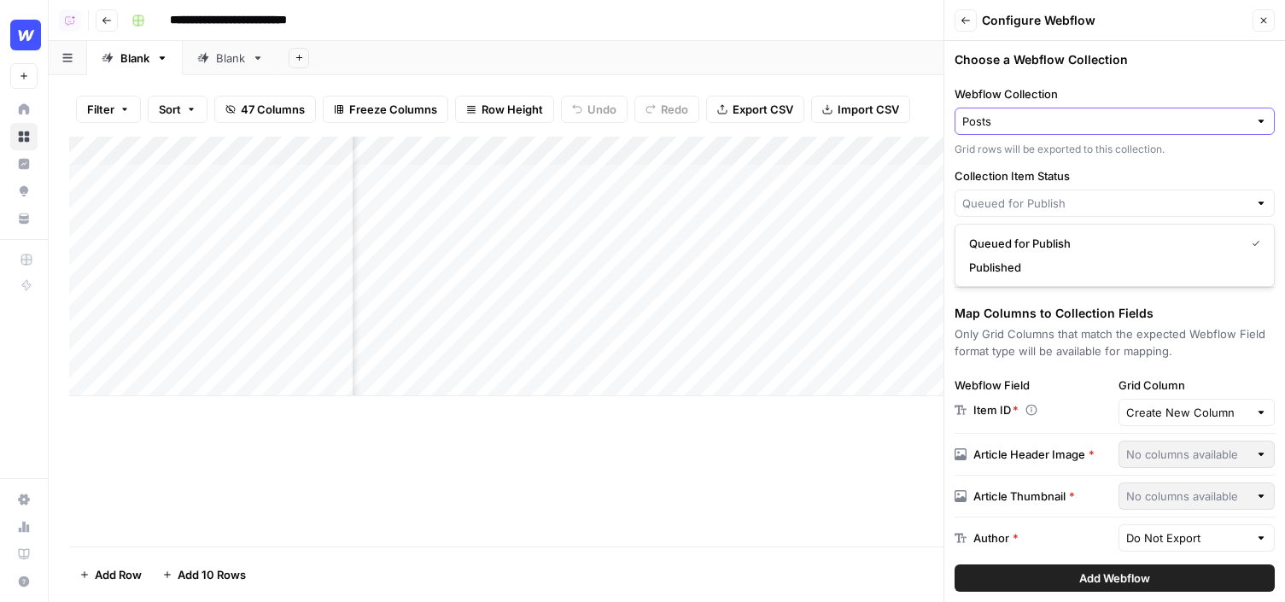
type input "Queued for Publish"
click at [1019, 122] on input "Webflow Collection" at bounding box center [1105, 121] width 286 height 17
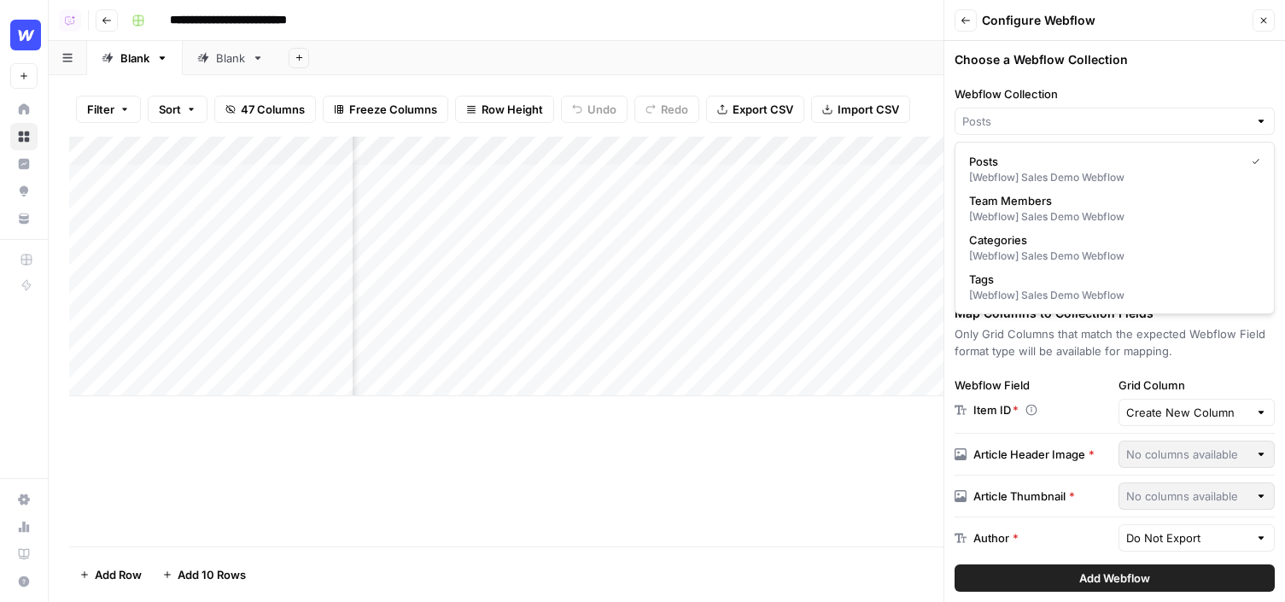
type input "Posts"
click at [1254, 22] on button "Close" at bounding box center [1263, 20] width 22 height 22
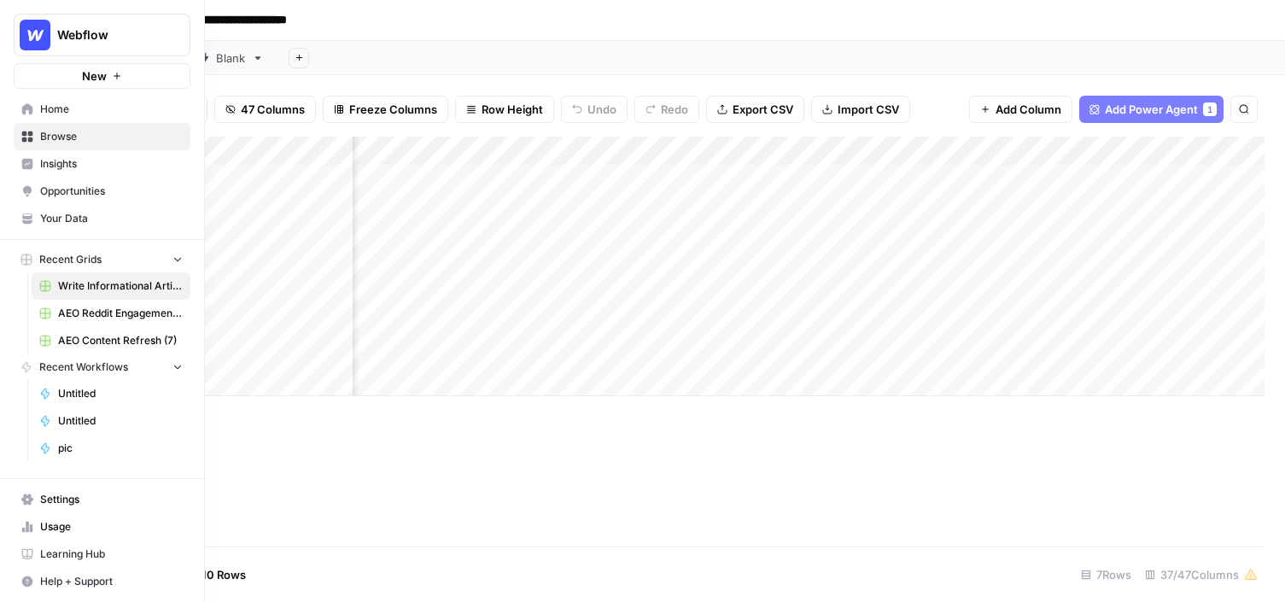
click at [85, 160] on span "Insights" at bounding box center [111, 163] width 143 height 15
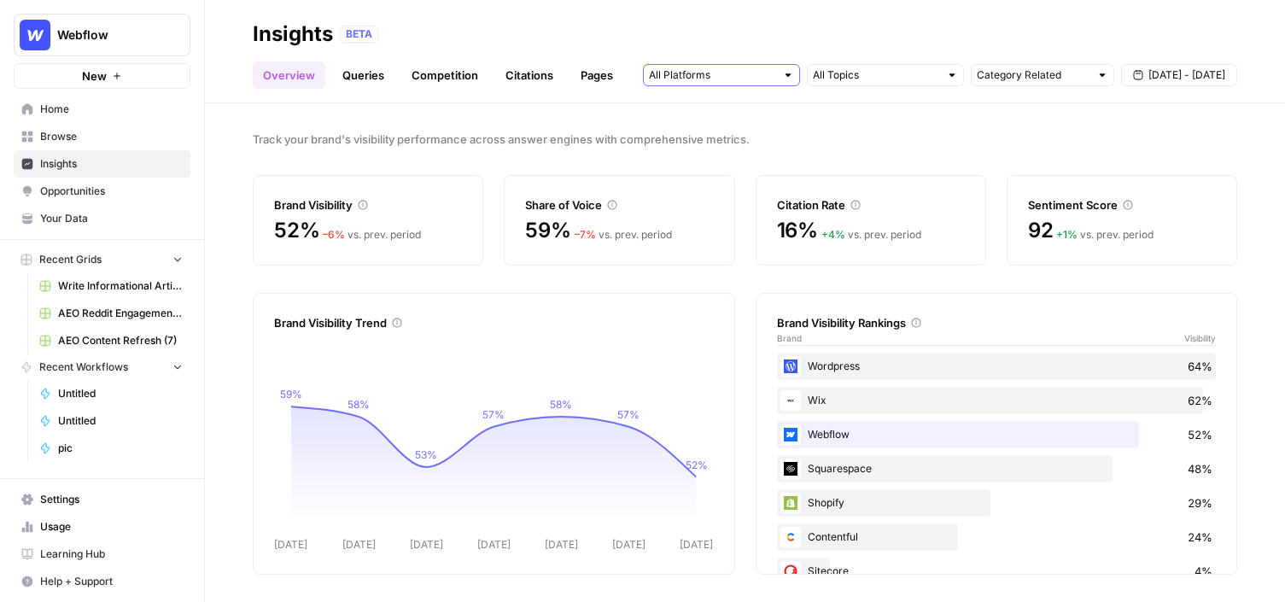
click at [722, 73] on input "text" at bounding box center [712, 75] width 126 height 17
click at [705, 16] on header "Insights BETA Overview Queries Competition Citations Pages Category Related [DA…" at bounding box center [745, 51] width 1080 height 103
click at [347, 71] on link "Queries" at bounding box center [363, 74] width 62 height 27
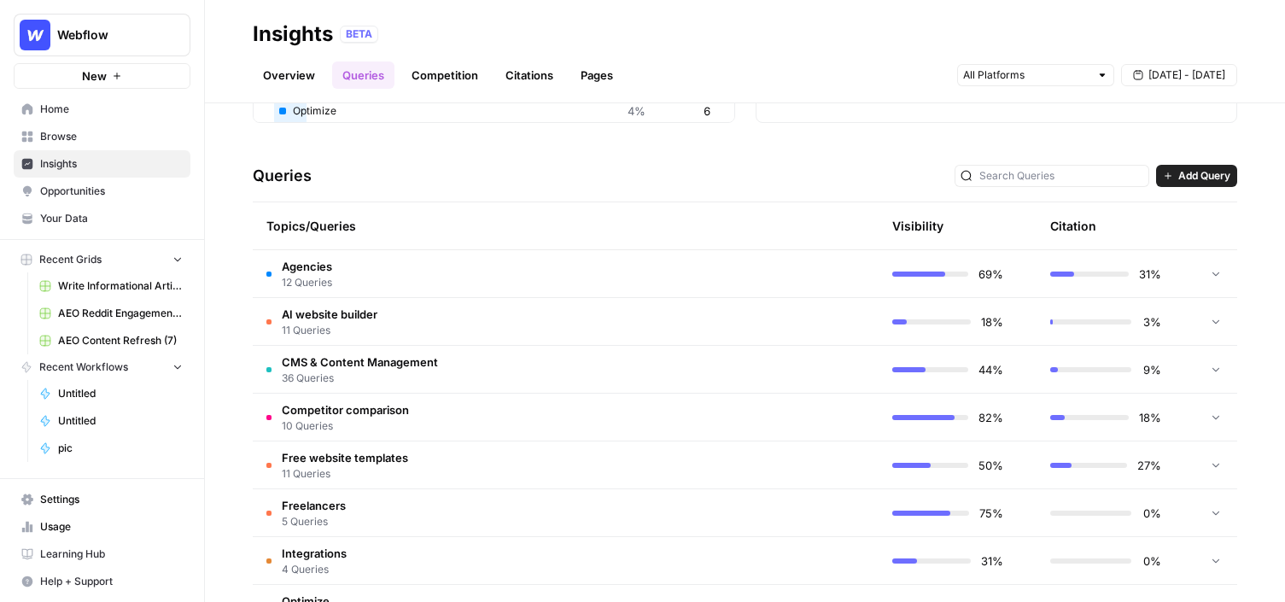
scroll to position [313, 0]
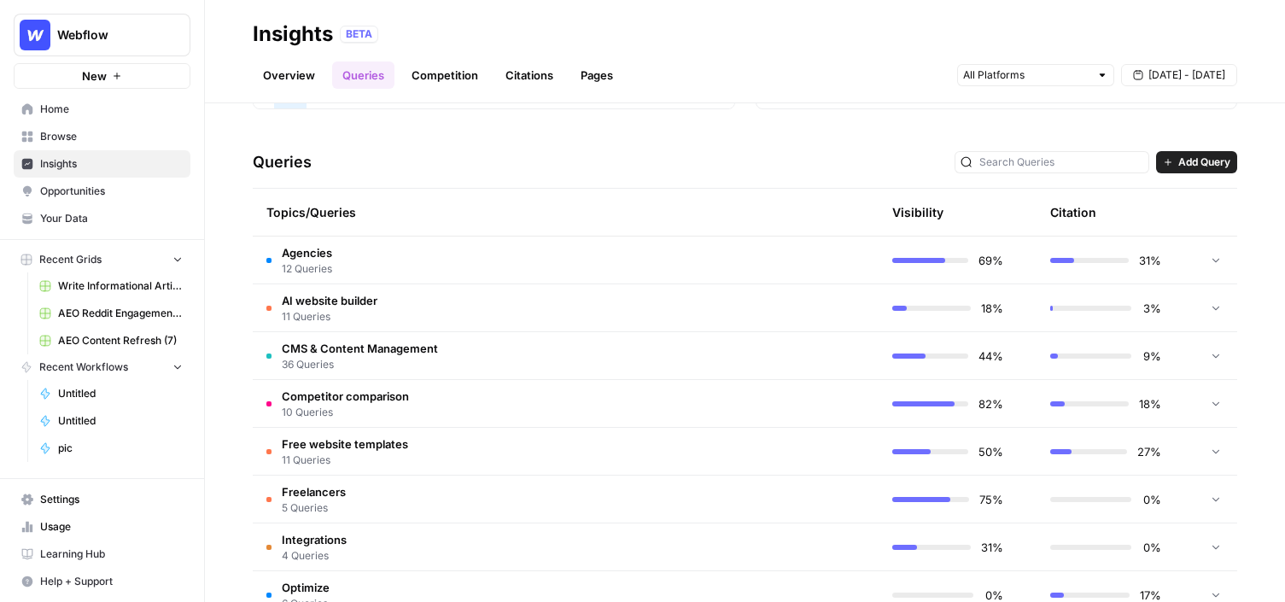
click at [464, 268] on td "Agencies 12 Queries" at bounding box center [485, 259] width 464 height 47
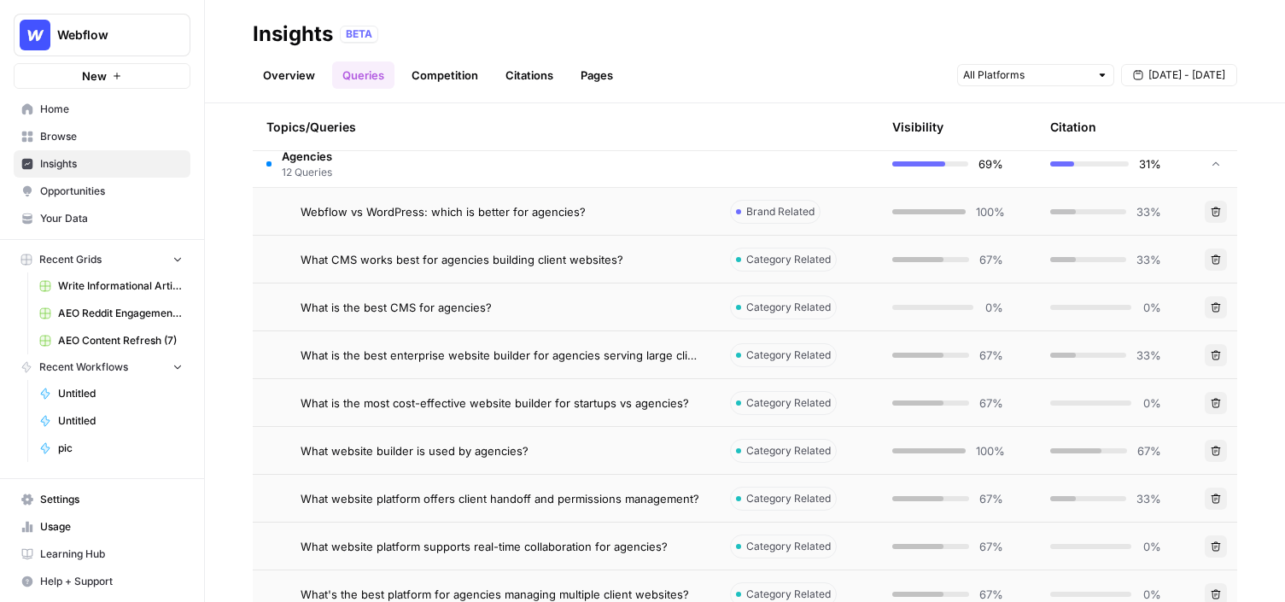
scroll to position [411, 0]
click at [496, 220] on td "Webflow vs WordPress: which is better for agencies?" at bounding box center [485, 210] width 464 height 47
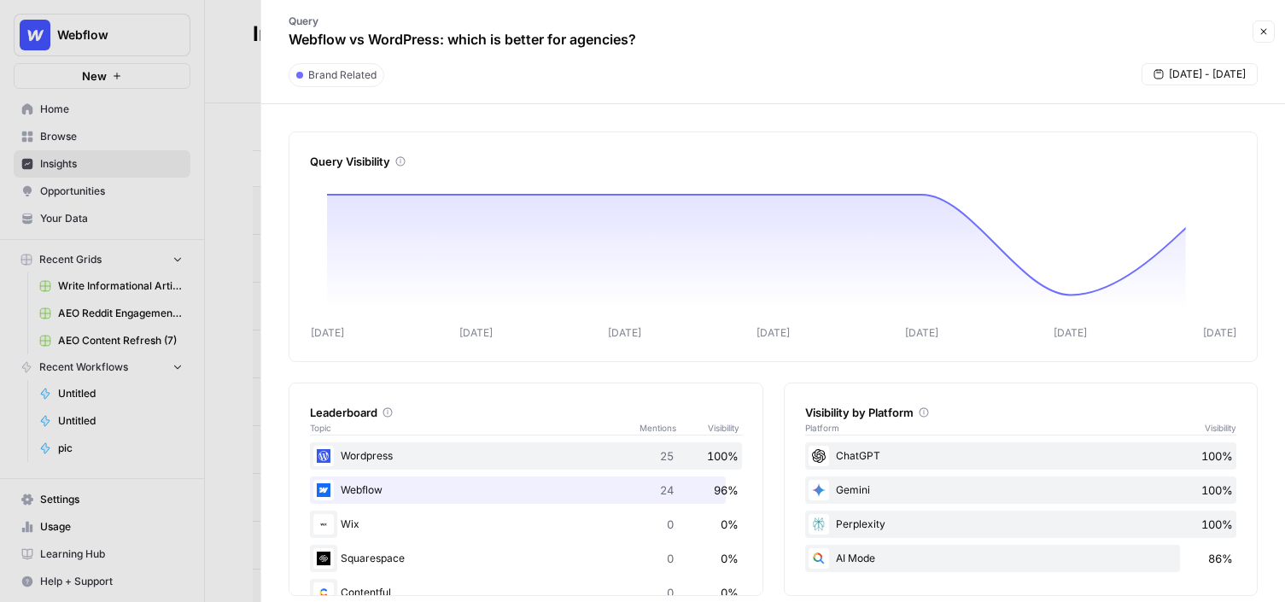
scroll to position [277, 0]
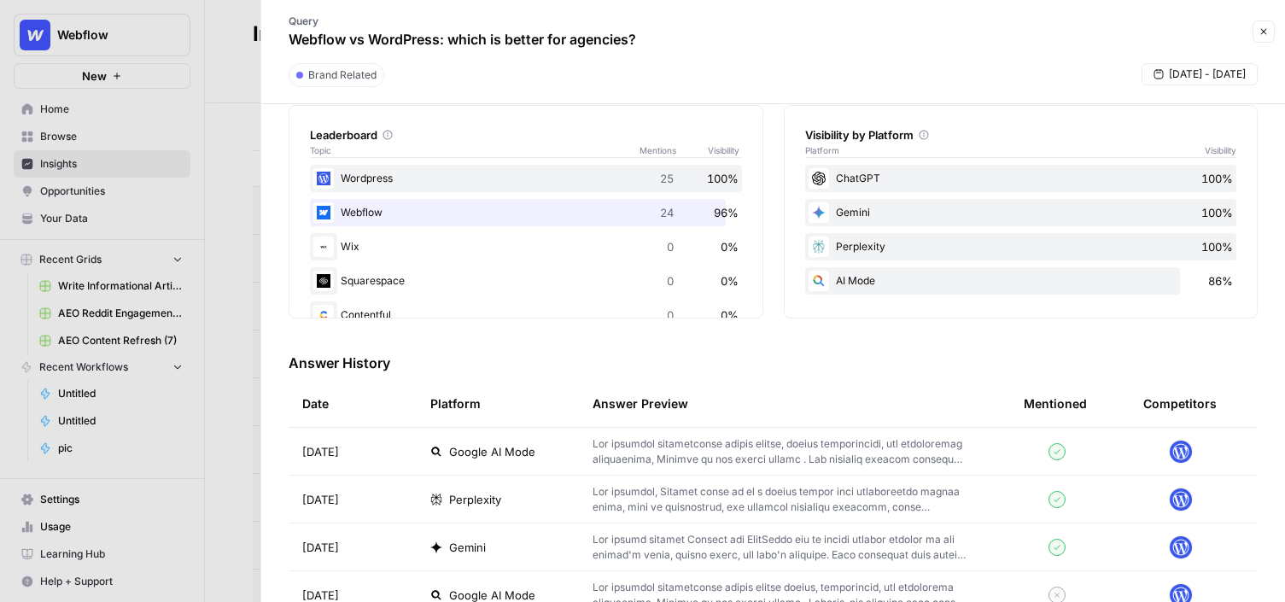
click at [847, 450] on p at bounding box center [780, 451] width 376 height 31
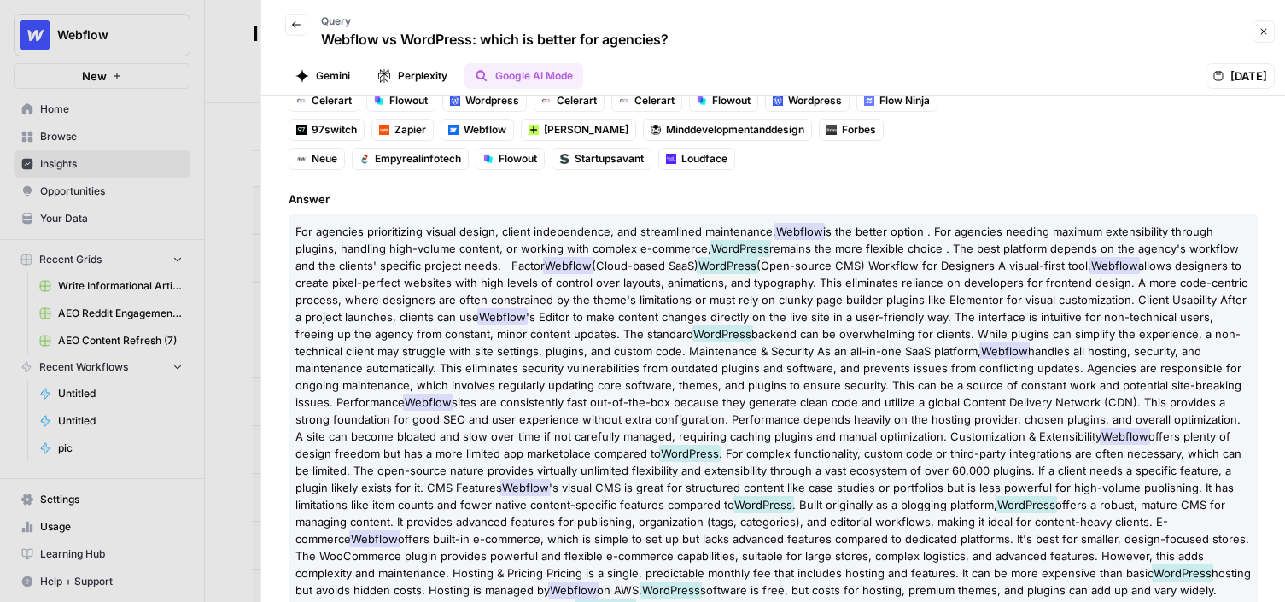
scroll to position [200, 0]
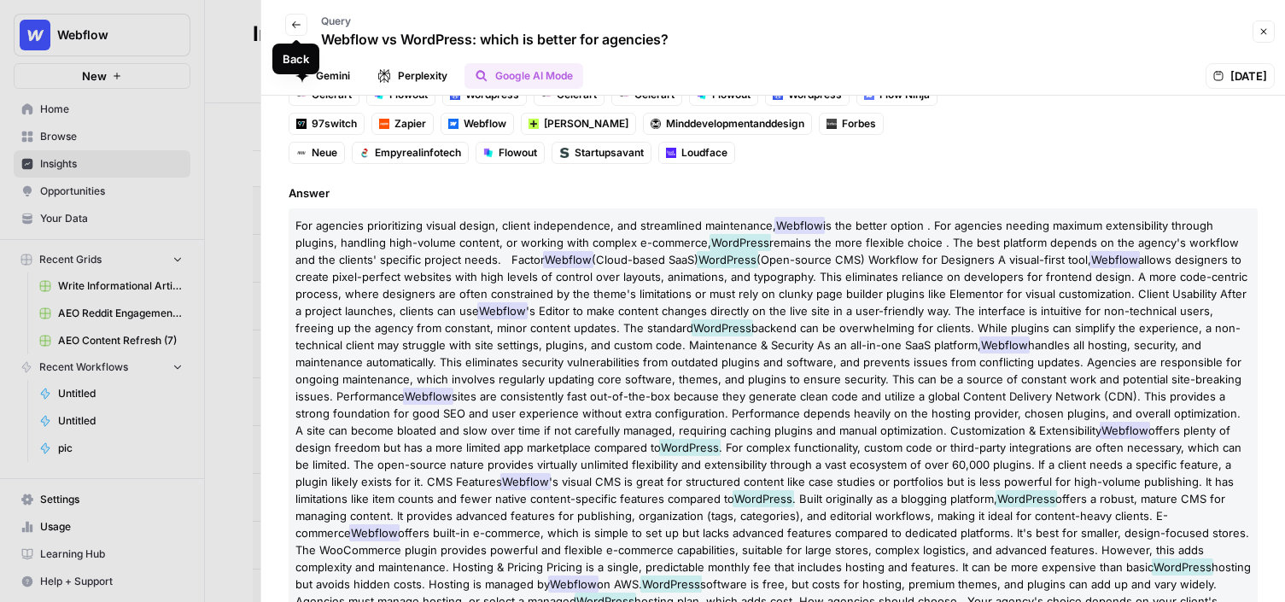
click at [336, 76] on button "Gemini" at bounding box center [322, 76] width 75 height 26
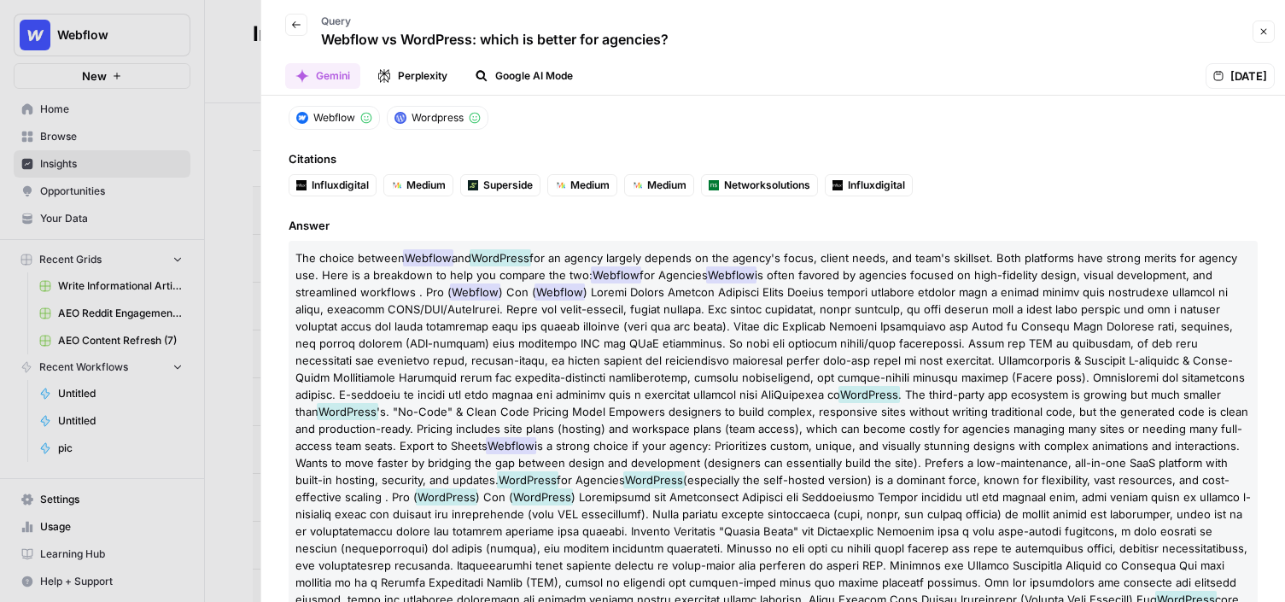
scroll to position [55, 0]
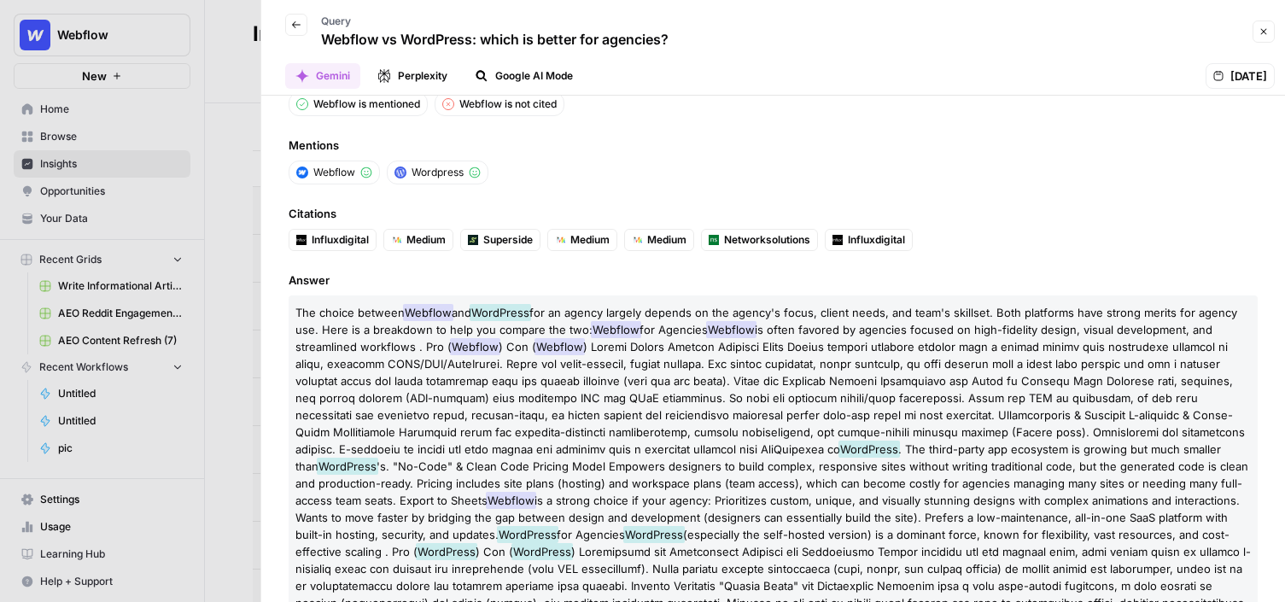
click at [1267, 28] on icon "button" at bounding box center [1263, 31] width 10 height 10
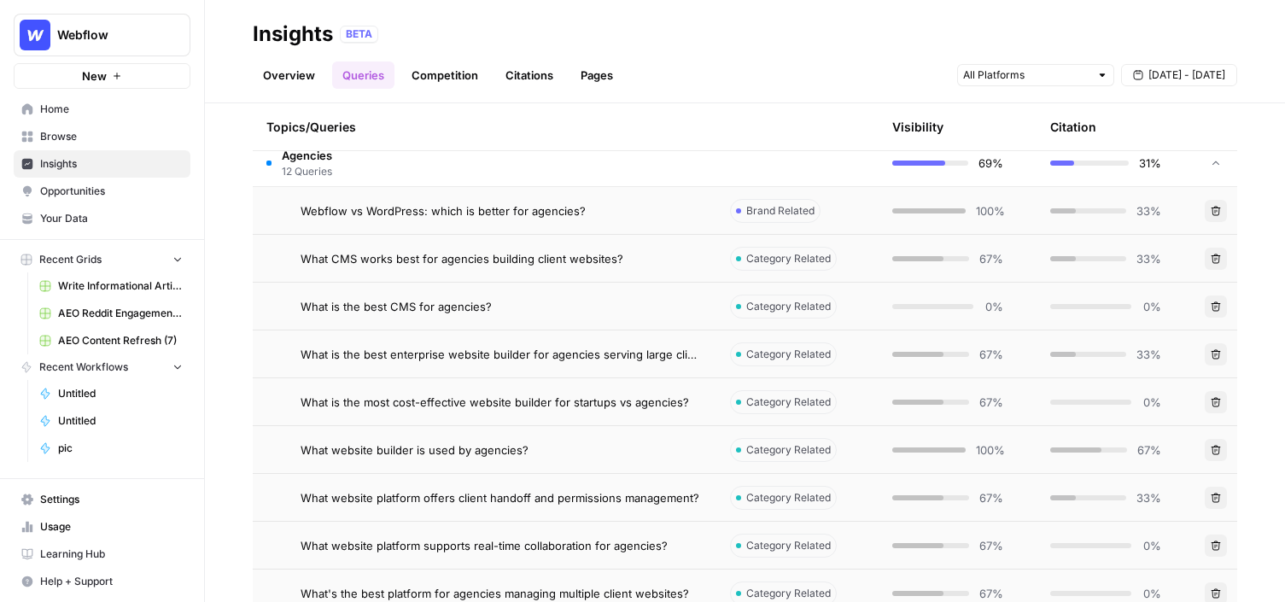
click at [504, 160] on td "Agencies 12 Queries" at bounding box center [485, 162] width 464 height 47
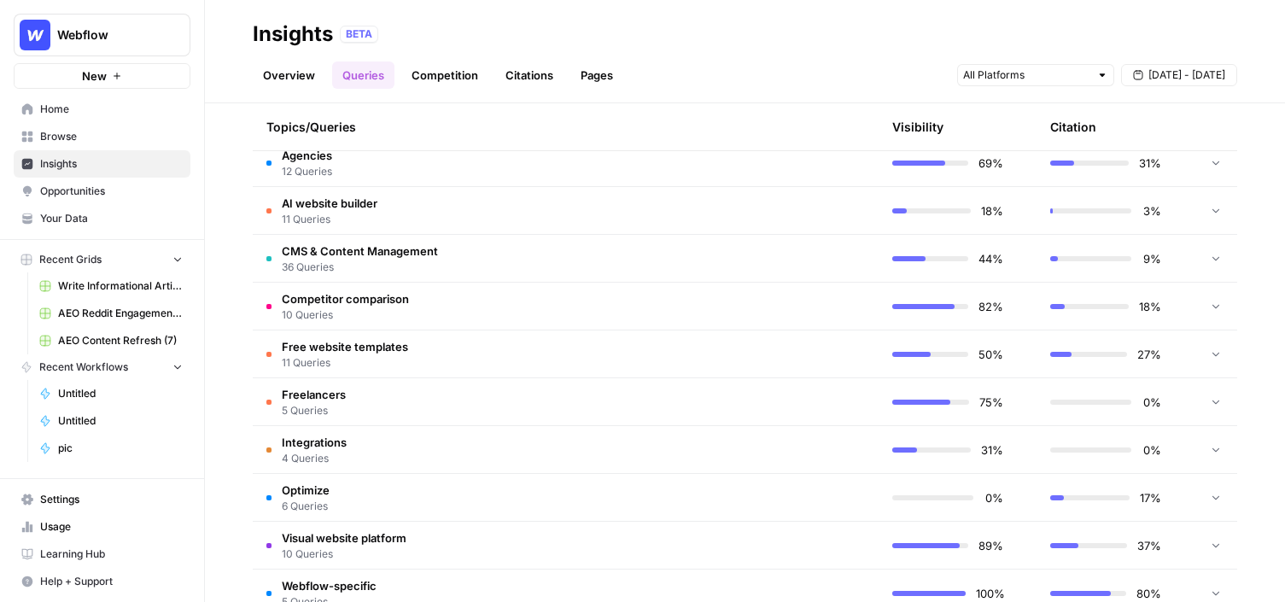
click at [522, 90] on header "Insights BETA Overview Queries Competition Citations Pages [DATE] - [DATE]" at bounding box center [745, 51] width 1080 height 103
click at [514, 73] on link "Citations" at bounding box center [529, 74] width 68 height 27
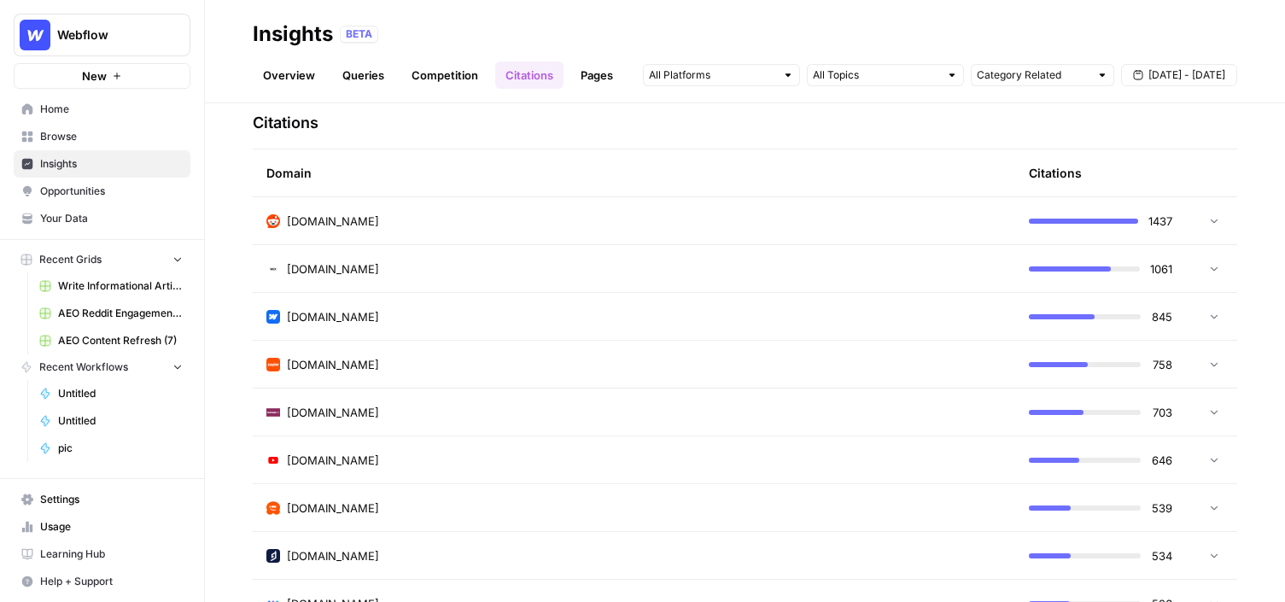
scroll to position [405, 0]
click at [382, 270] on div "[DOMAIN_NAME]" at bounding box center [633, 268] width 735 height 17
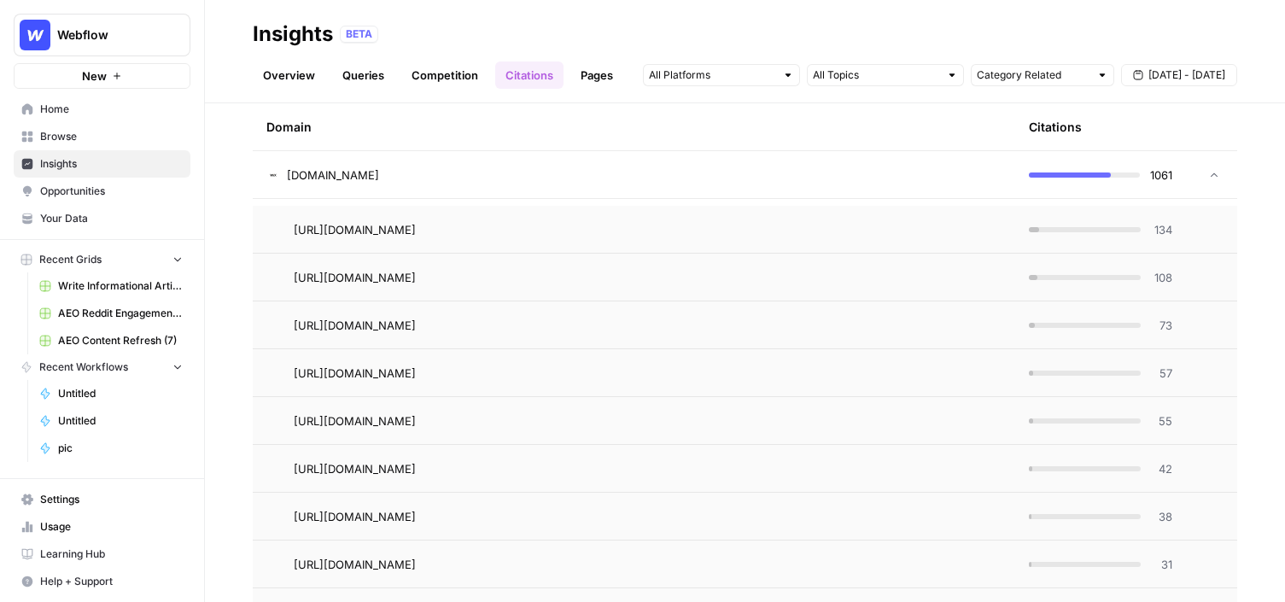
scroll to position [490, 0]
click at [1160, 232] on span "134" at bounding box center [1161, 230] width 21 height 17
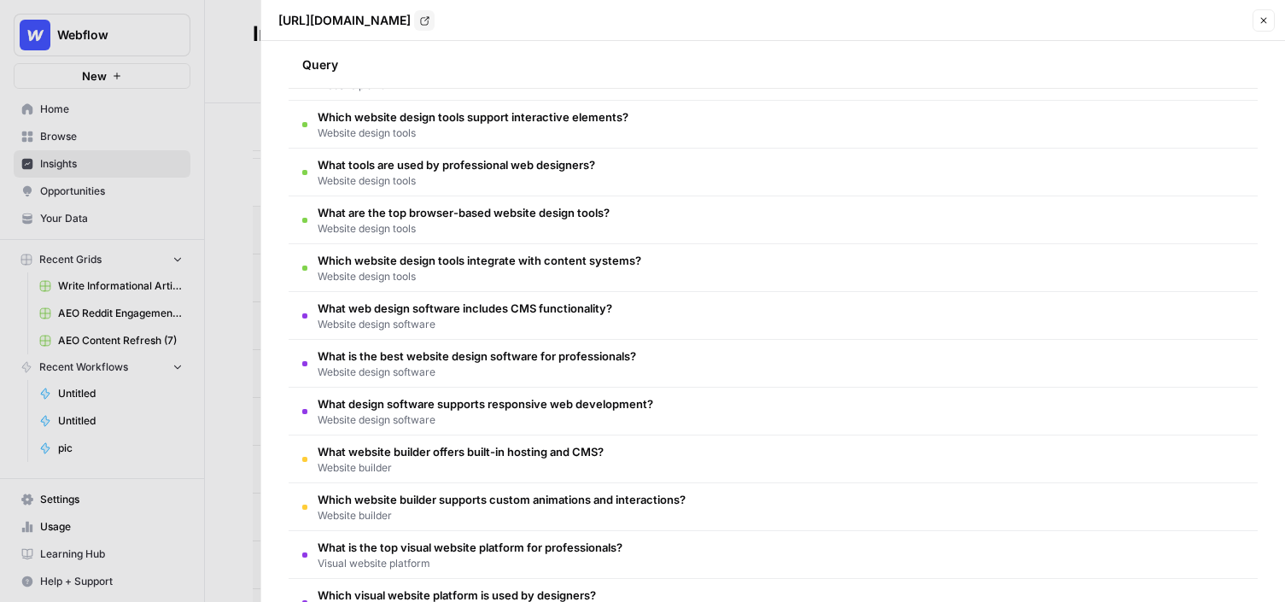
scroll to position [353, 0]
click at [1262, 21] on icon "button" at bounding box center [1264, 21] width 6 height 6
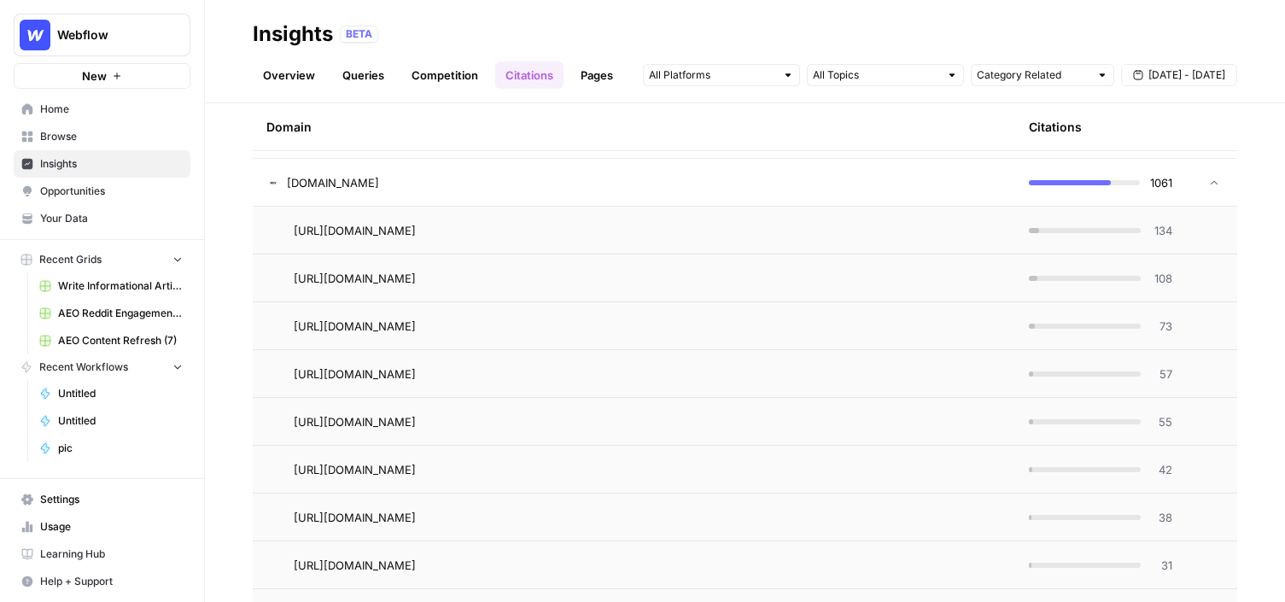
click at [602, 84] on link "Pages" at bounding box center [596, 74] width 53 height 27
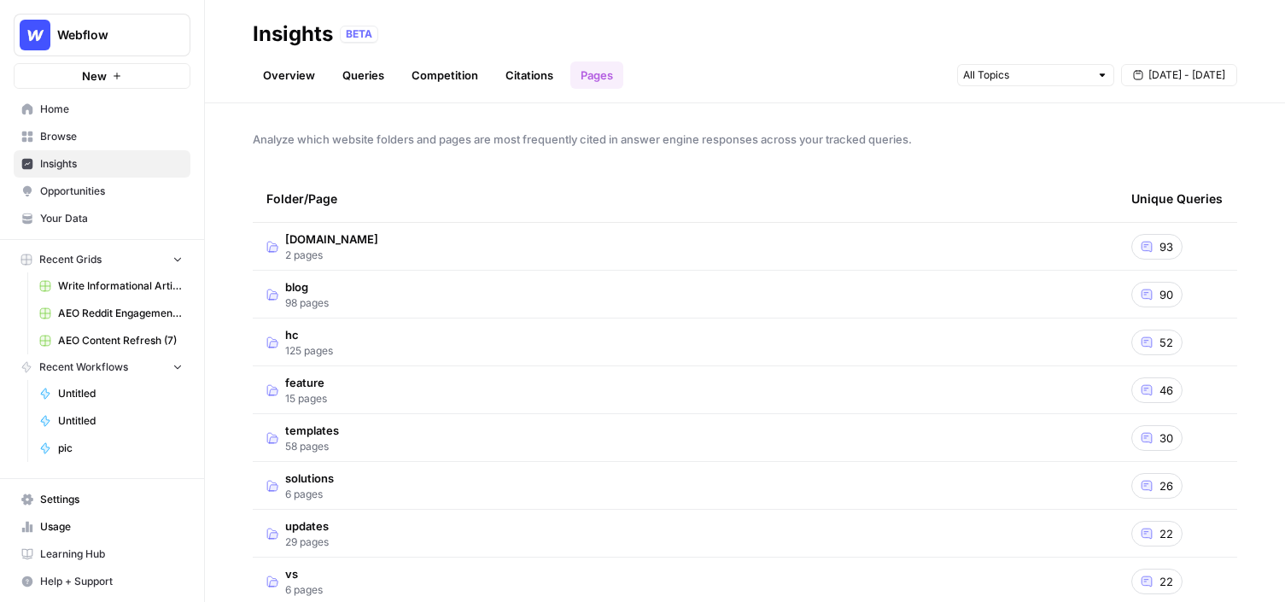
click at [353, 289] on td "blog 98 pages" at bounding box center [685, 294] width 865 height 47
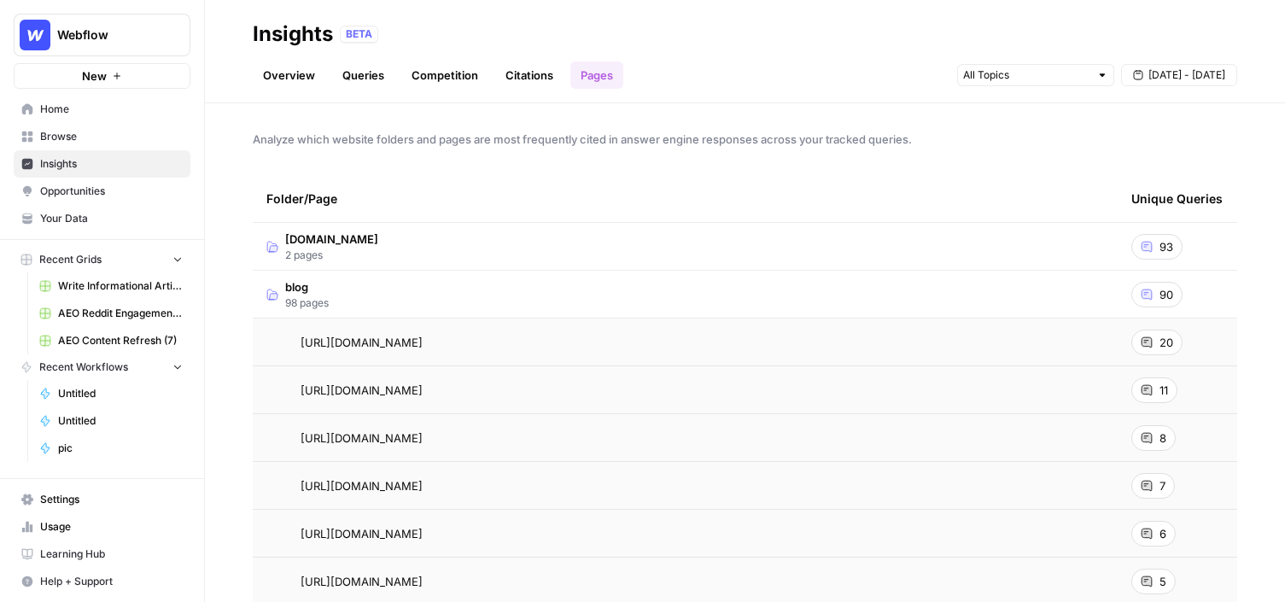
click at [1156, 340] on div "20" at bounding box center [1156, 343] width 51 height 26
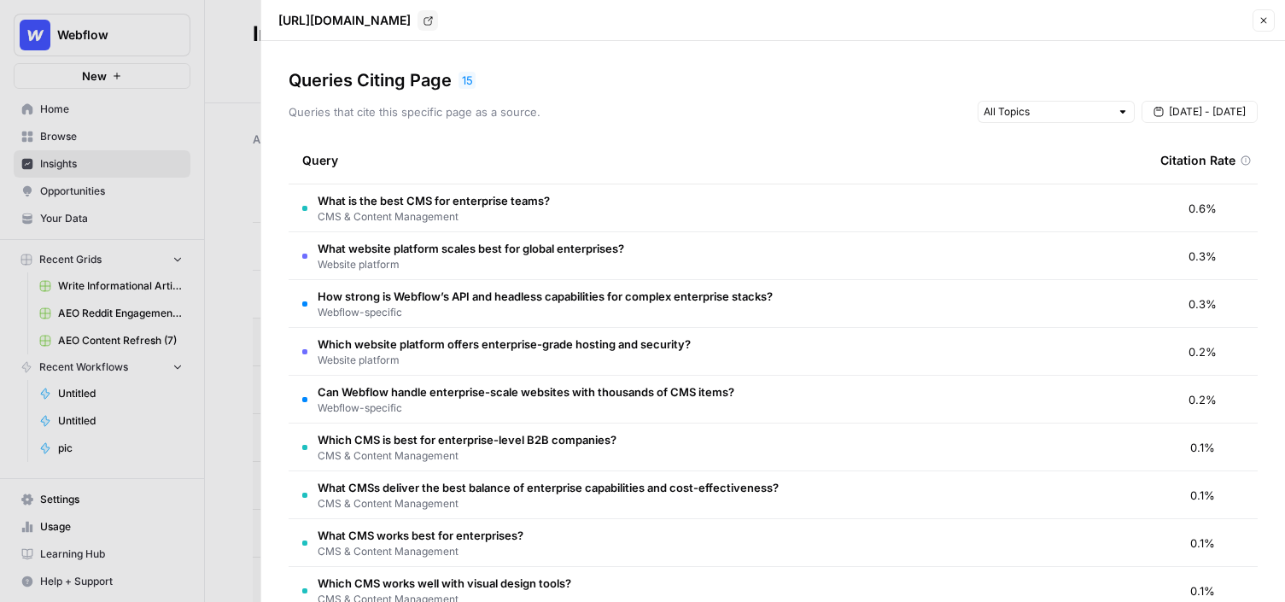
click at [1260, 22] on icon "button" at bounding box center [1263, 20] width 10 height 10
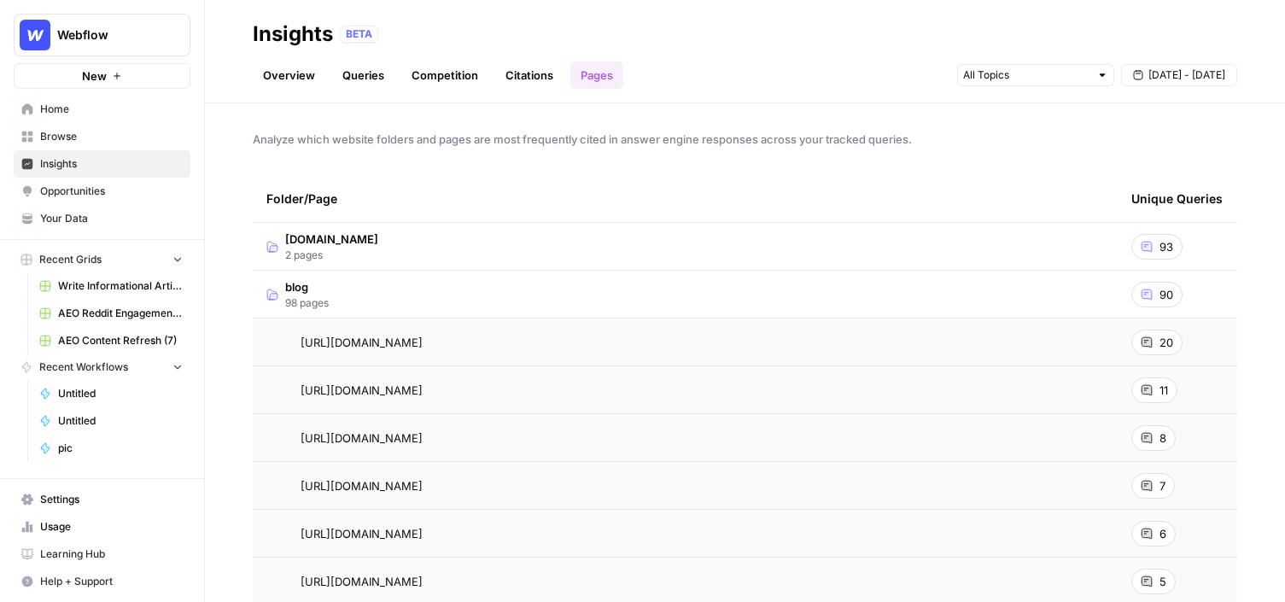
click at [152, 188] on span "Opportunities" at bounding box center [111, 191] width 143 height 15
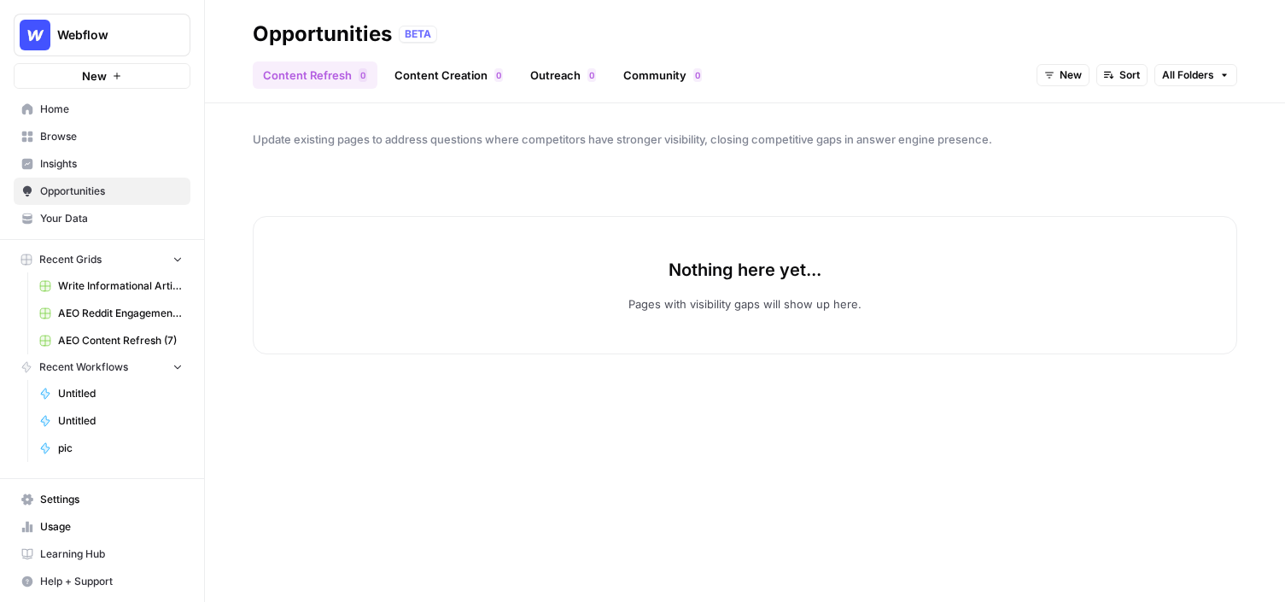
click at [1066, 71] on span "New" at bounding box center [1070, 74] width 22 height 15
click at [1088, 158] on span "In Progress" at bounding box center [1104, 160] width 68 height 17
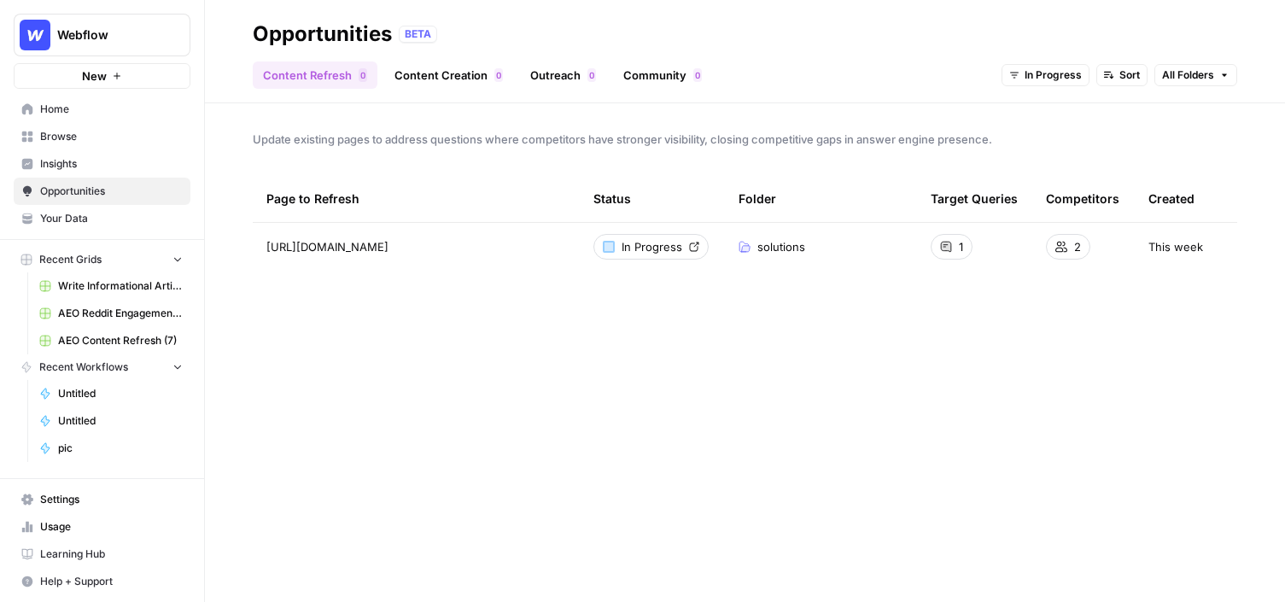
click at [56, 136] on span "Browse" at bounding box center [111, 136] width 143 height 15
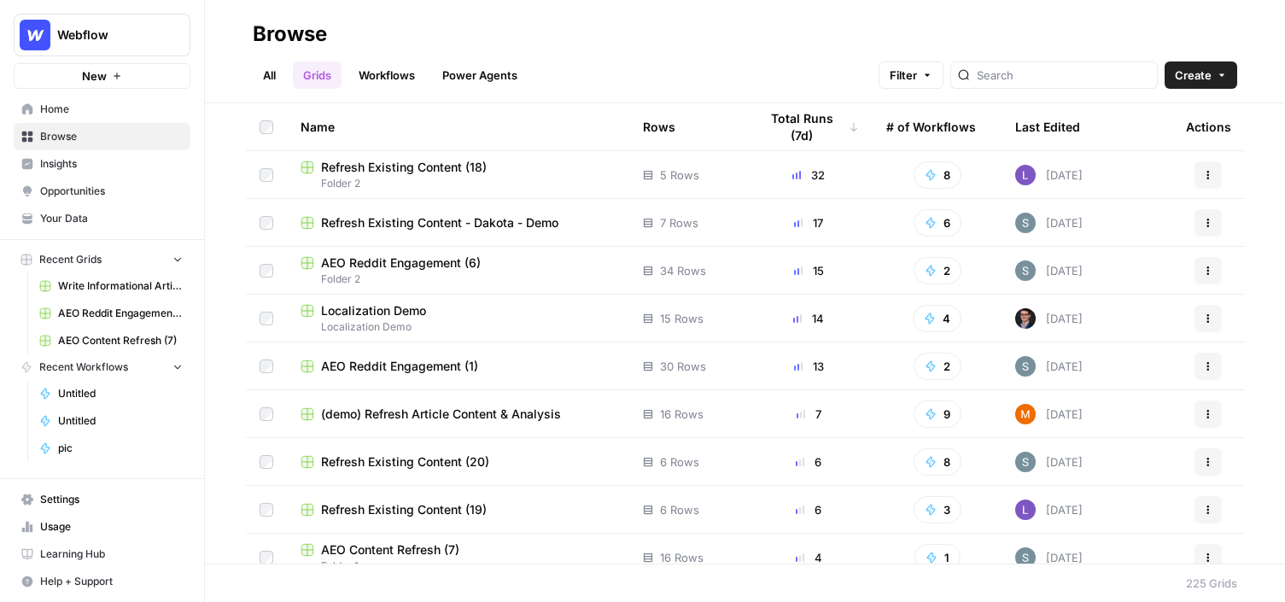
scroll to position [16, 0]
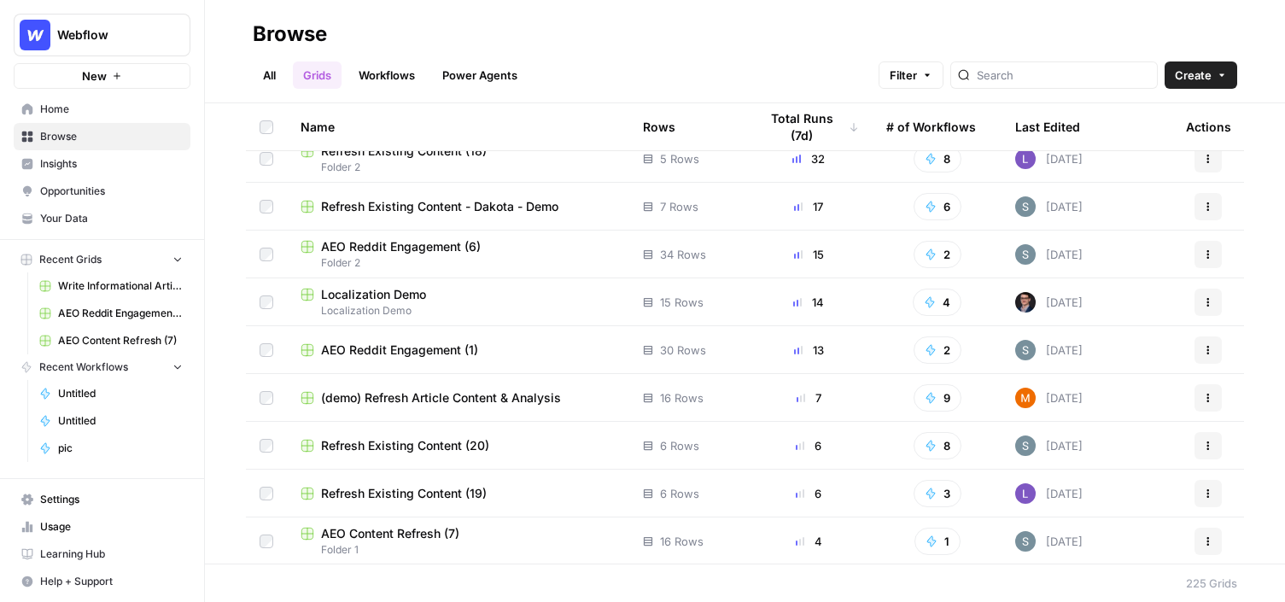
click at [370, 207] on span "Refresh Existing Content - Dakota - Demo" at bounding box center [439, 206] width 237 height 17
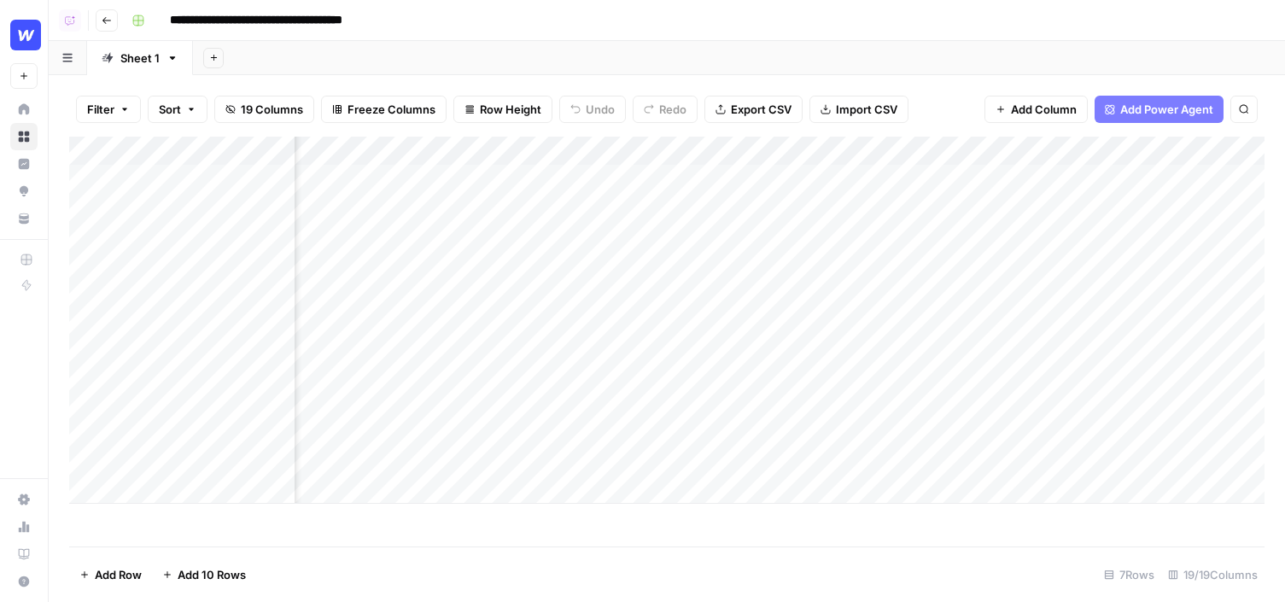
scroll to position [0, 489]
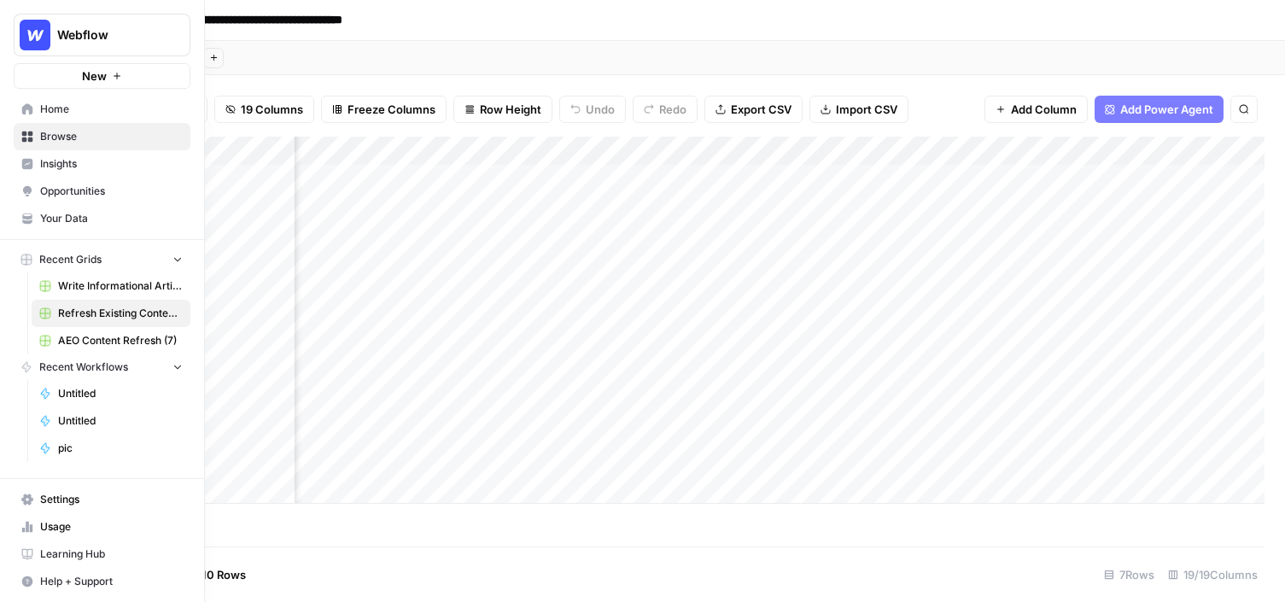
click at [66, 192] on span "Opportunities" at bounding box center [111, 191] width 143 height 15
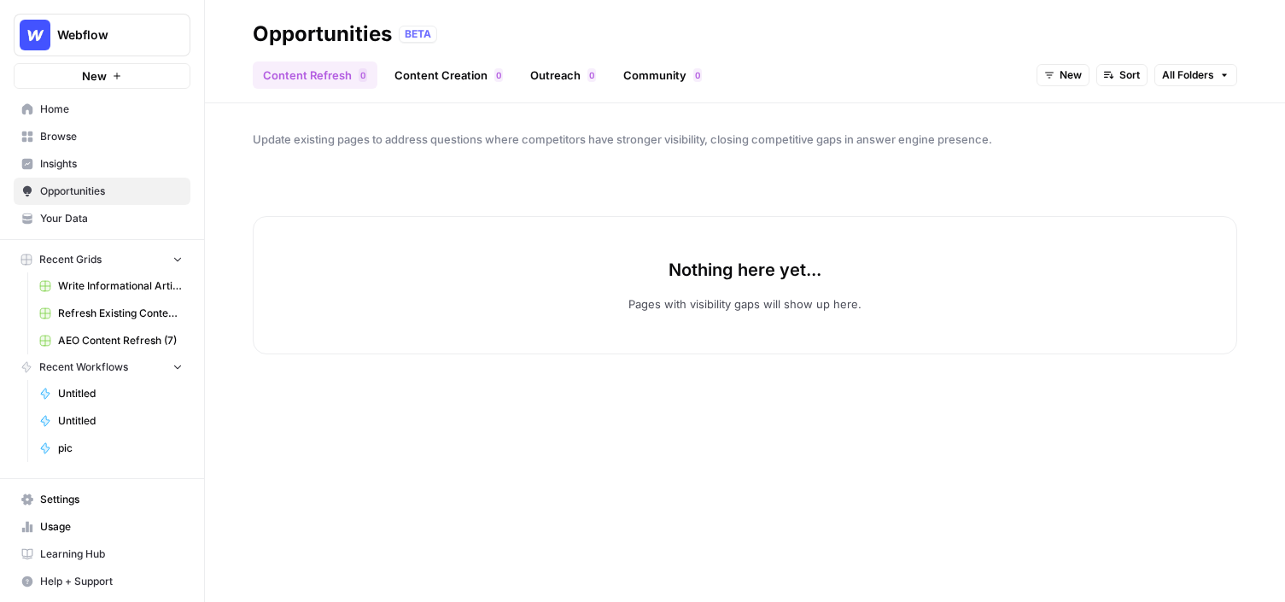
click at [431, 58] on div "Content Refresh 0 Content Creation 0 Outreach 0 Community 0 New Sort All Folders" at bounding box center [745, 68] width 984 height 41
click at [446, 73] on link "Content Creation 0" at bounding box center [448, 74] width 129 height 27
click at [1127, 73] on button "New" at bounding box center [1152, 75] width 53 height 22
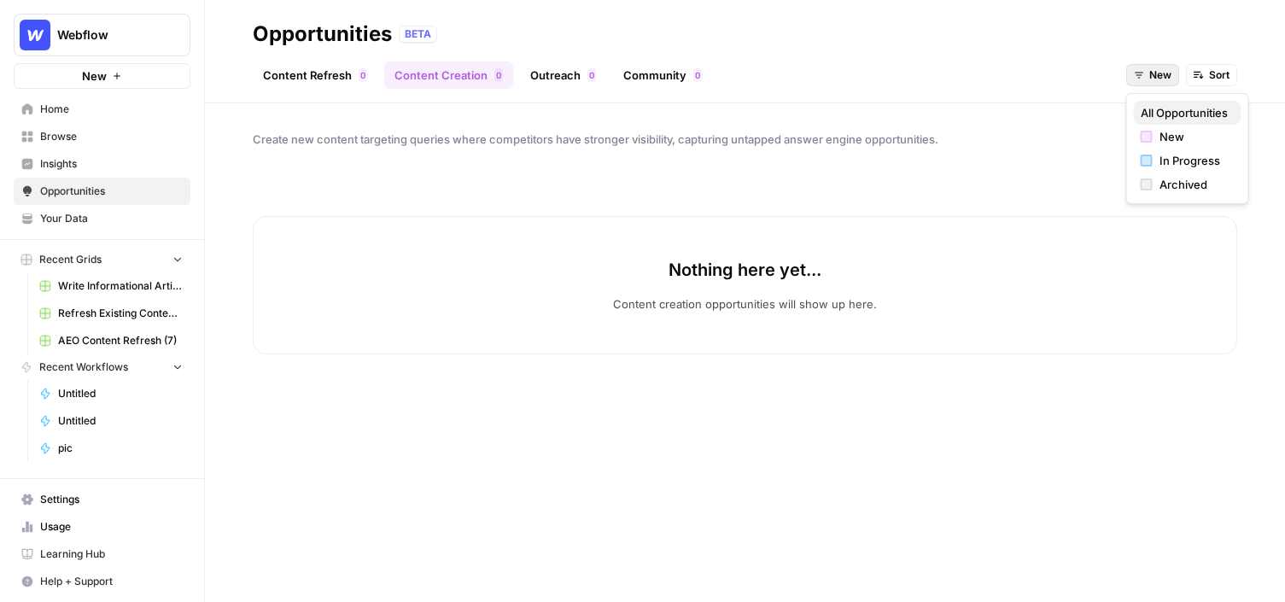
click at [1158, 111] on span "All Opportunities" at bounding box center [1183, 112] width 87 height 17
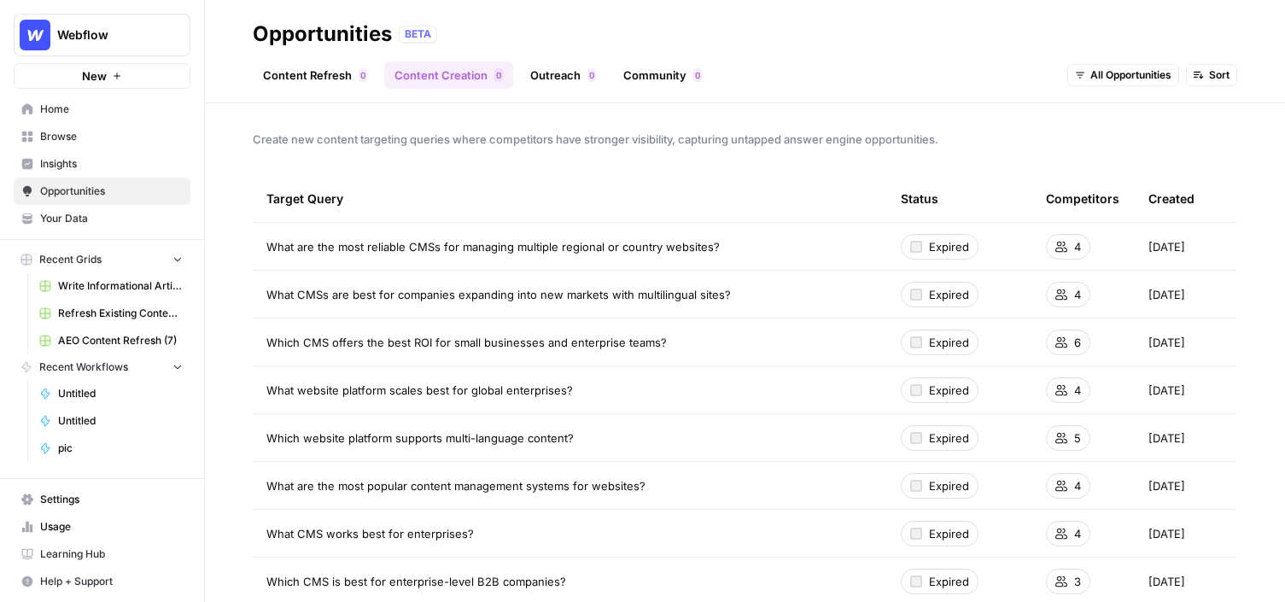
click at [569, 79] on link "Outreach 0" at bounding box center [563, 74] width 86 height 27
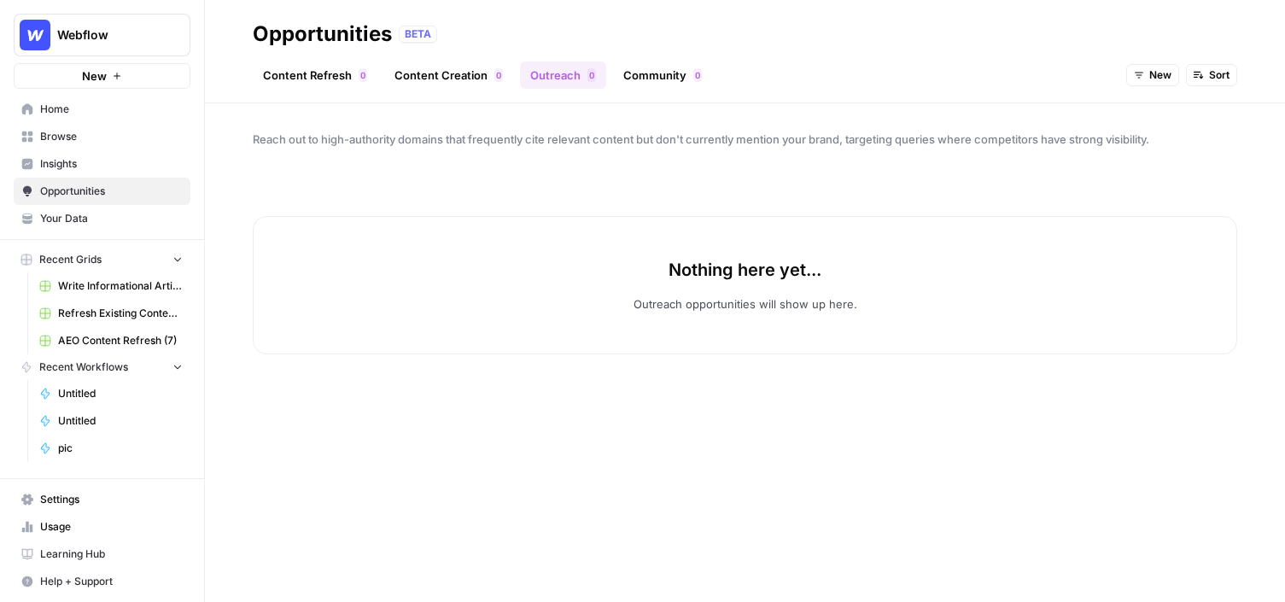
click at [1169, 75] on span "New" at bounding box center [1160, 74] width 22 height 15
click at [1160, 122] on button "All Opportunities" at bounding box center [1188, 113] width 108 height 24
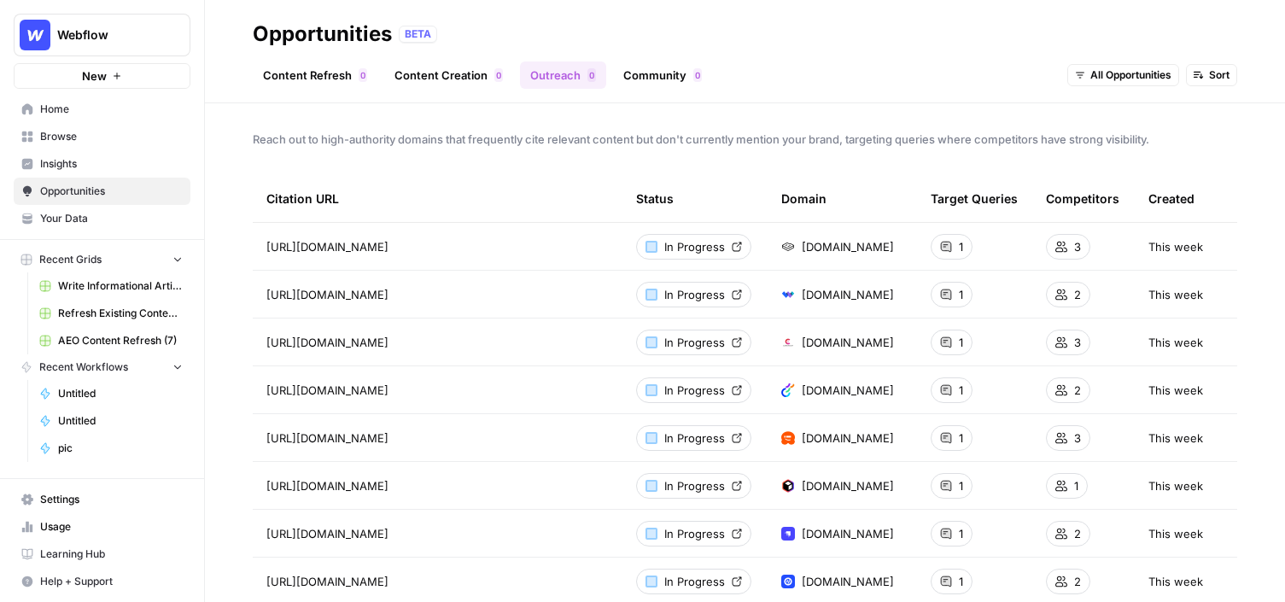
click at [36, 136] on link "Browse" at bounding box center [102, 136] width 177 height 27
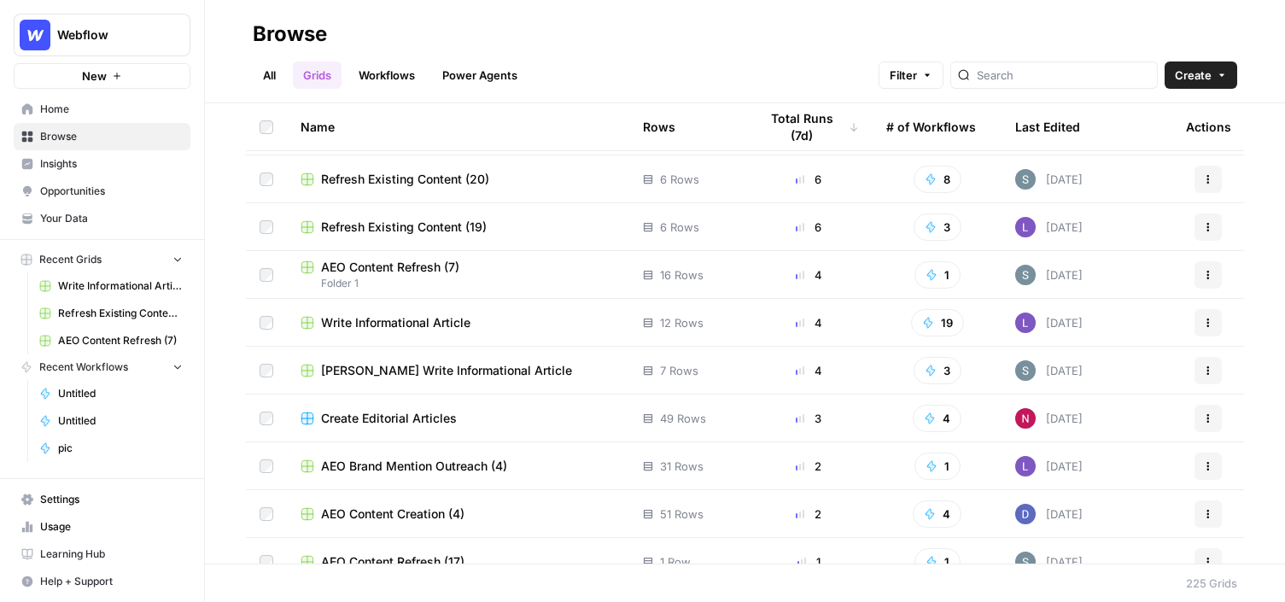
scroll to position [319, 0]
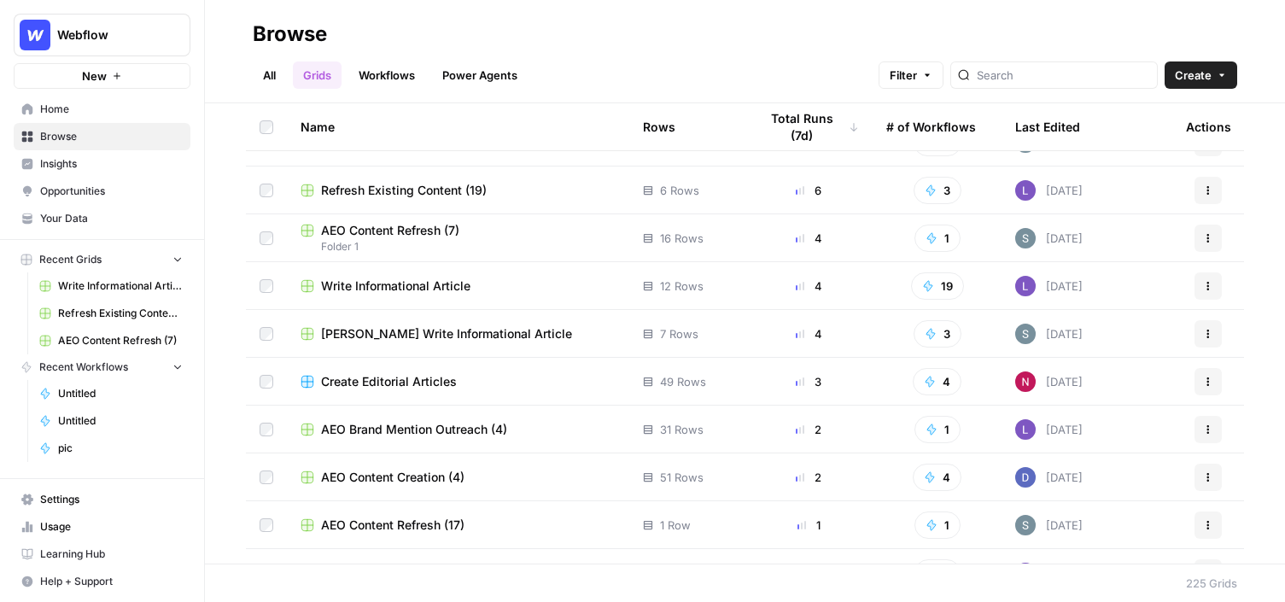
click at [408, 425] on span "AEO Brand Mention Outreach (4)" at bounding box center [414, 429] width 186 height 17
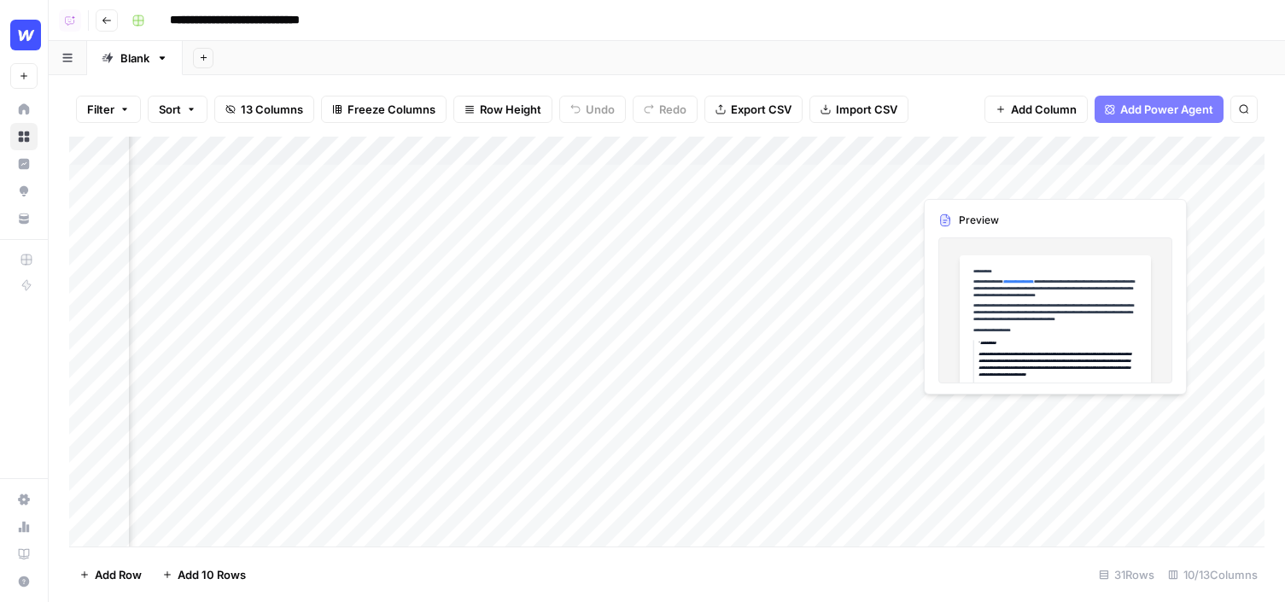
scroll to position [0, 220]
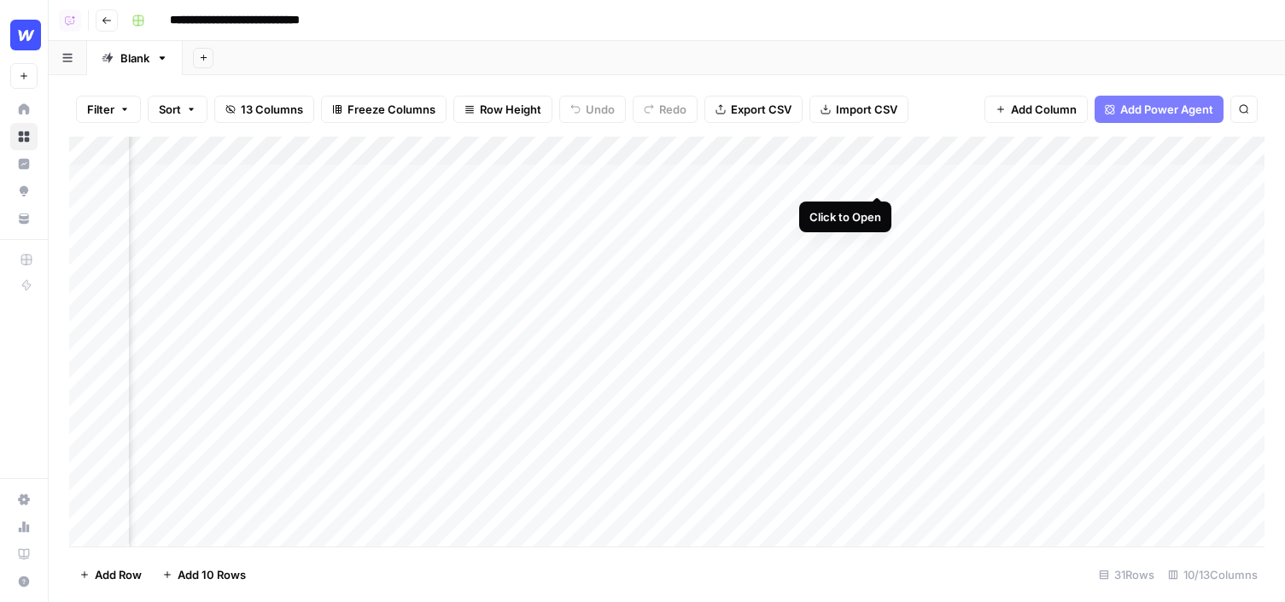
click at [876, 180] on div "Add Column" at bounding box center [666, 342] width 1195 height 410
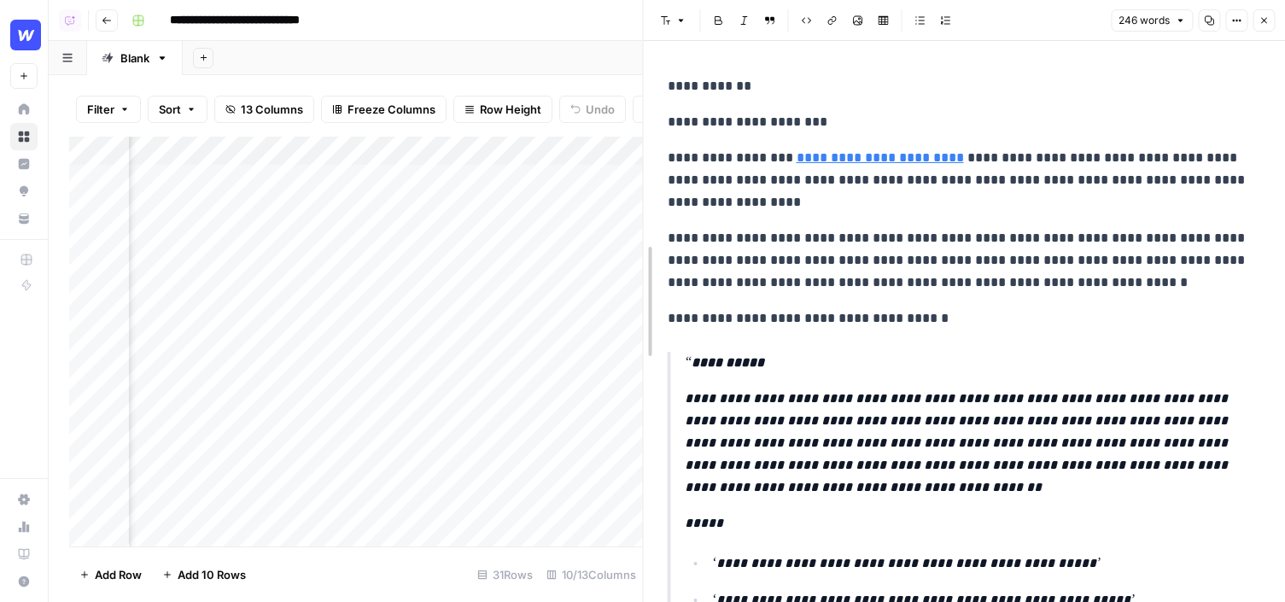
drag, startPoint x: 646, startPoint y: 199, endPoint x: 627, endPoint y: 199, distance: 18.8
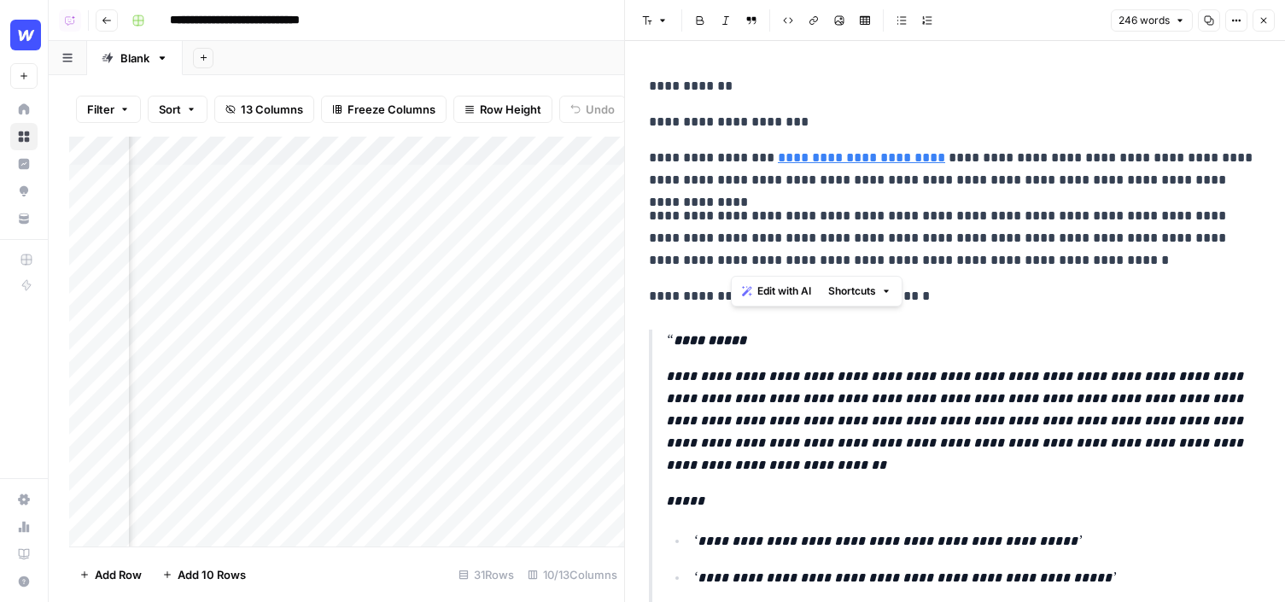
drag, startPoint x: 1018, startPoint y: 261, endPoint x: 722, endPoint y: 235, distance: 296.5
click at [722, 235] on p "**********" at bounding box center [955, 238] width 612 height 67
click at [917, 393] on p "**********" at bounding box center [963, 420] width 595 height 111
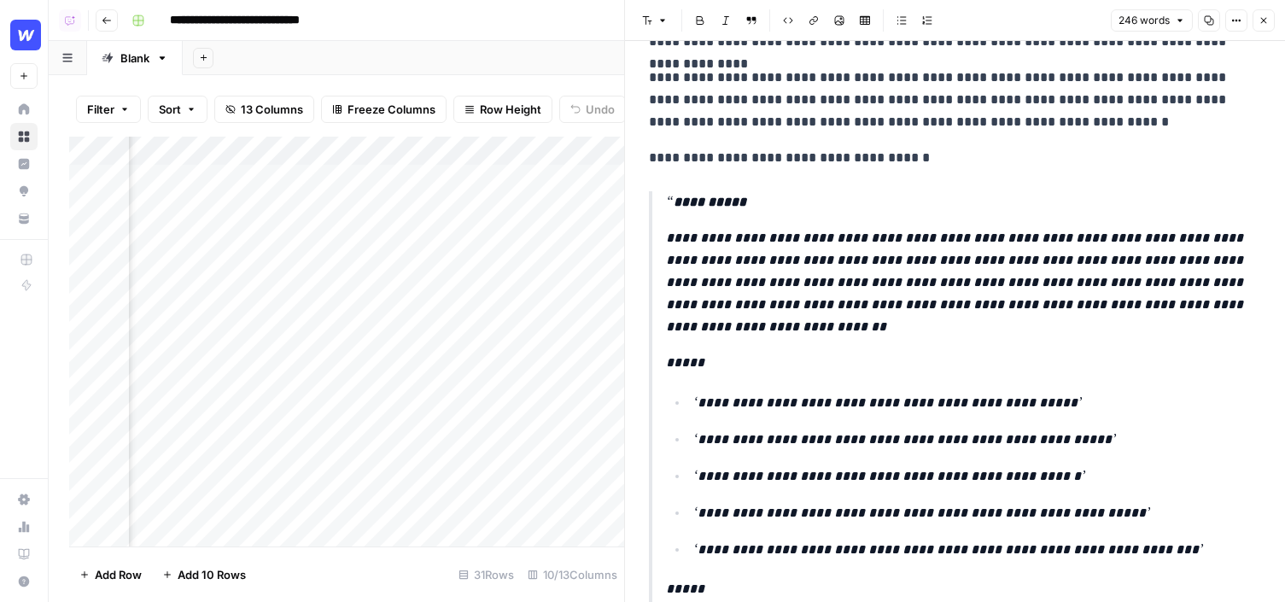
scroll to position [150, 0]
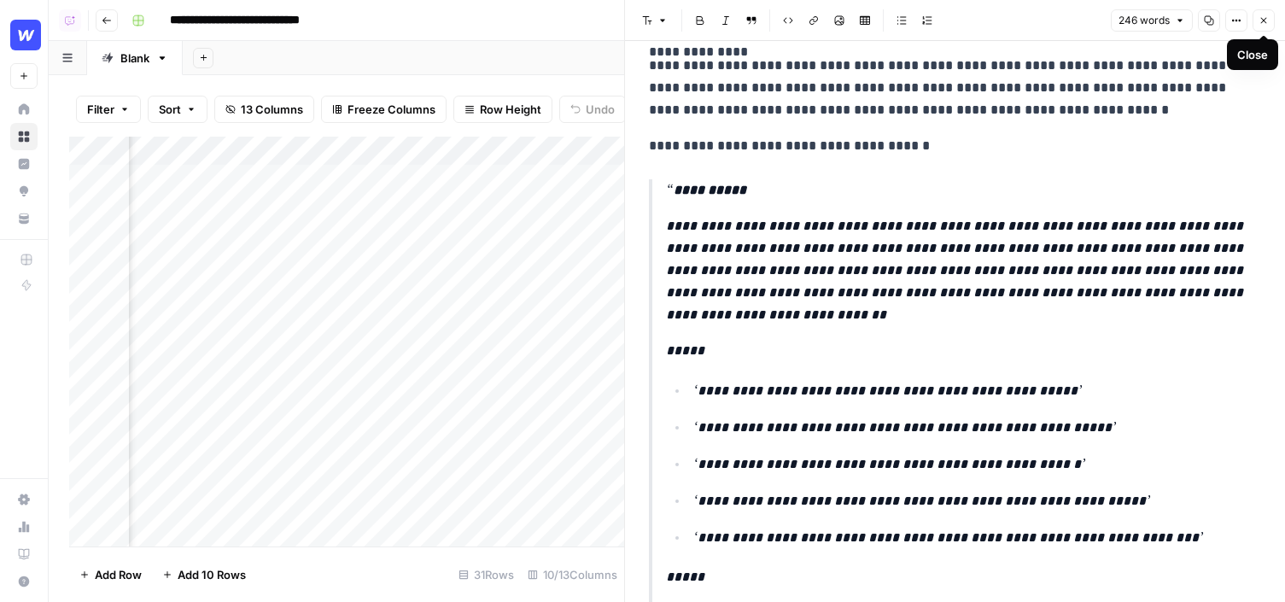
click at [1257, 16] on button "Close" at bounding box center [1263, 20] width 22 height 22
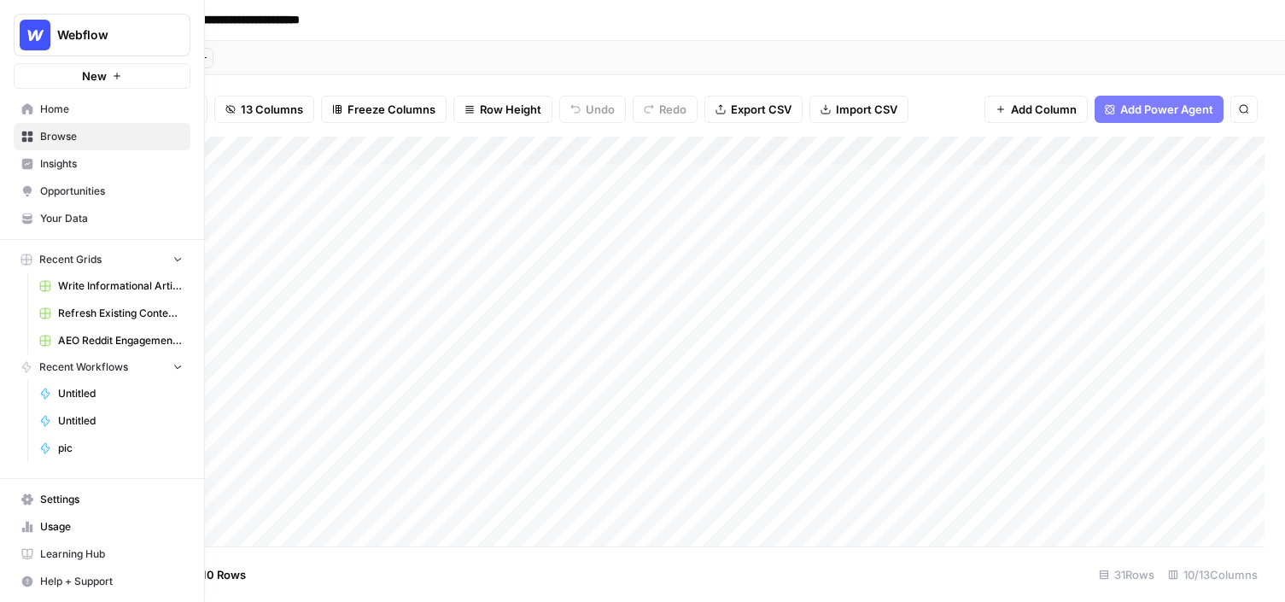
click at [26, 158] on icon at bounding box center [27, 164] width 12 height 12
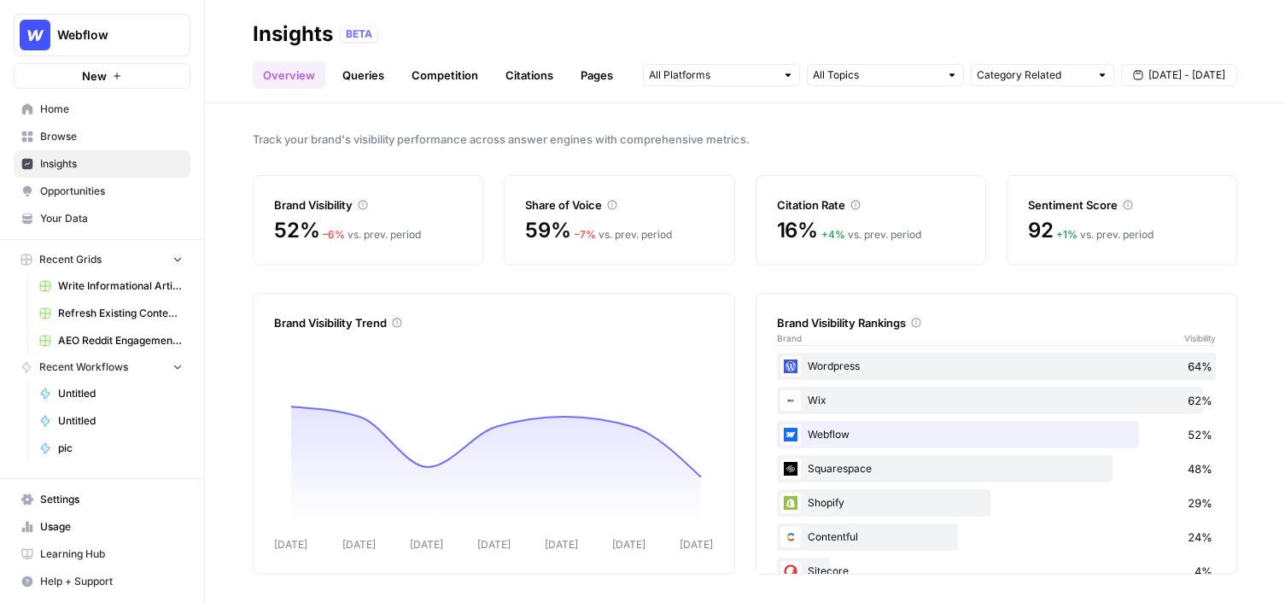
click at [55, 196] on span "Opportunities" at bounding box center [111, 191] width 143 height 15
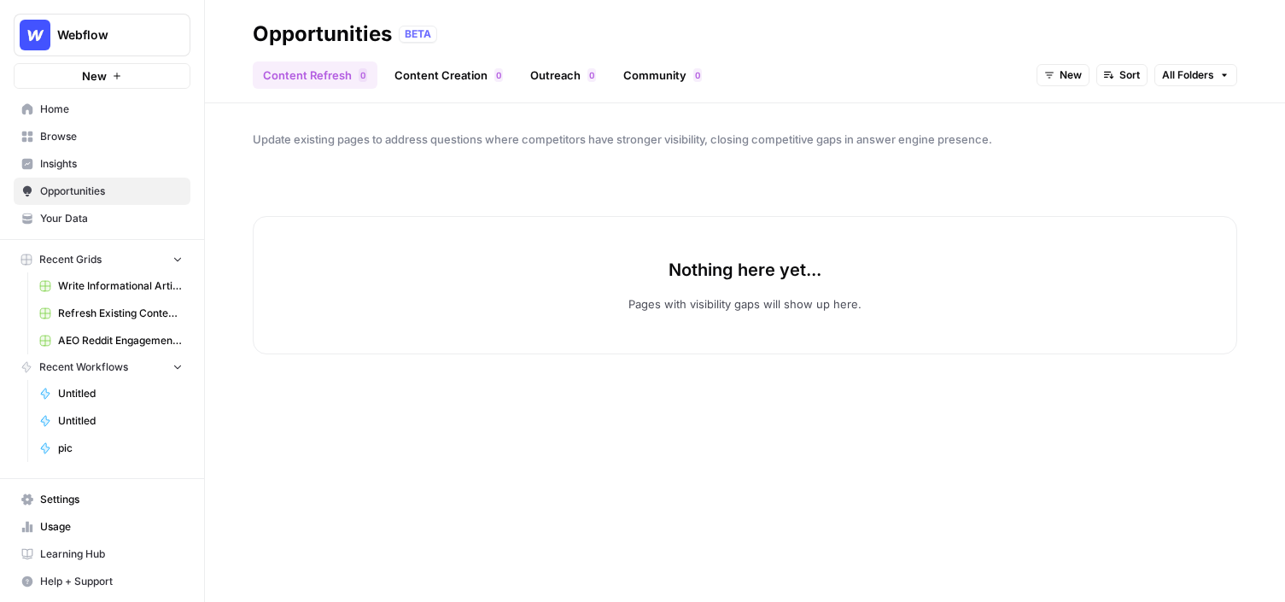
click at [686, 85] on link "Community 0" at bounding box center [662, 74] width 99 height 27
click at [1155, 78] on span "New" at bounding box center [1160, 74] width 22 height 15
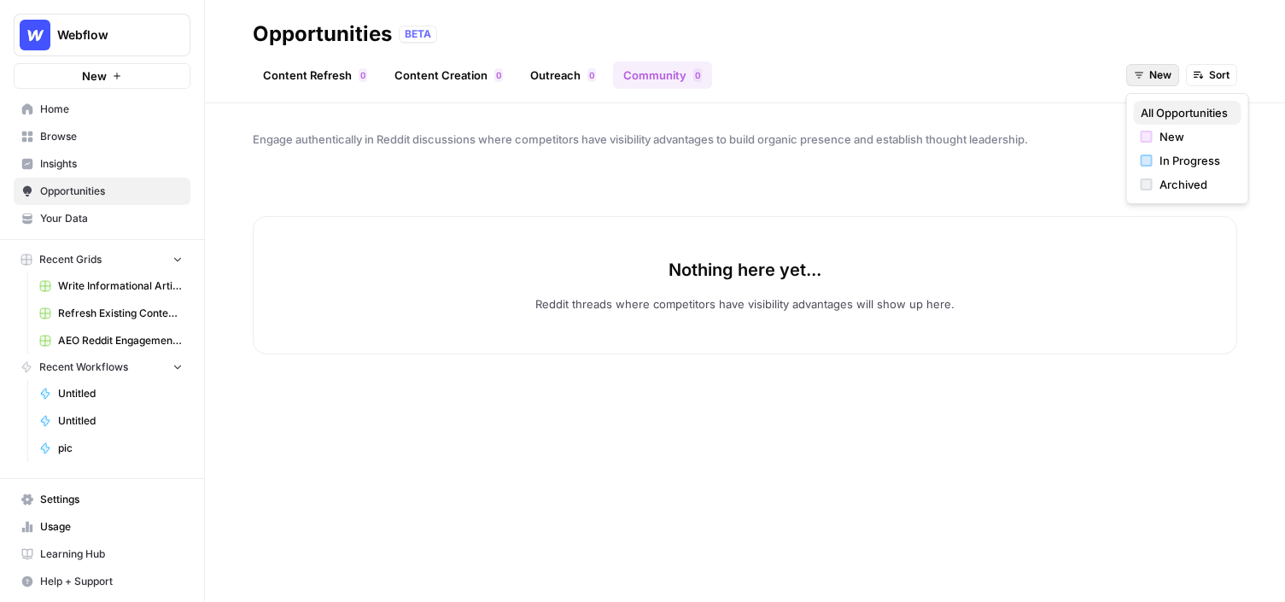
click at [1170, 114] on span "All Opportunities" at bounding box center [1183, 112] width 87 height 17
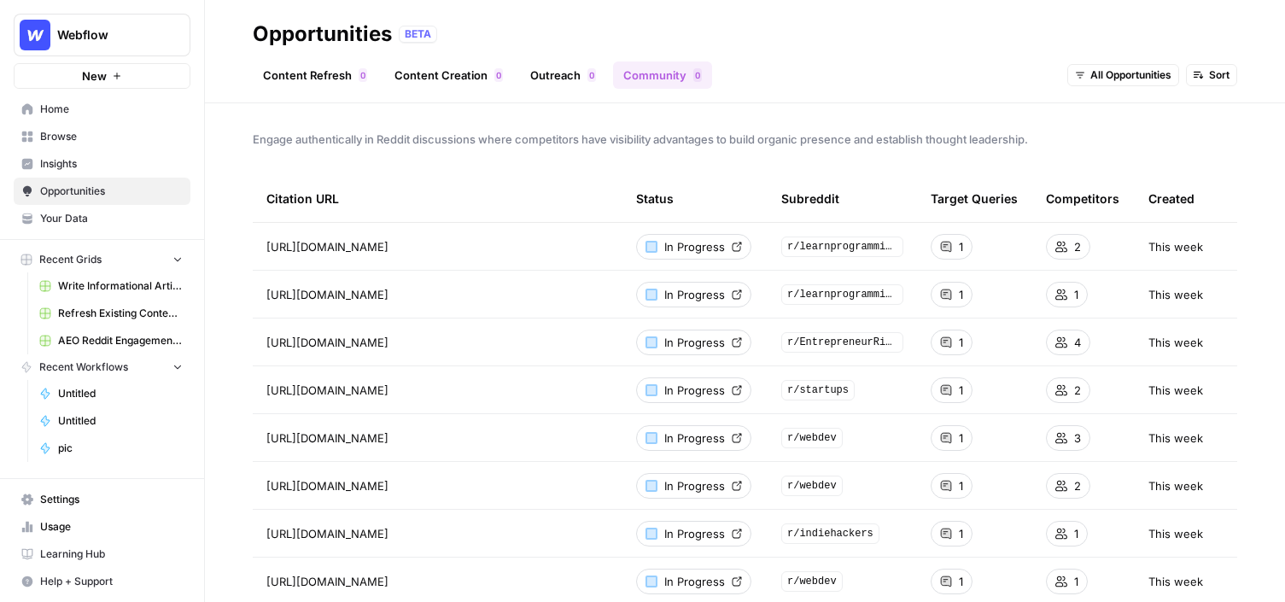
click at [41, 498] on span "Settings" at bounding box center [111, 499] width 143 height 15
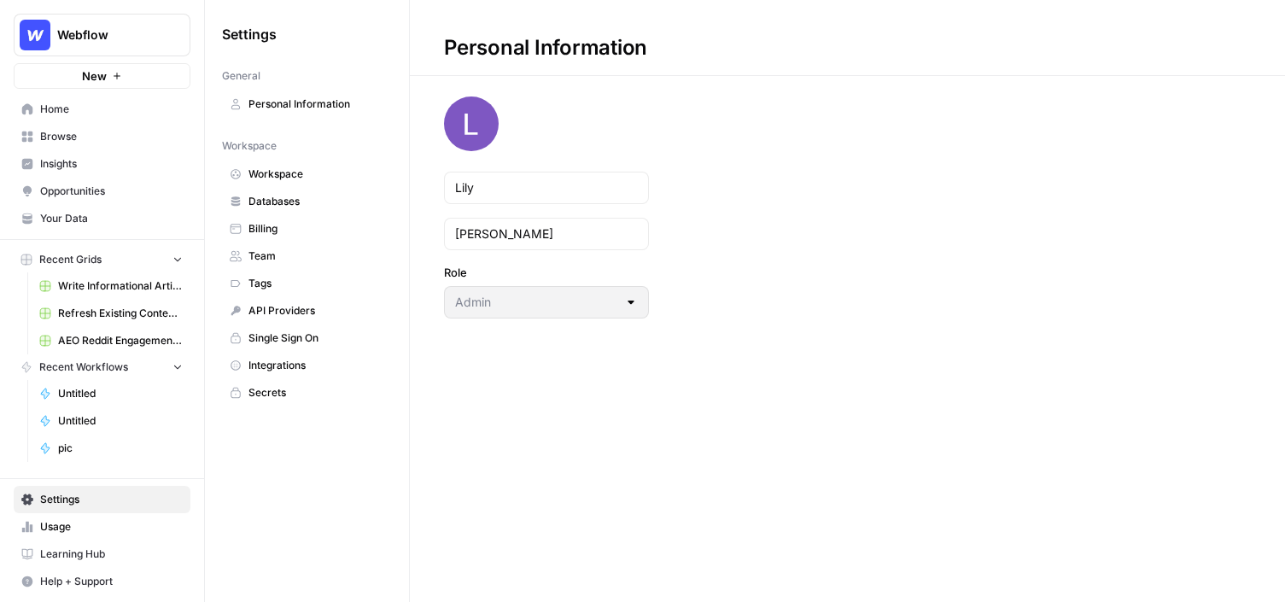
click at [269, 369] on span "Integrations" at bounding box center [316, 365] width 136 height 15
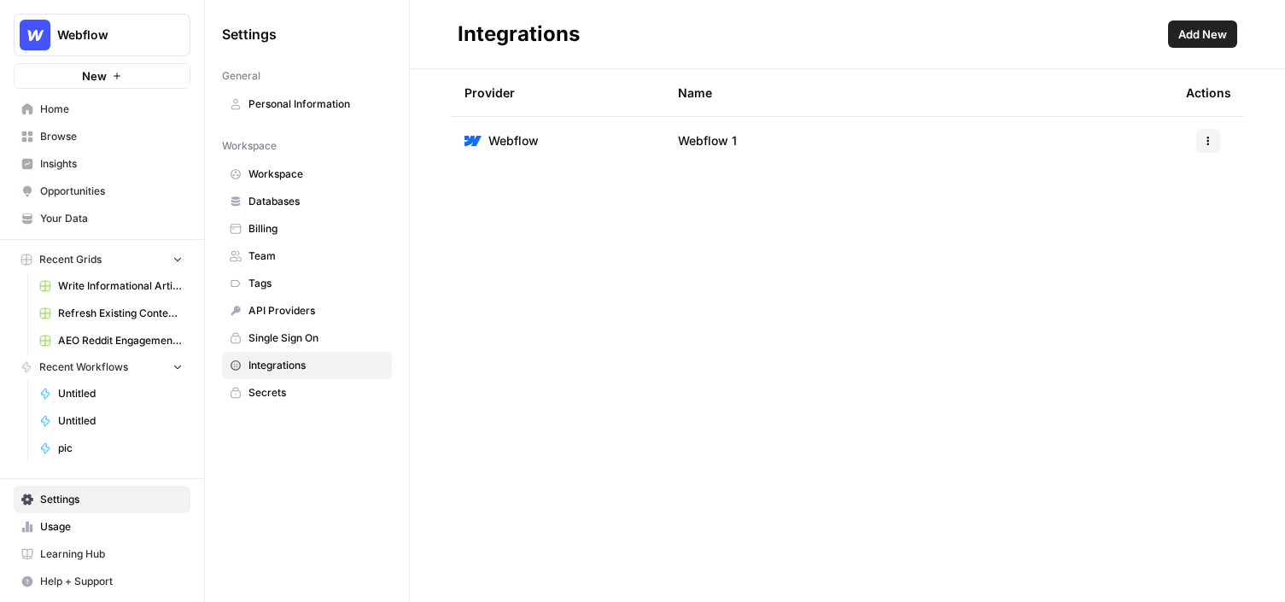
click at [1196, 43] on button "Add New" at bounding box center [1202, 33] width 69 height 27
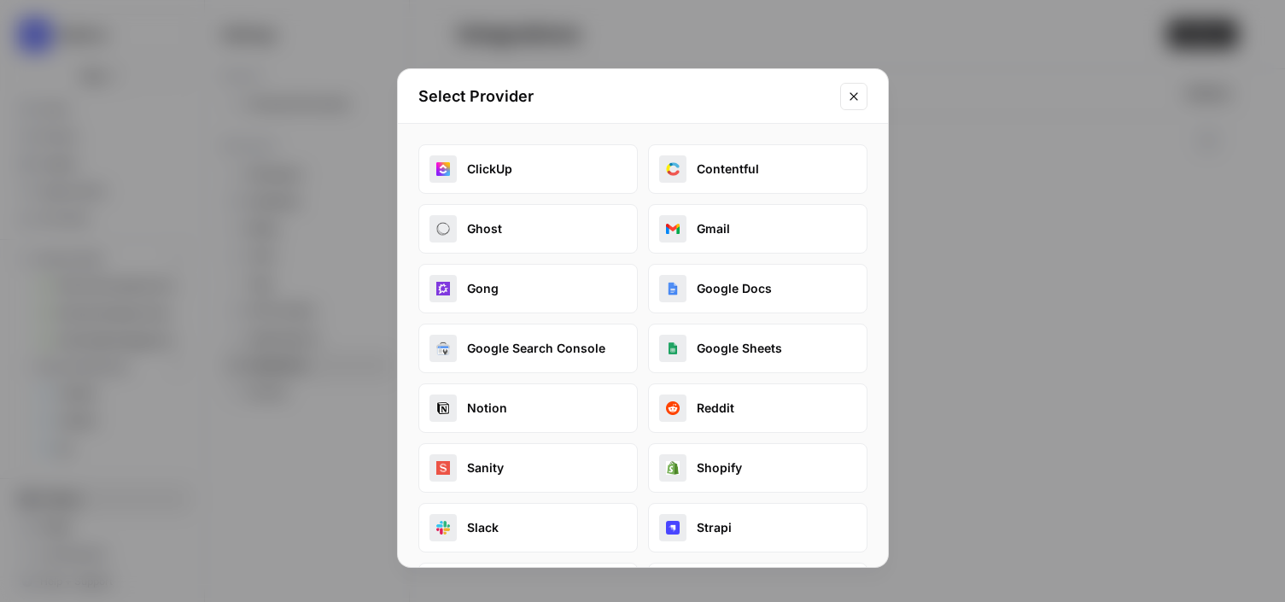
click at [679, 404] on div "button" at bounding box center [672, 407] width 27 height 27
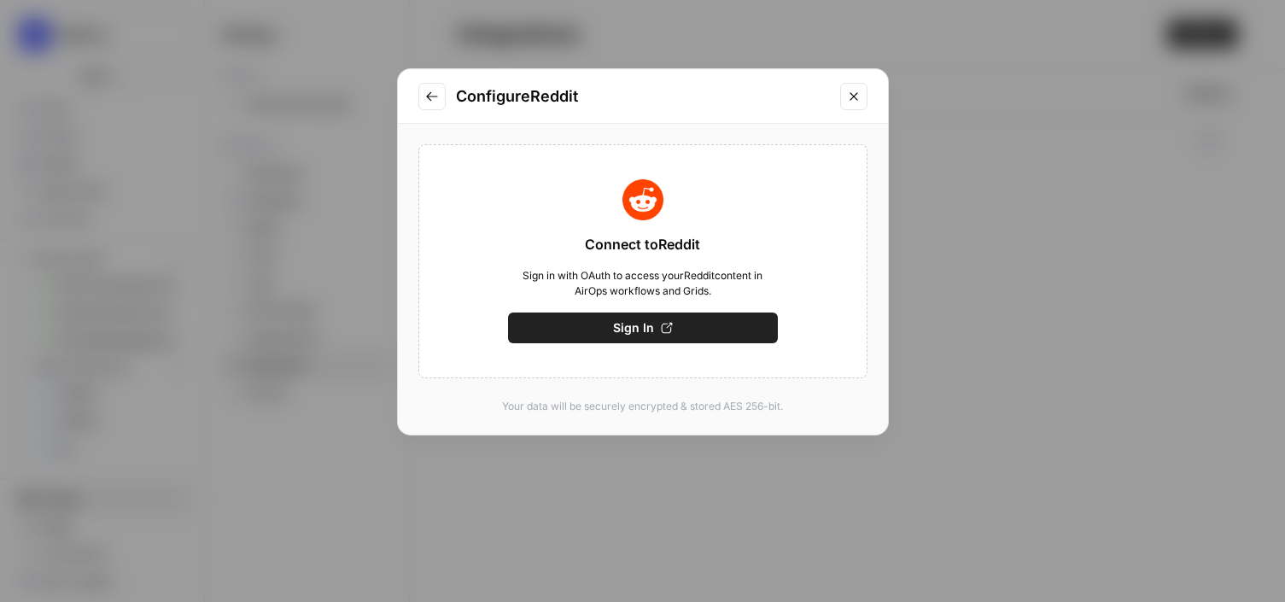
click at [843, 94] on button "Close modal" at bounding box center [853, 96] width 27 height 27
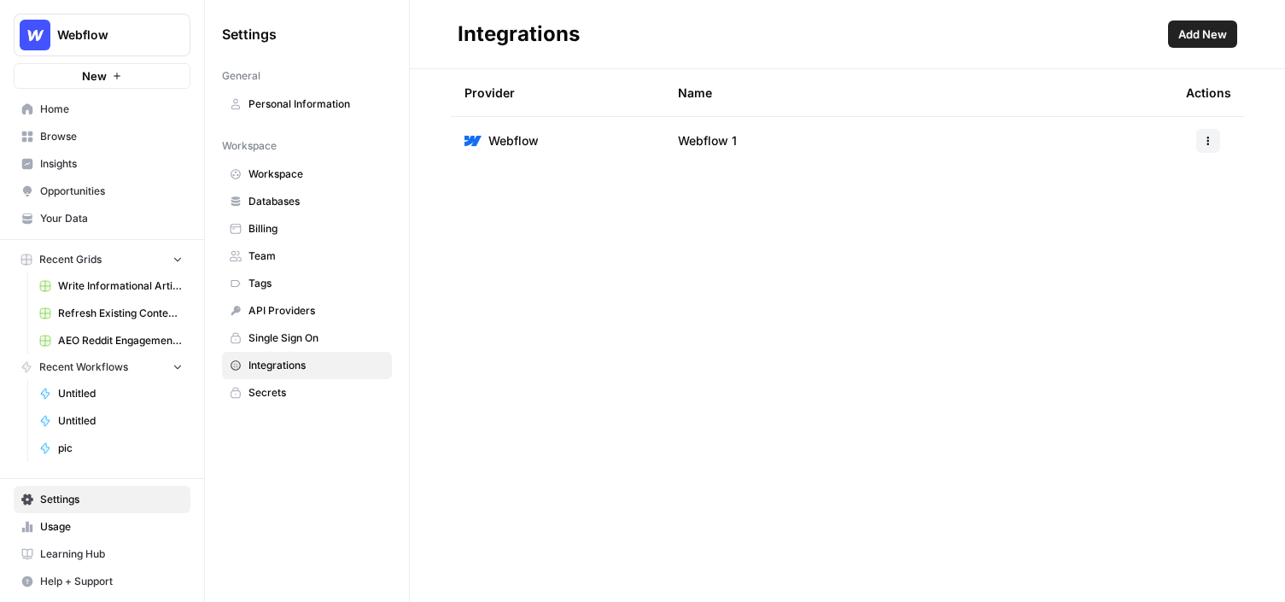
click at [73, 158] on span "Insights" at bounding box center [111, 163] width 143 height 15
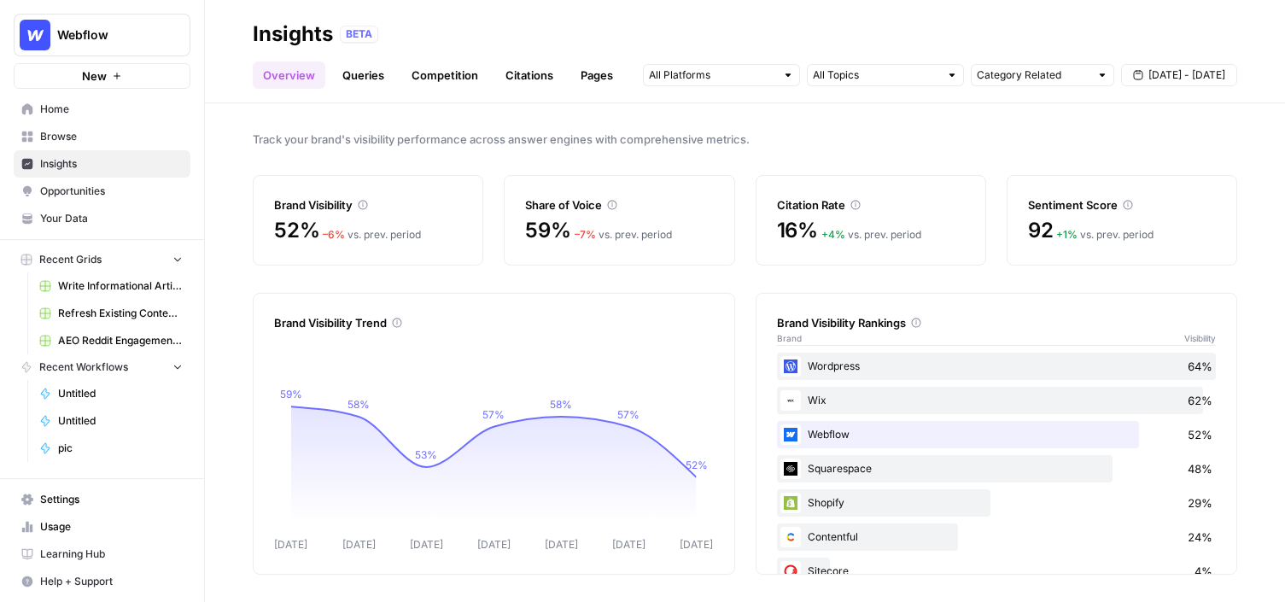
click at [97, 184] on span "Opportunities" at bounding box center [111, 191] width 143 height 15
